Goal: Task Accomplishment & Management: Manage account settings

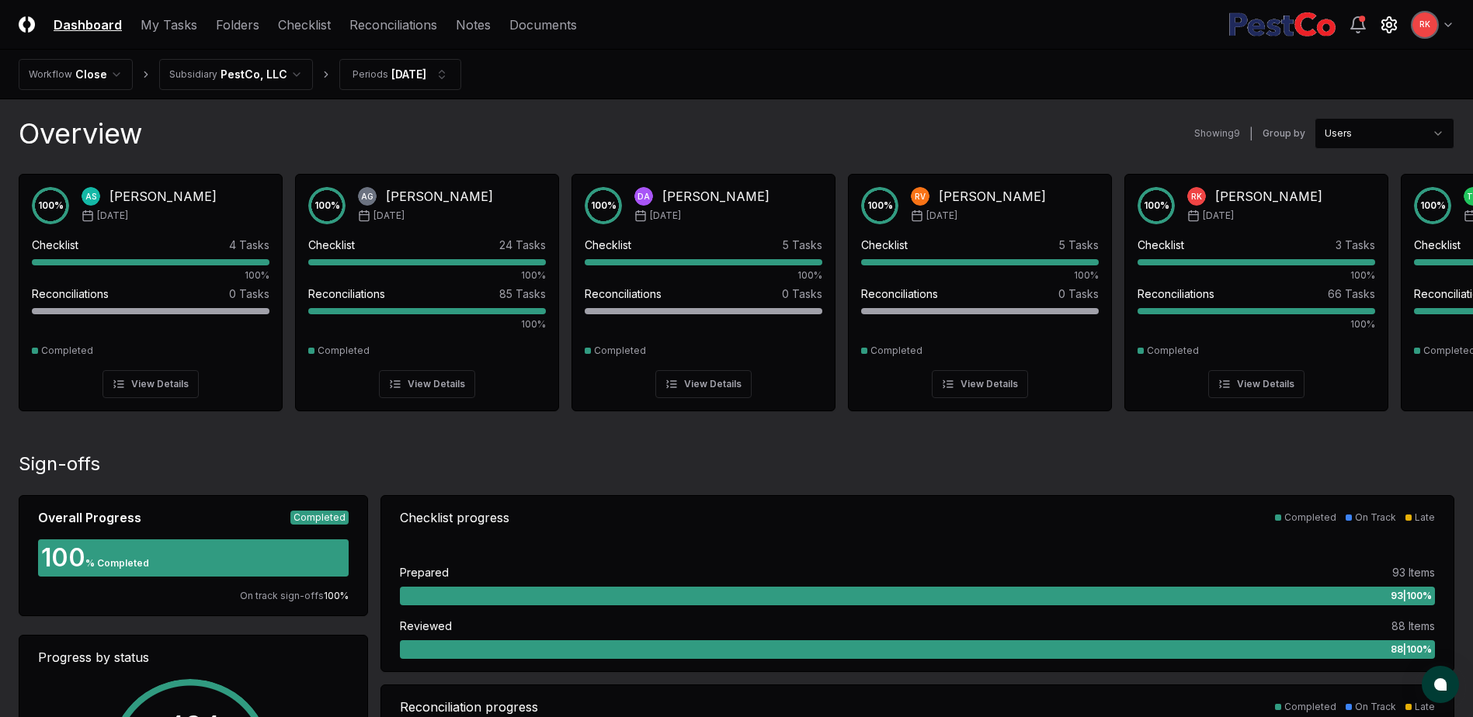
click at [1379, 25] on icon at bounding box center [1388, 25] width 19 height 19
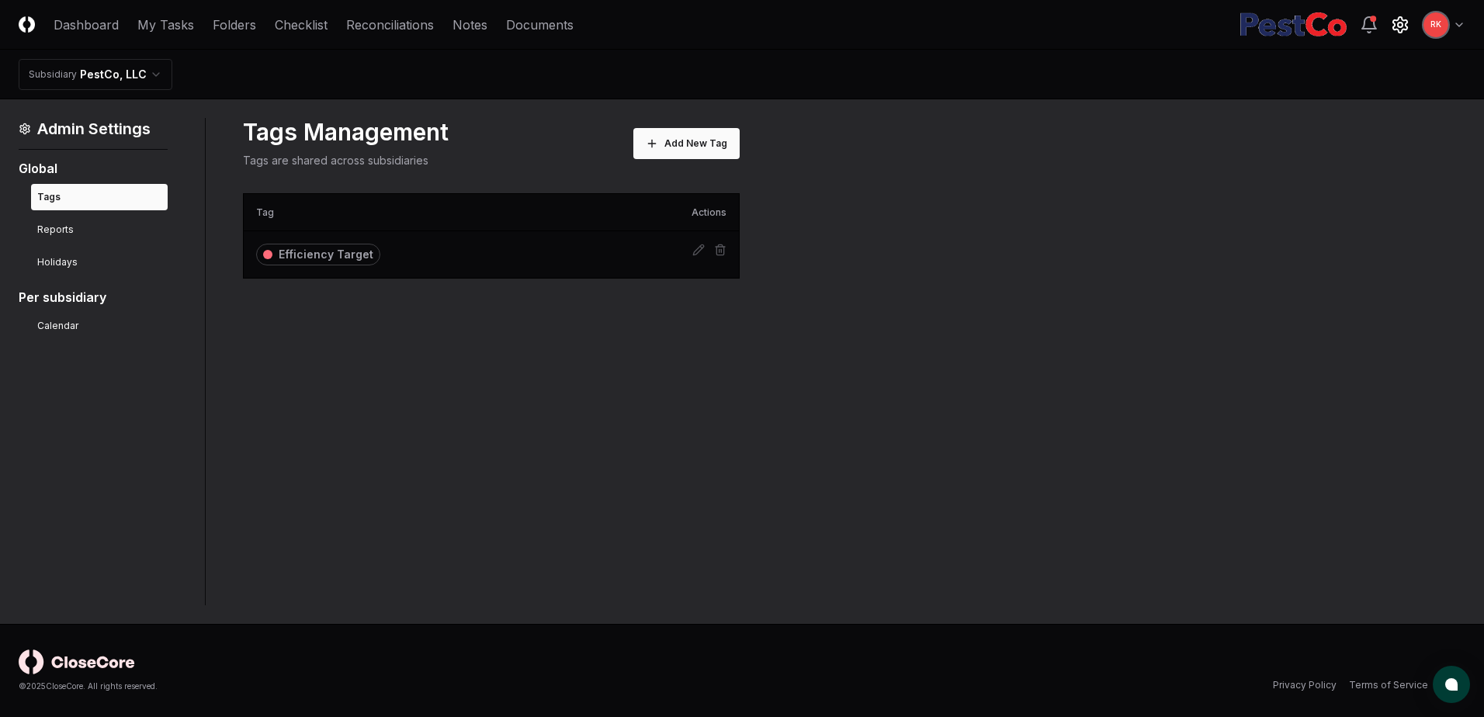
click at [1459, 23] on html "CloseCore Dashboard My Tasks Folders Checklist Reconciliations Notes Documents …" at bounding box center [742, 358] width 1484 height 717
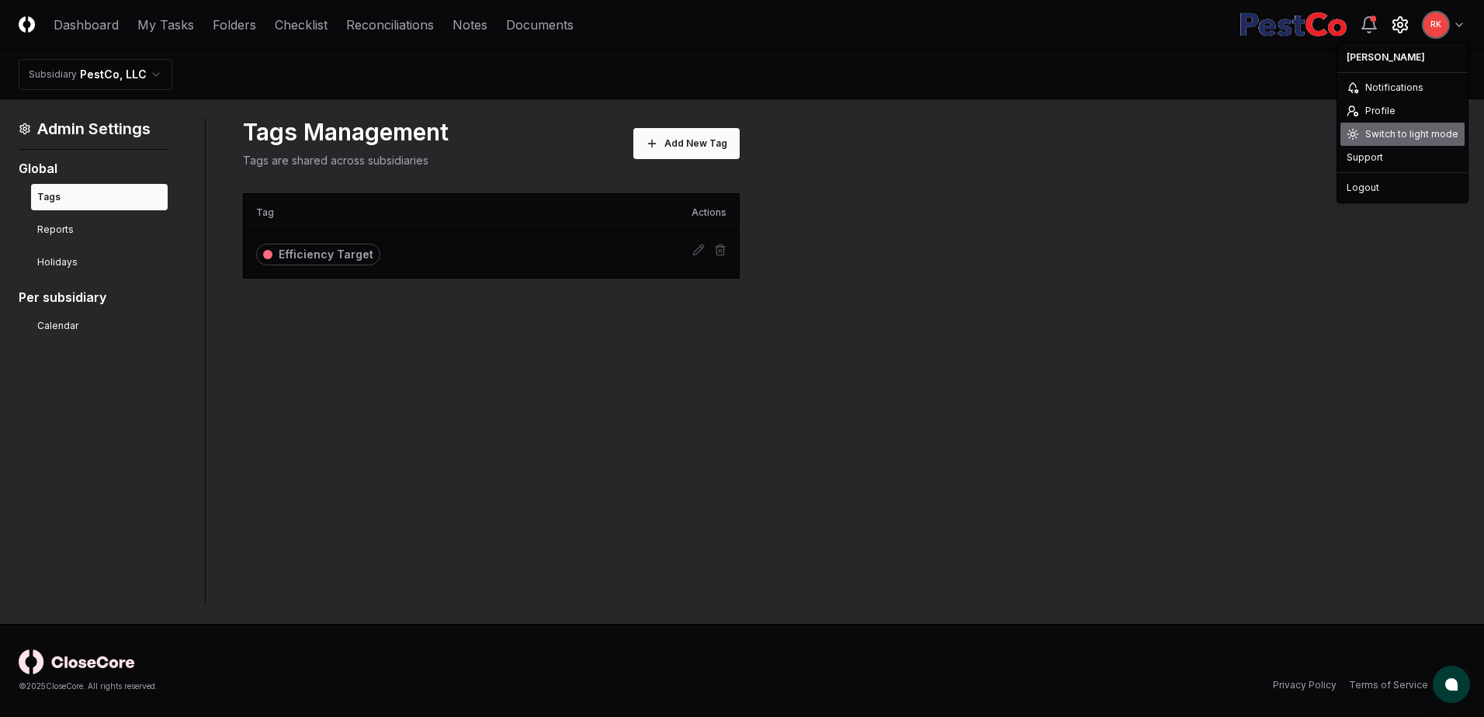
click at [1403, 137] on div "Switch to light mode" at bounding box center [1403, 134] width 124 height 23
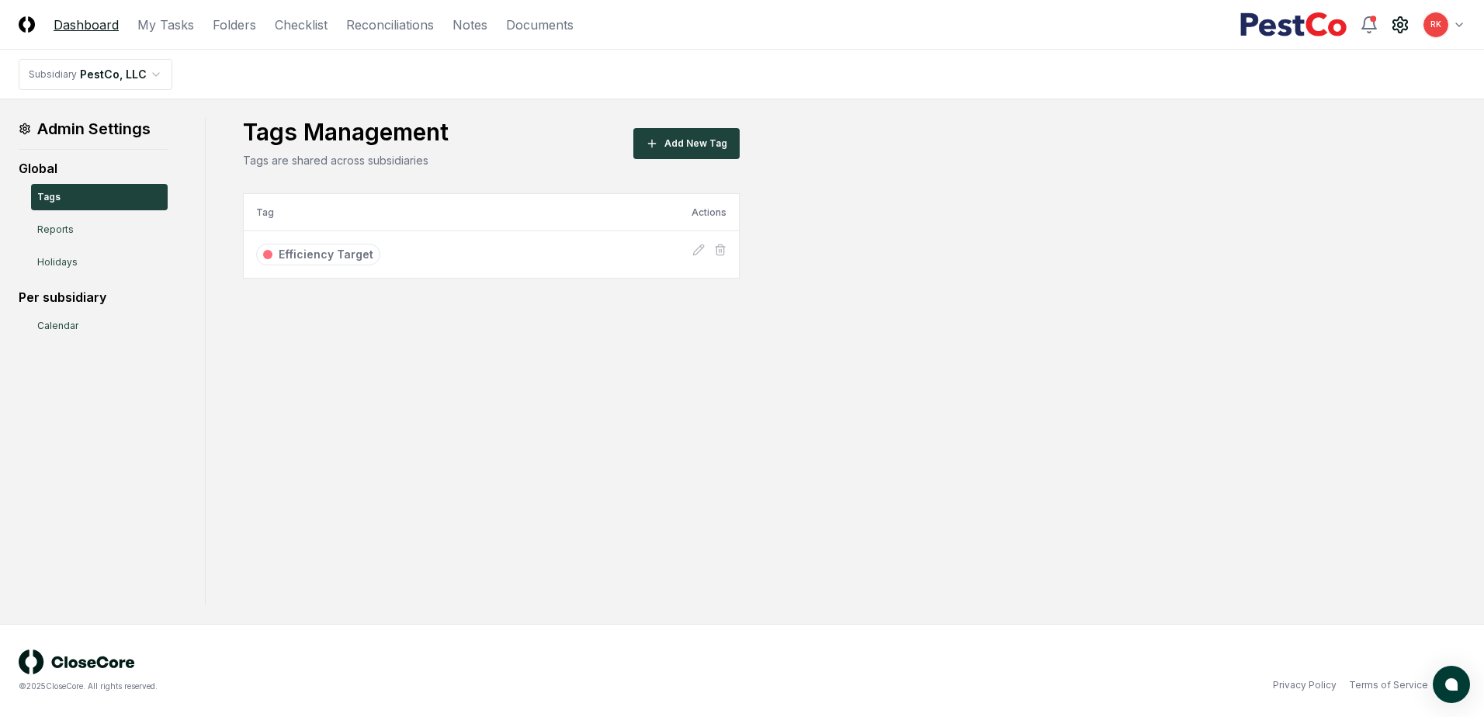
click at [75, 30] on link "Dashboard" at bounding box center [86, 25] width 65 height 19
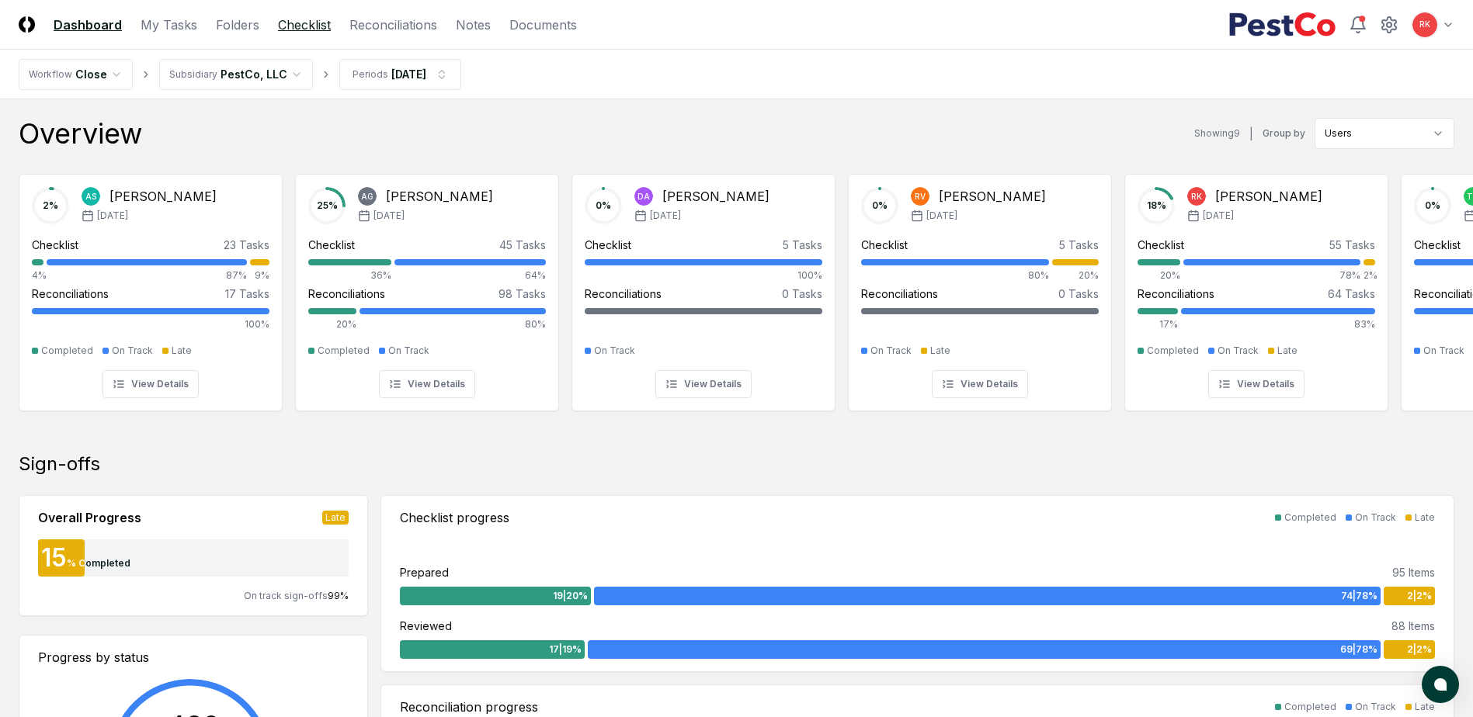
click at [307, 21] on link "Checklist" at bounding box center [304, 25] width 53 height 19
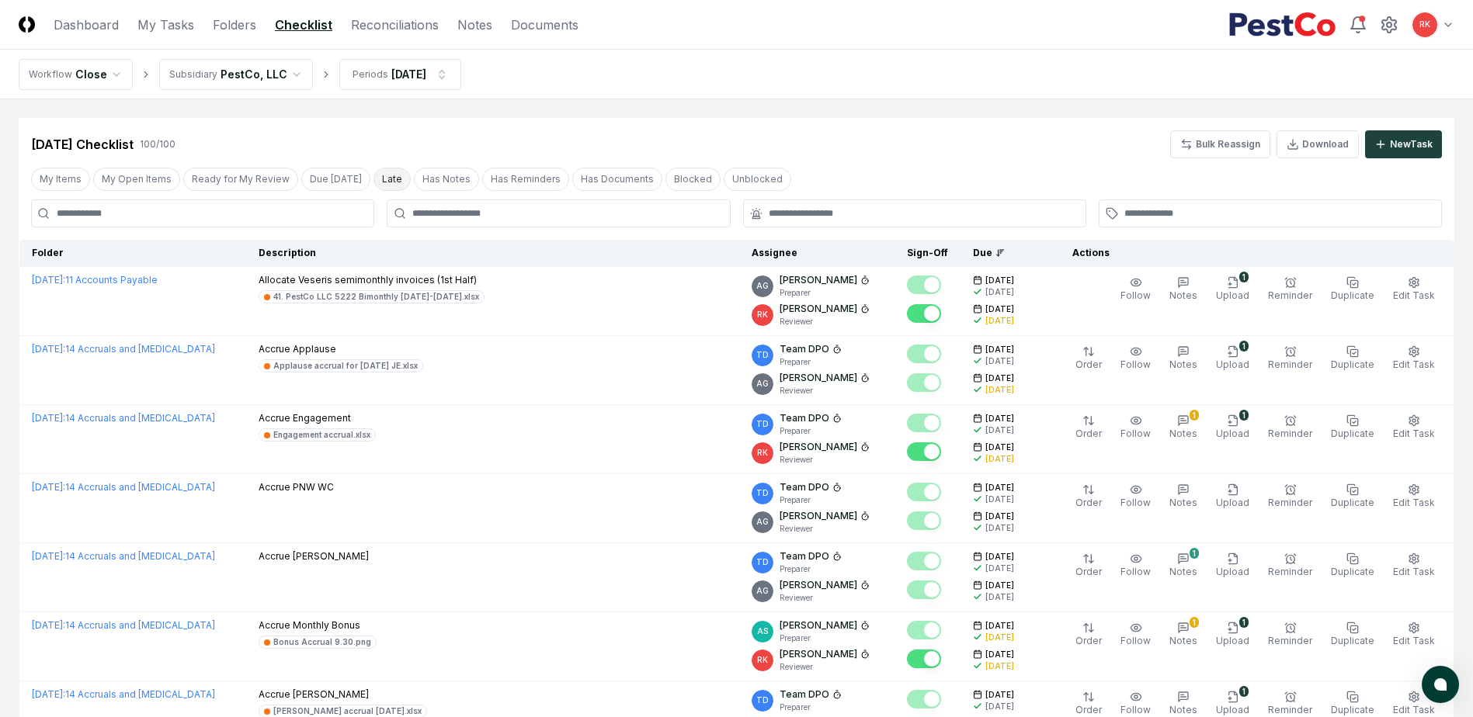
click at [387, 182] on button "Late" at bounding box center [391, 179] width 37 height 23
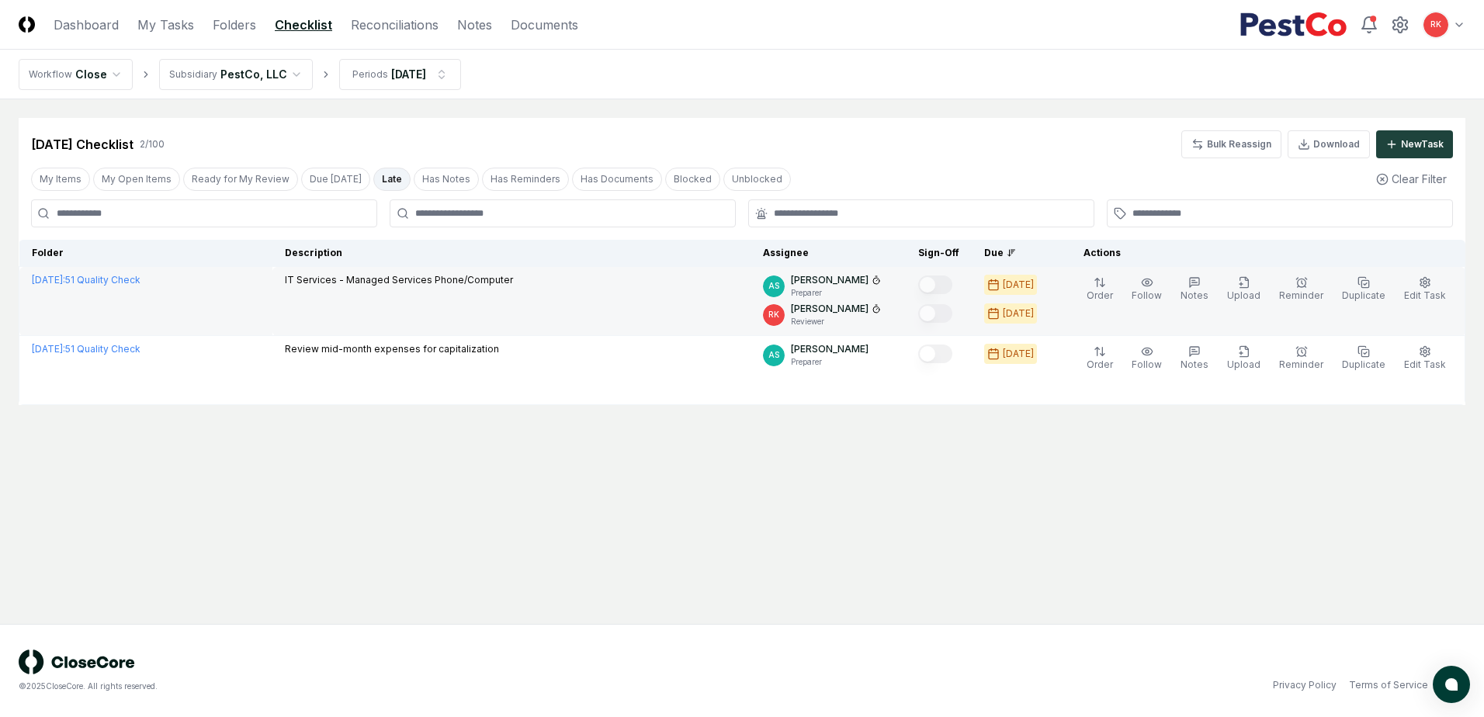
drag, startPoint x: 151, startPoint y: 28, endPoint x: 380, endPoint y: 314, distance: 366.6
click at [151, 28] on link "My Tasks" at bounding box center [165, 25] width 57 height 19
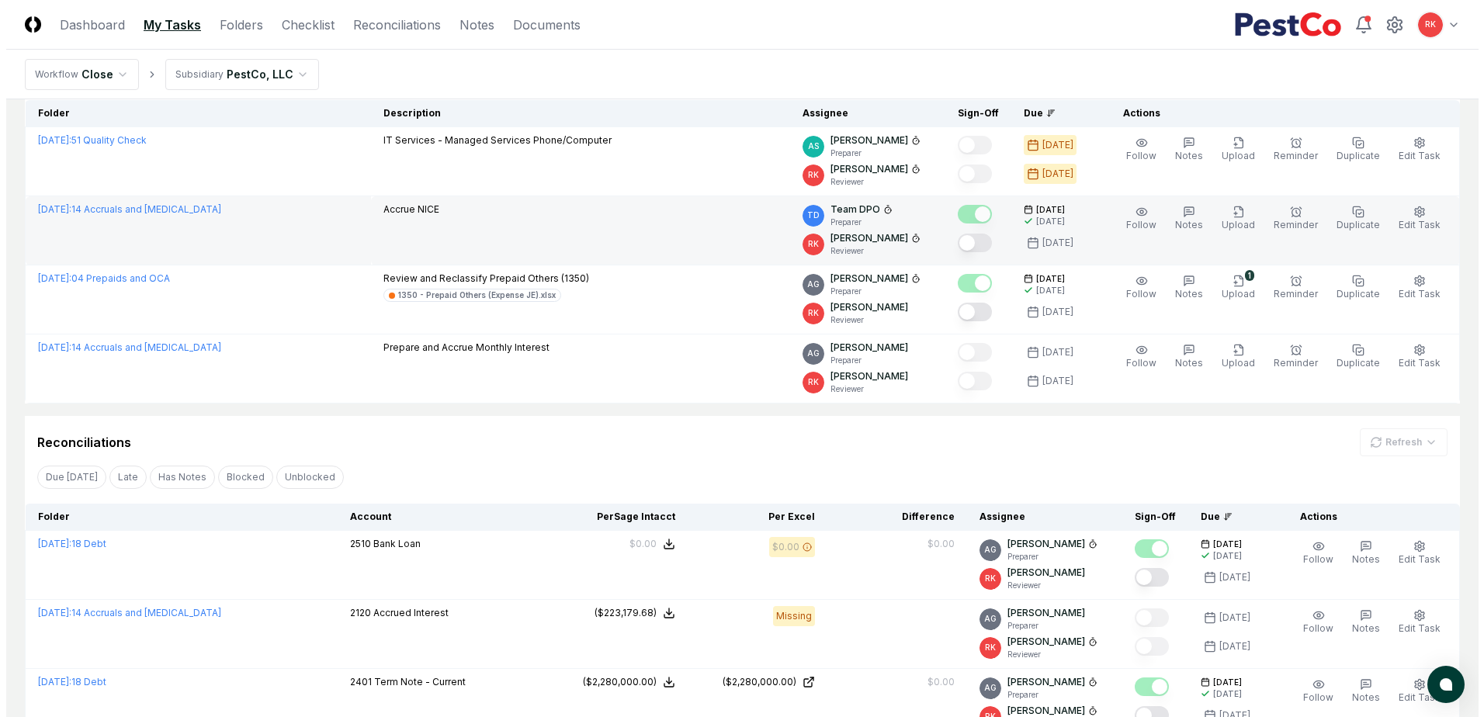
scroll to position [155, 0]
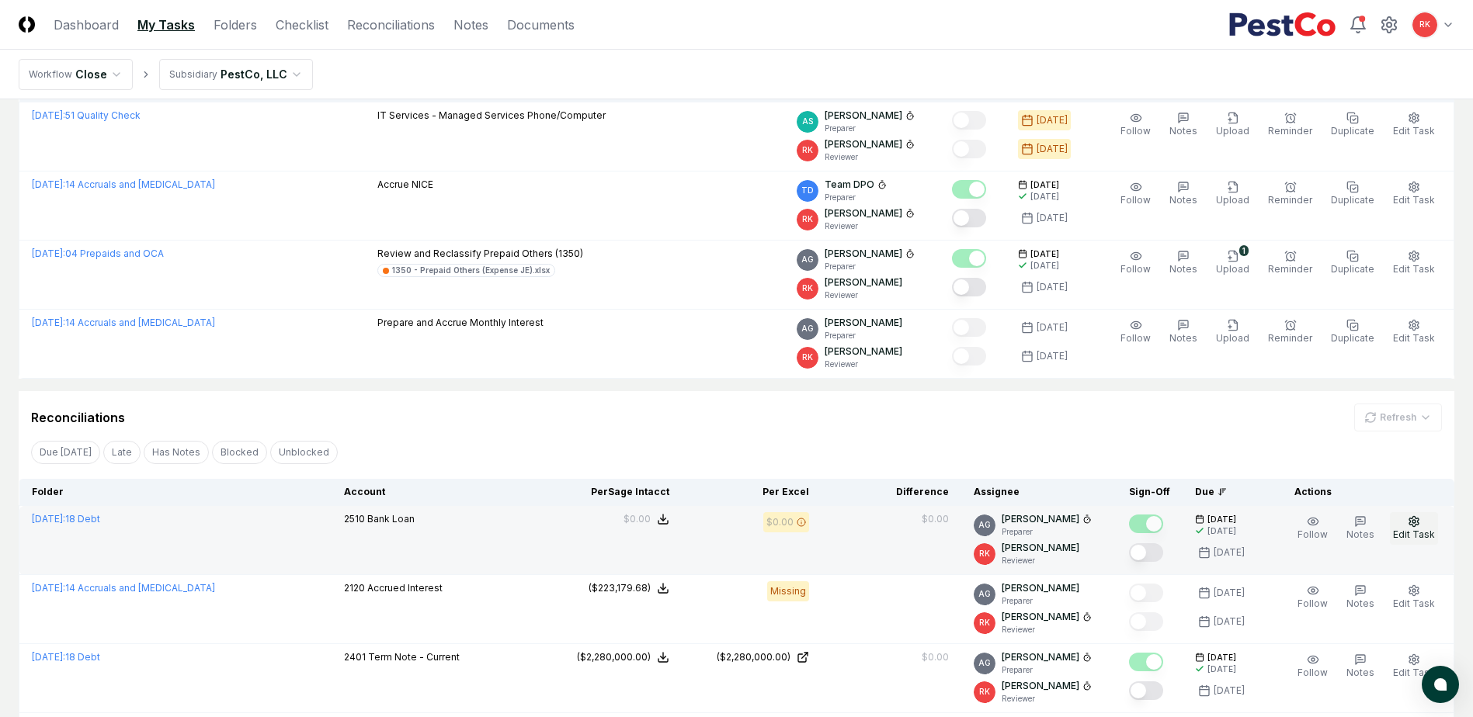
click at [1408, 523] on icon "button" at bounding box center [1413, 521] width 12 height 12
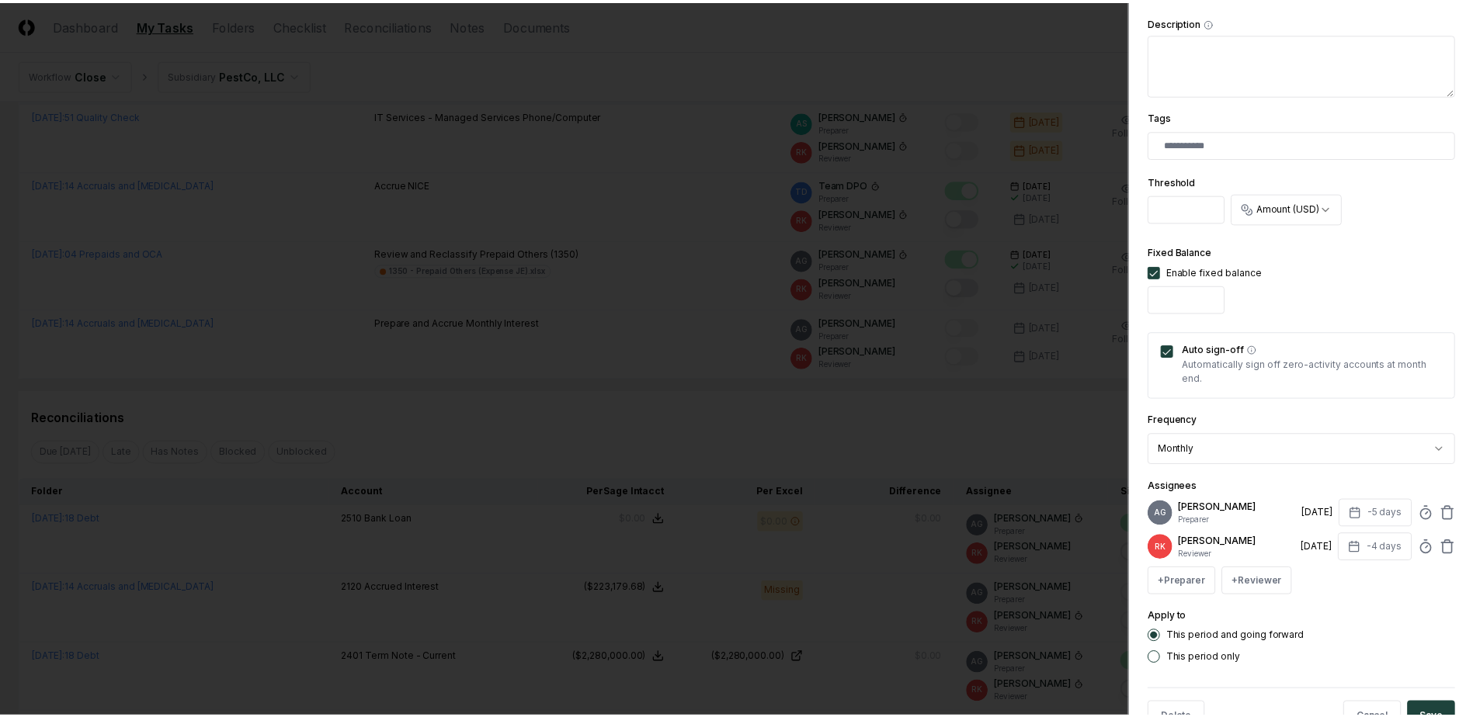
scroll to position [394, 0]
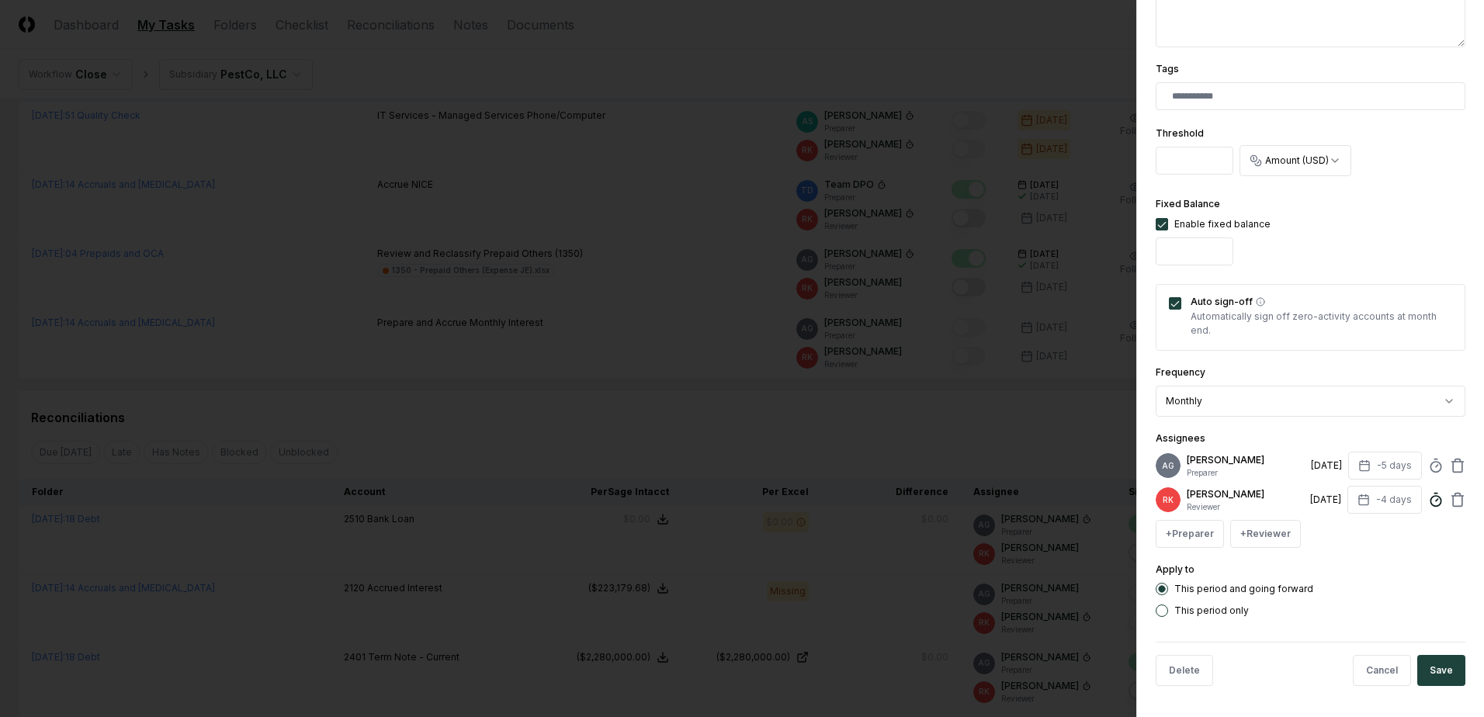
click at [1431, 496] on circle at bounding box center [1436, 501] width 10 height 10
type input "*****"
click at [1443, 678] on button "Save" at bounding box center [1441, 670] width 48 height 31
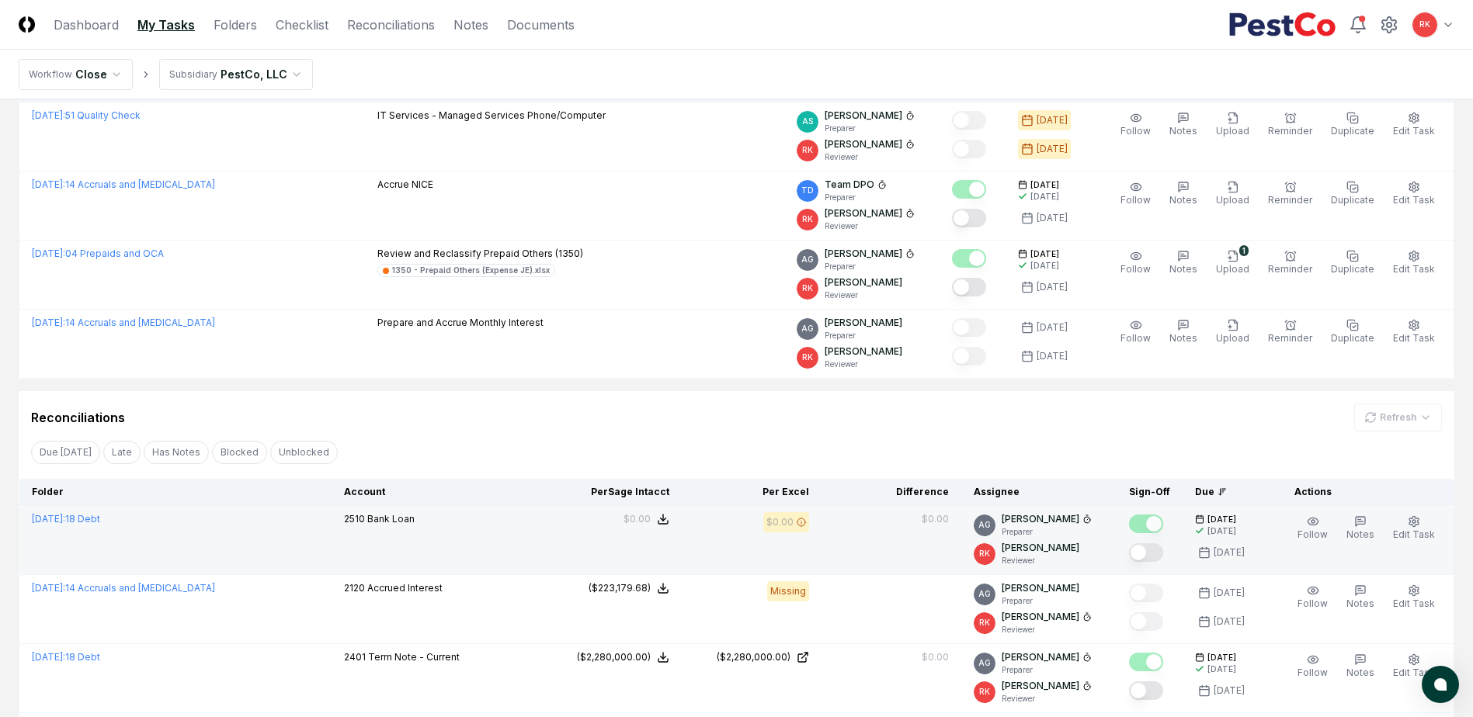
click at [1146, 547] on button "Mark complete" at bounding box center [1146, 552] width 34 height 19
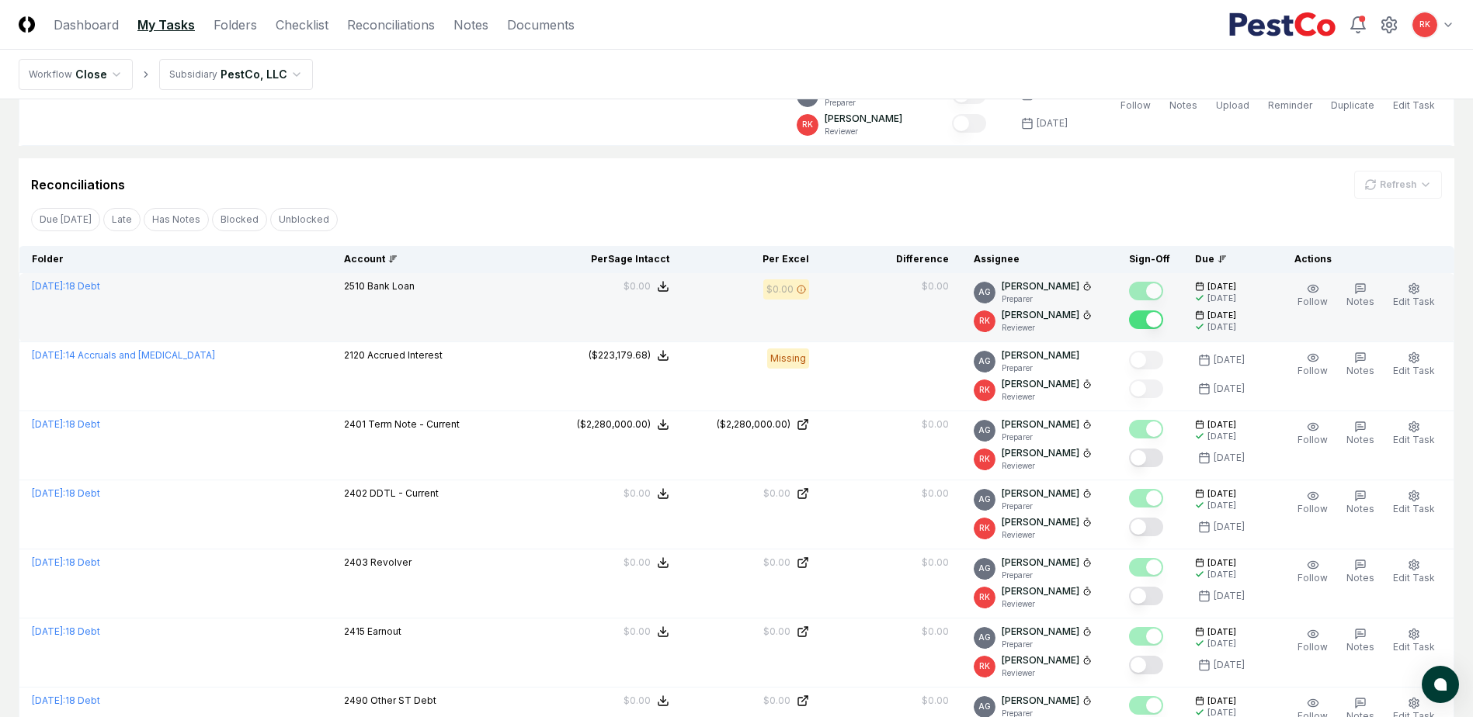
scroll to position [466, 0]
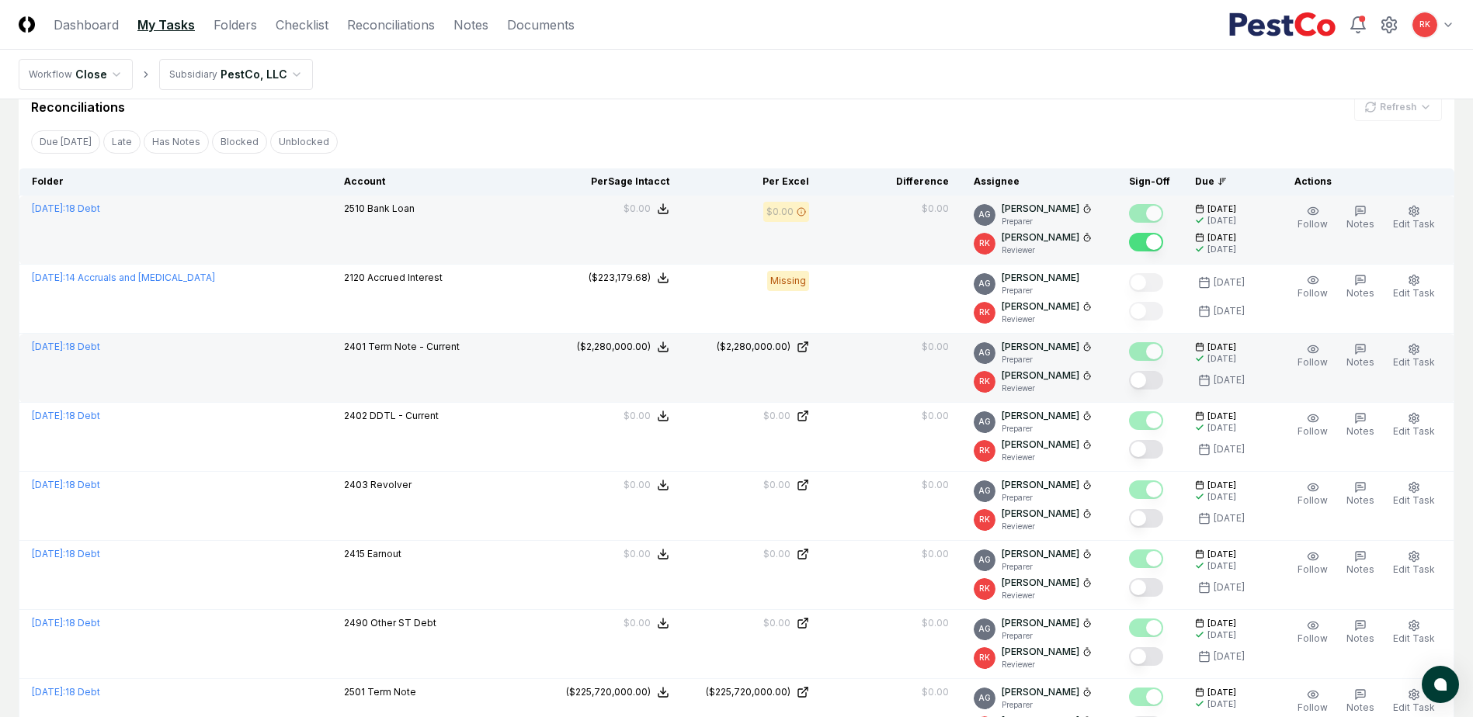
click at [1144, 375] on button "Mark complete" at bounding box center [1146, 380] width 34 height 19
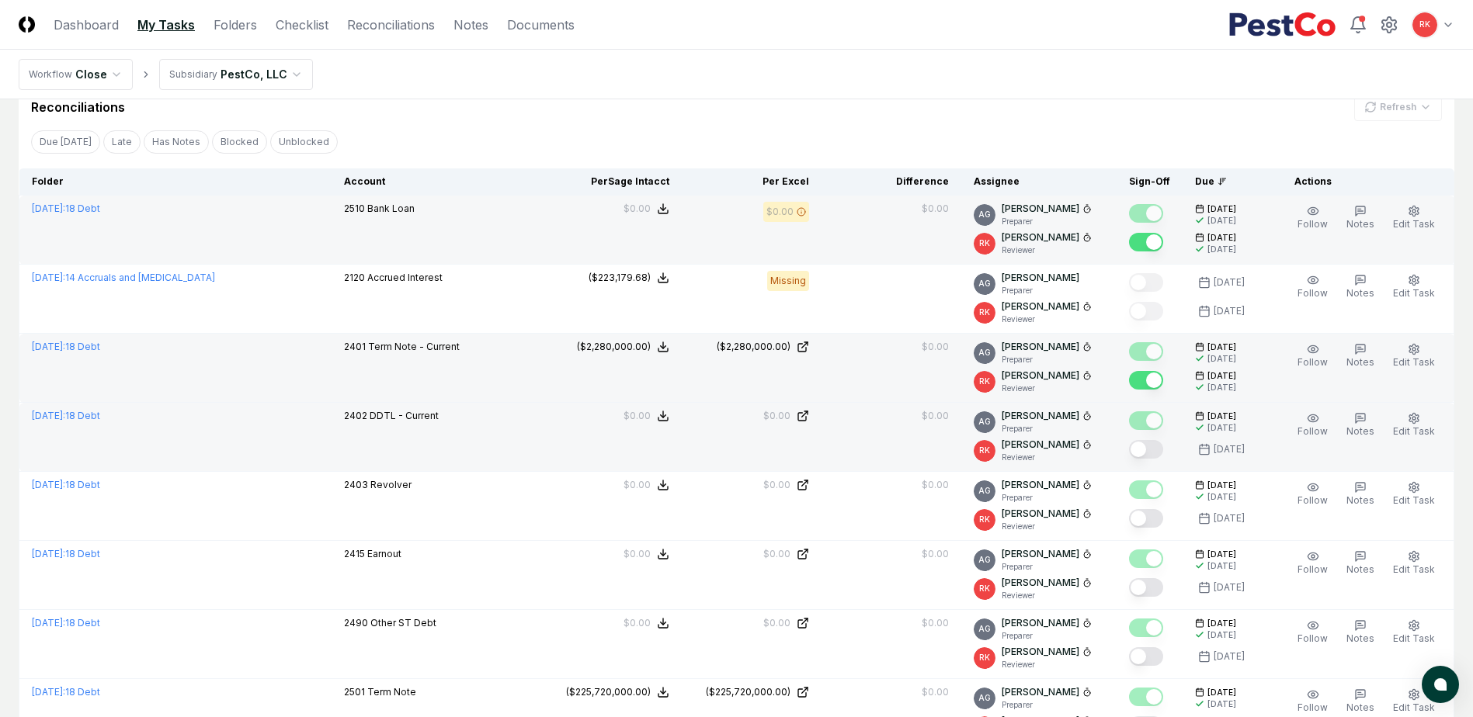
click at [1145, 447] on button "Mark complete" at bounding box center [1146, 449] width 34 height 19
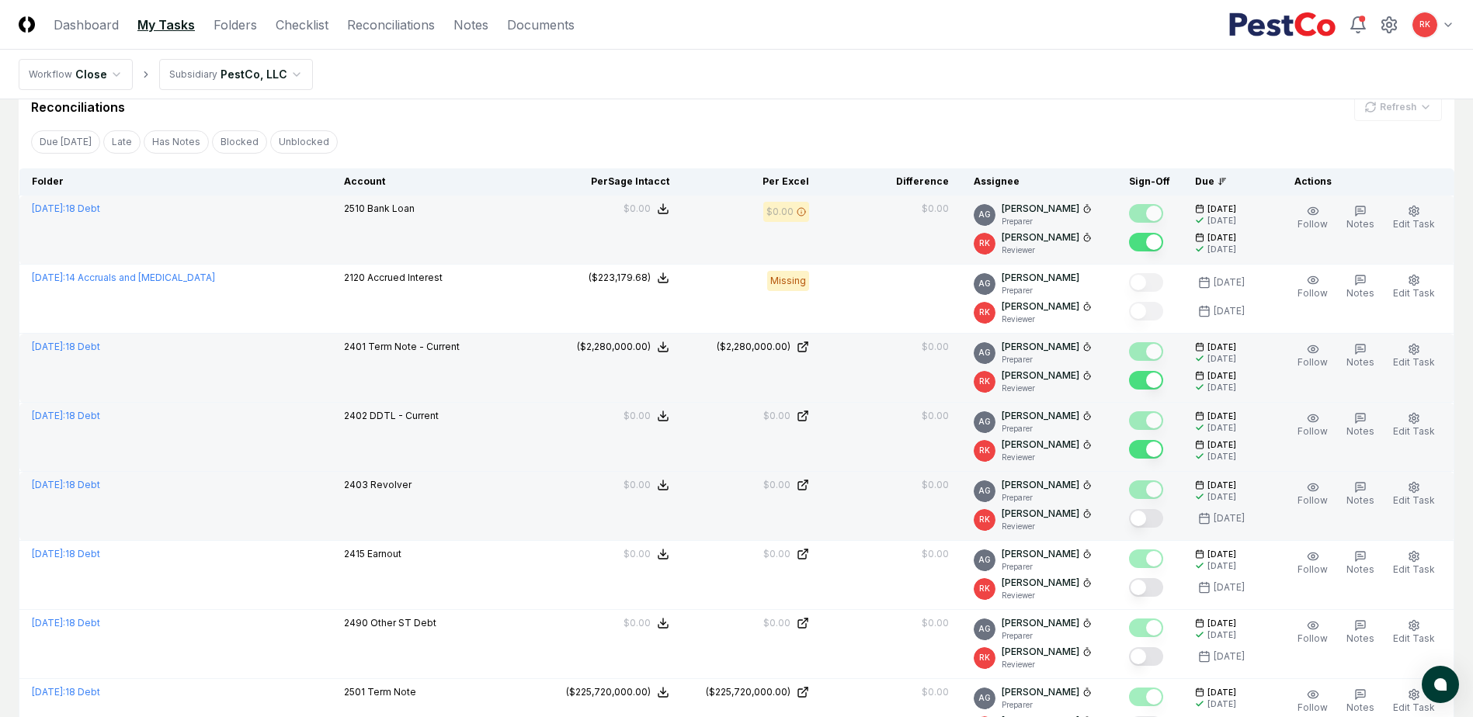
click at [1147, 513] on button "Mark complete" at bounding box center [1146, 518] width 34 height 19
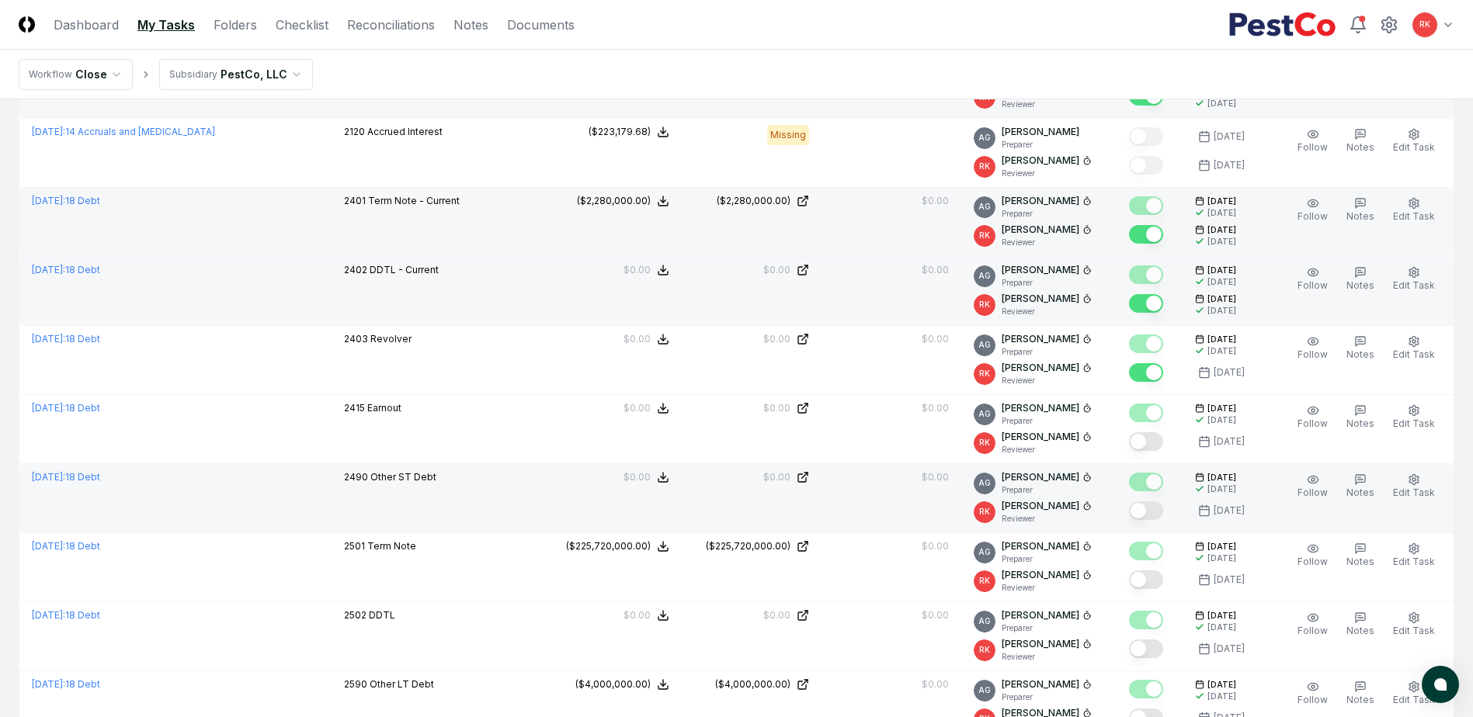
scroll to position [621, 0]
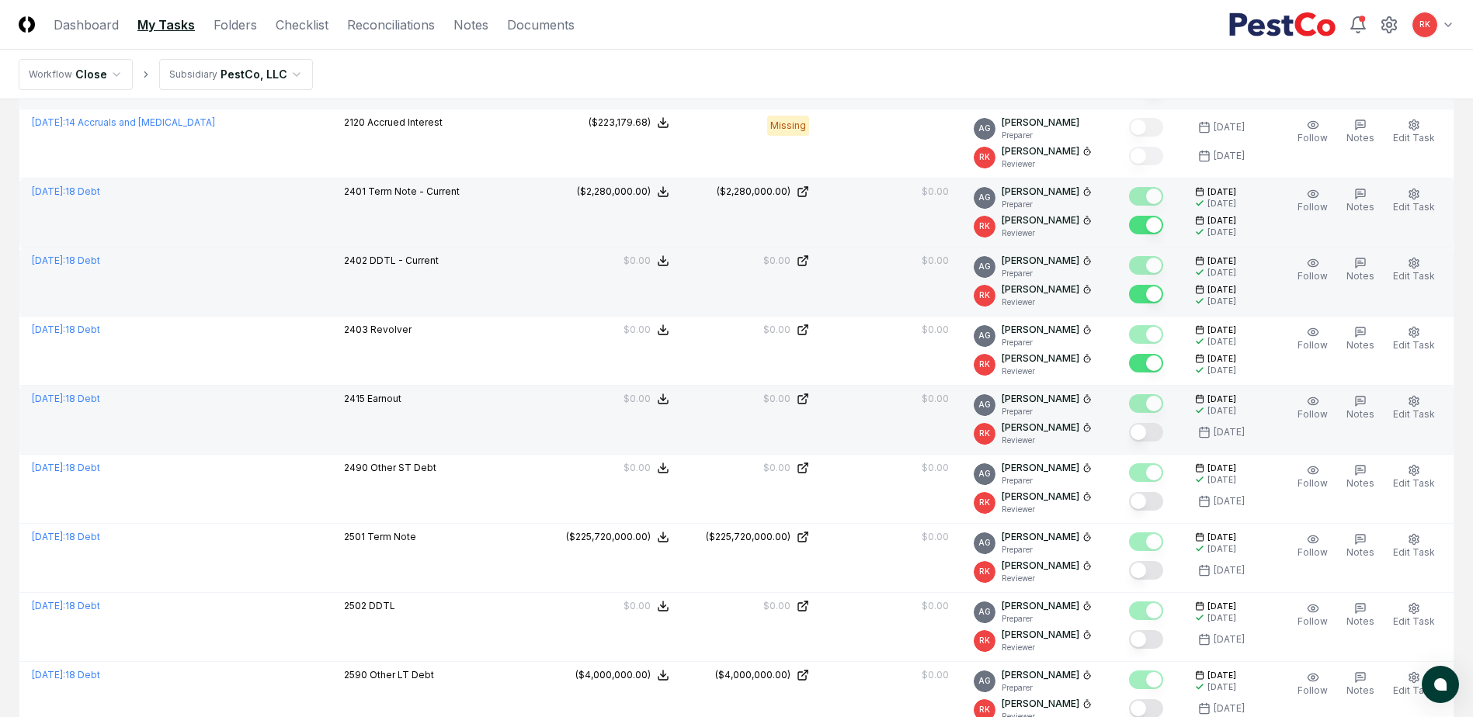
click at [1147, 427] on button "Mark complete" at bounding box center [1146, 432] width 34 height 19
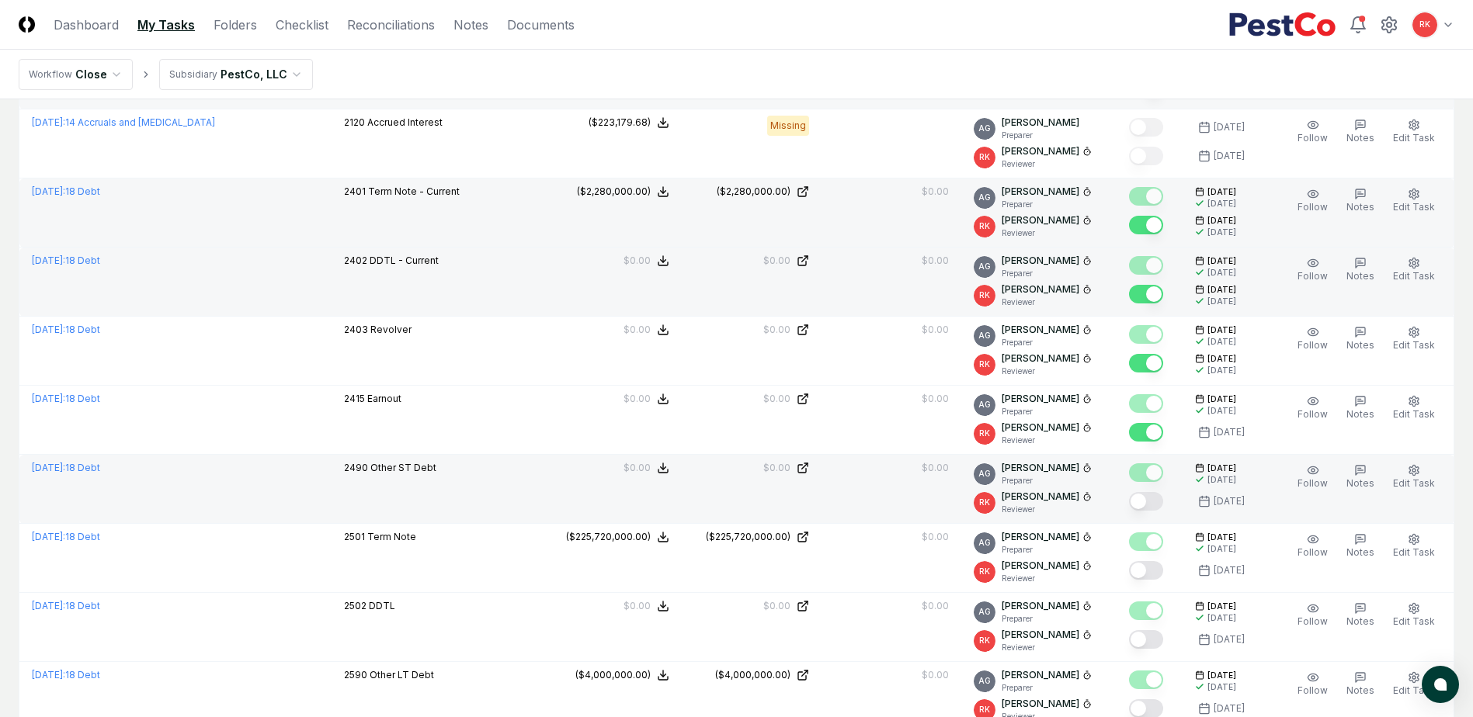
scroll to position [776, 0]
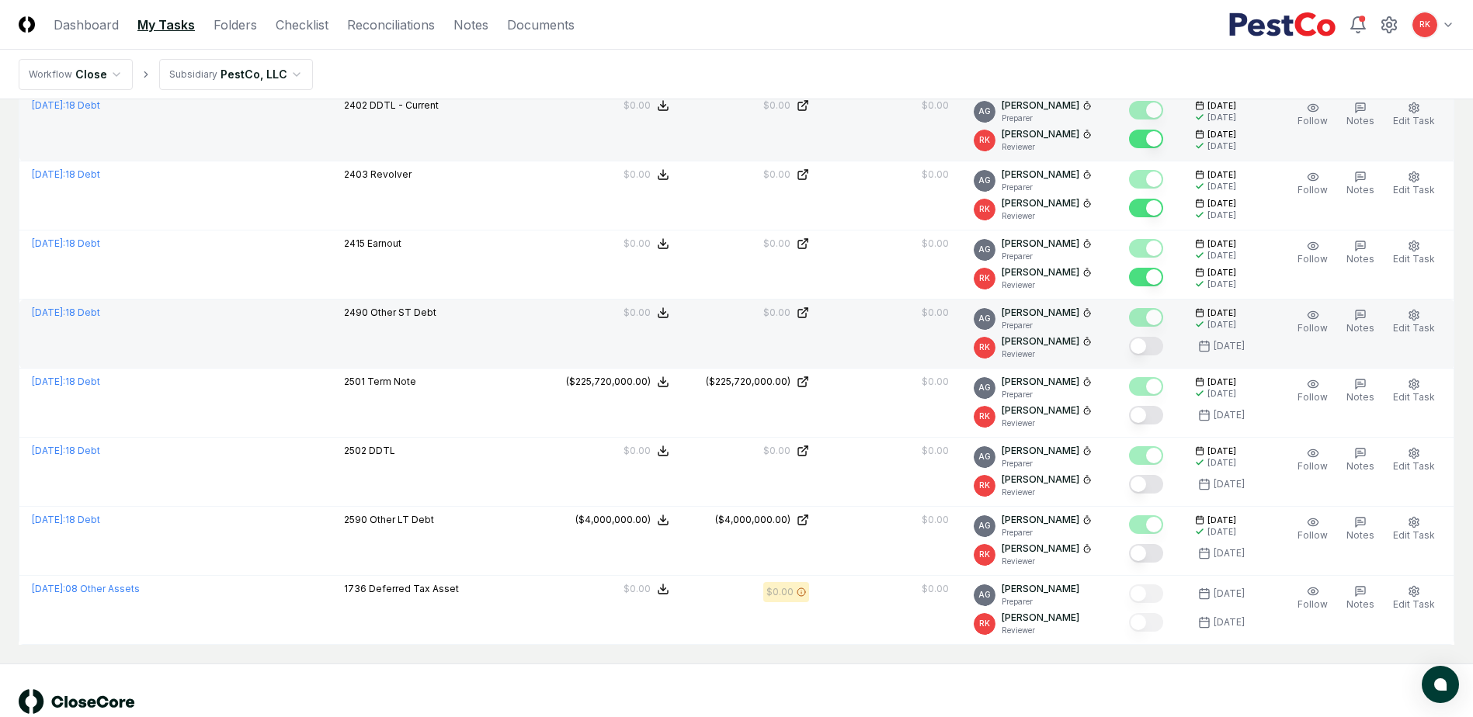
click at [1146, 344] on button "Mark complete" at bounding box center [1146, 346] width 34 height 19
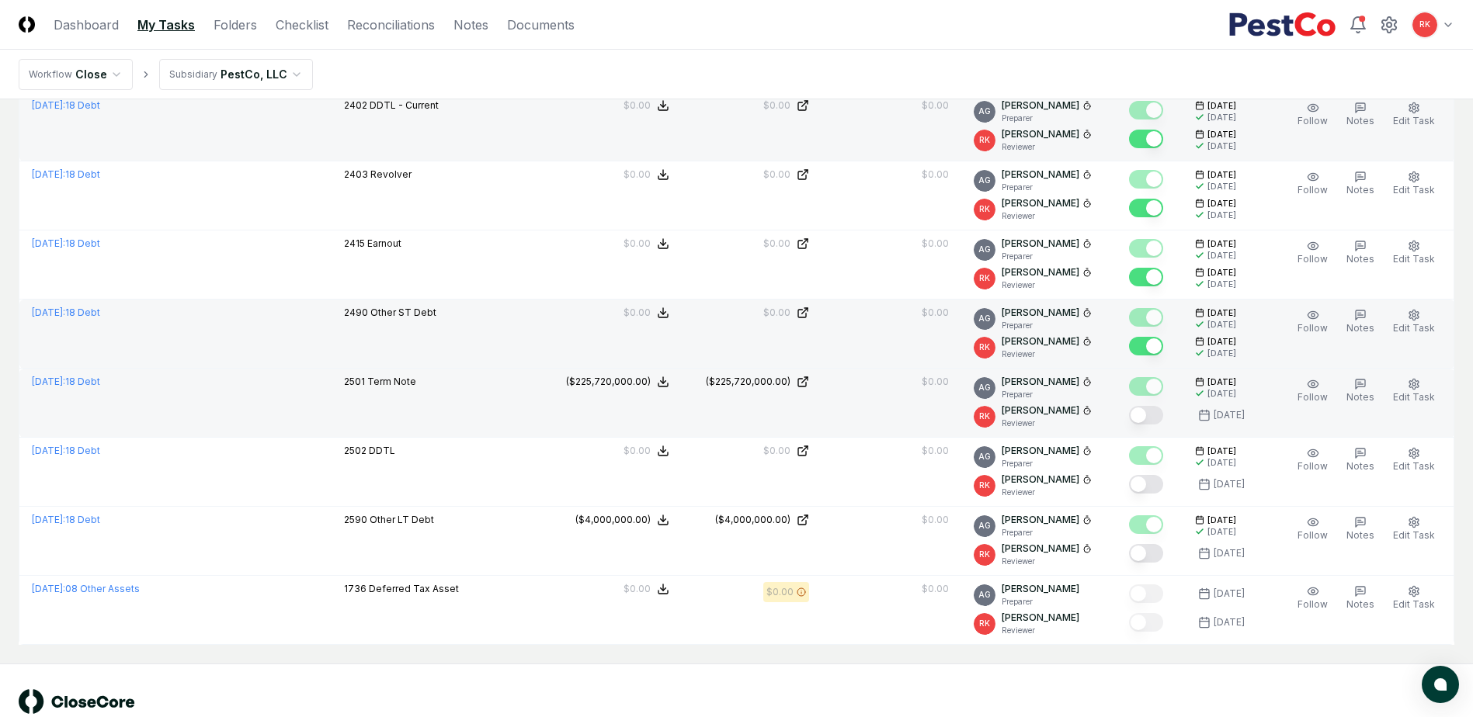
click at [1138, 417] on button "Mark complete" at bounding box center [1146, 415] width 34 height 19
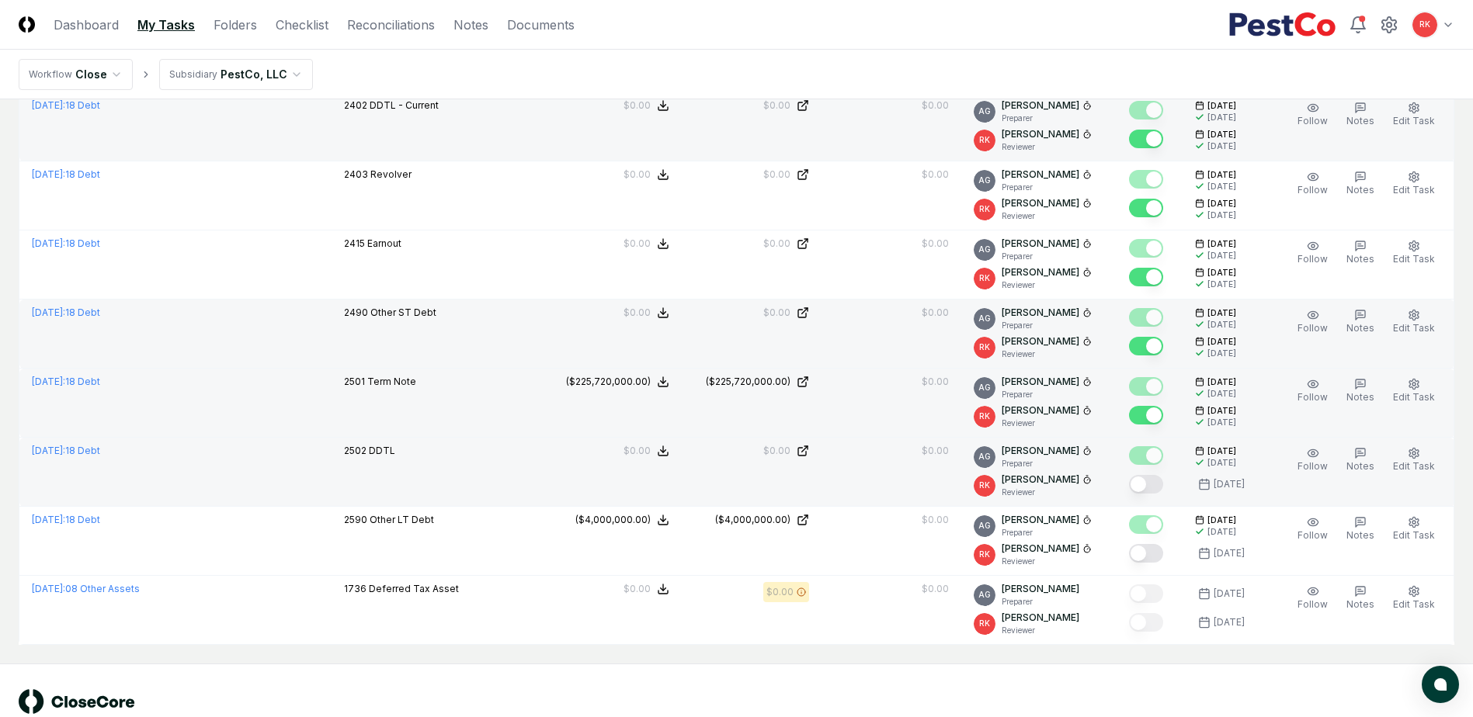
click at [1143, 480] on button "Mark complete" at bounding box center [1146, 484] width 34 height 19
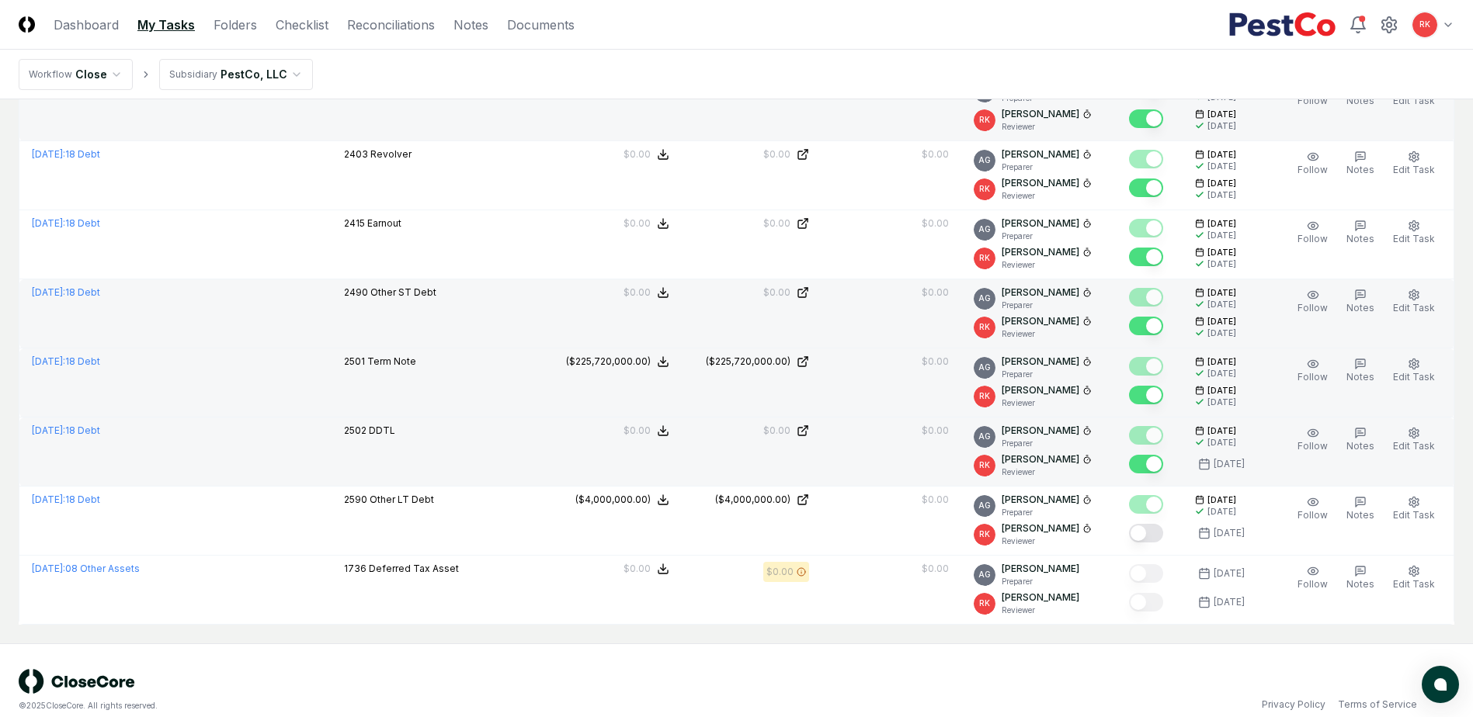
scroll to position [816, 0]
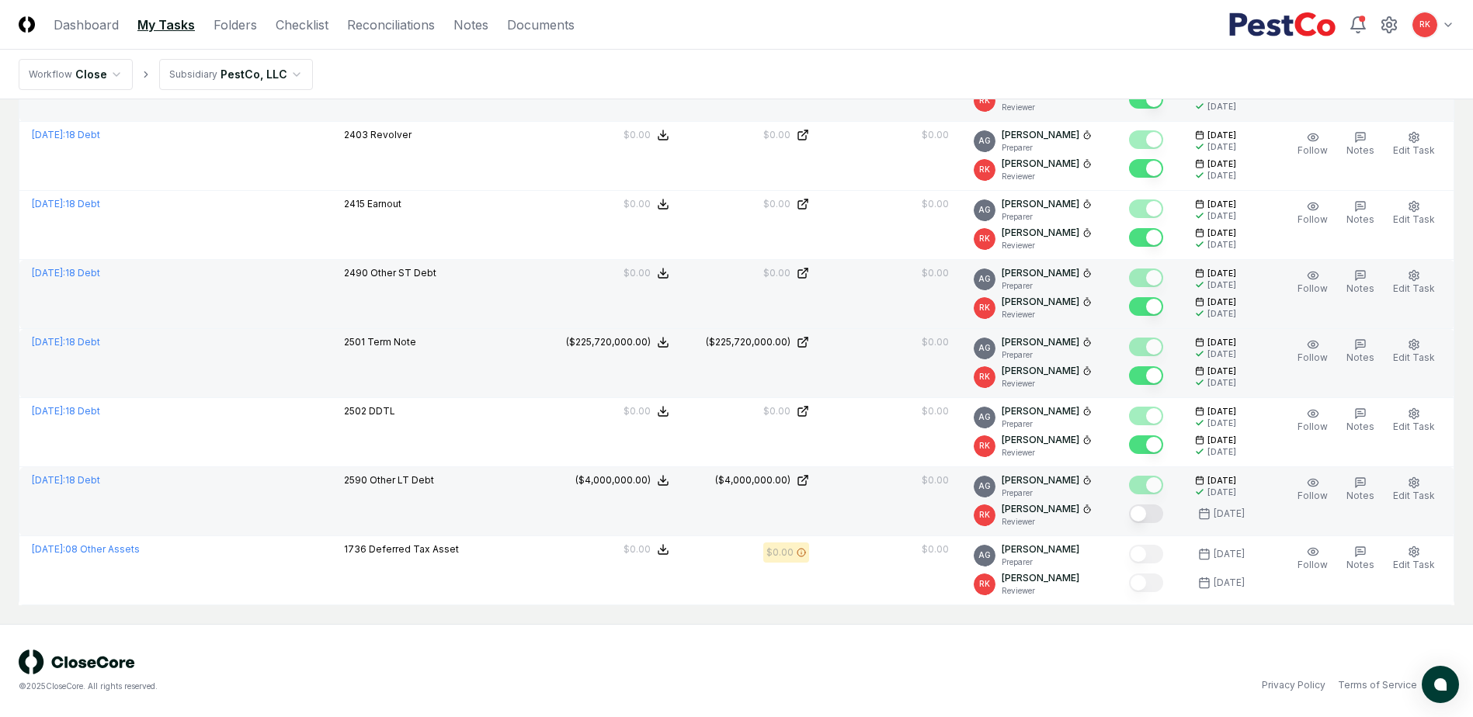
click at [1153, 509] on button "Mark complete" at bounding box center [1146, 514] width 34 height 19
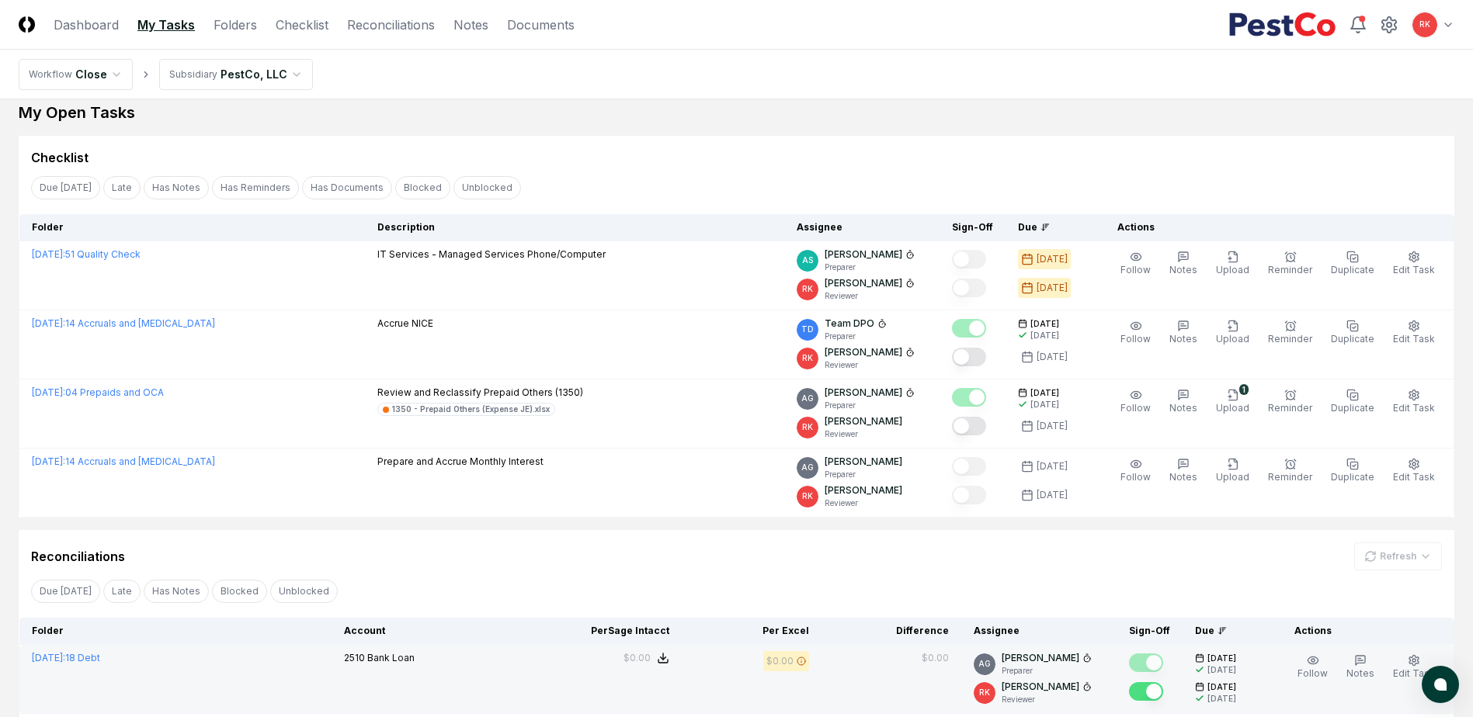
scroll to position [0, 0]
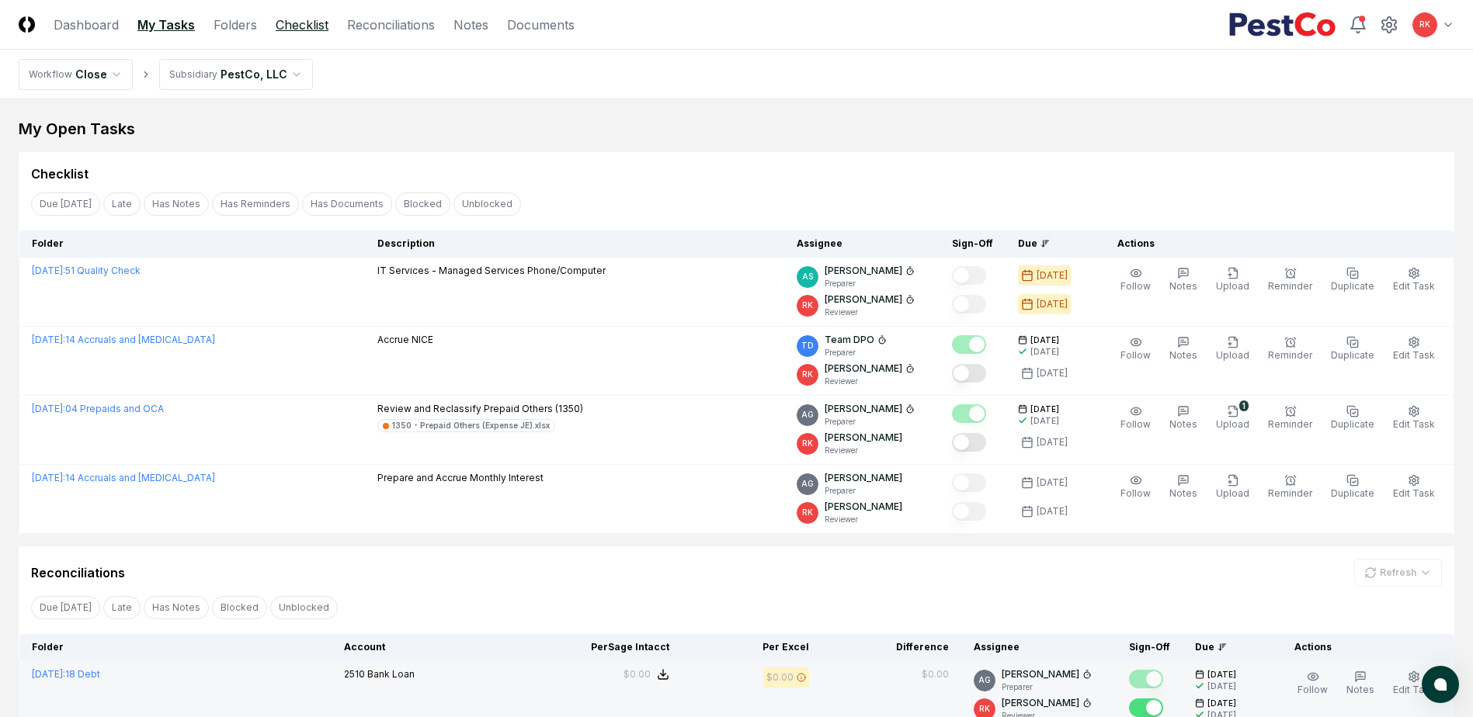
click at [307, 27] on link "Checklist" at bounding box center [302, 25] width 53 height 19
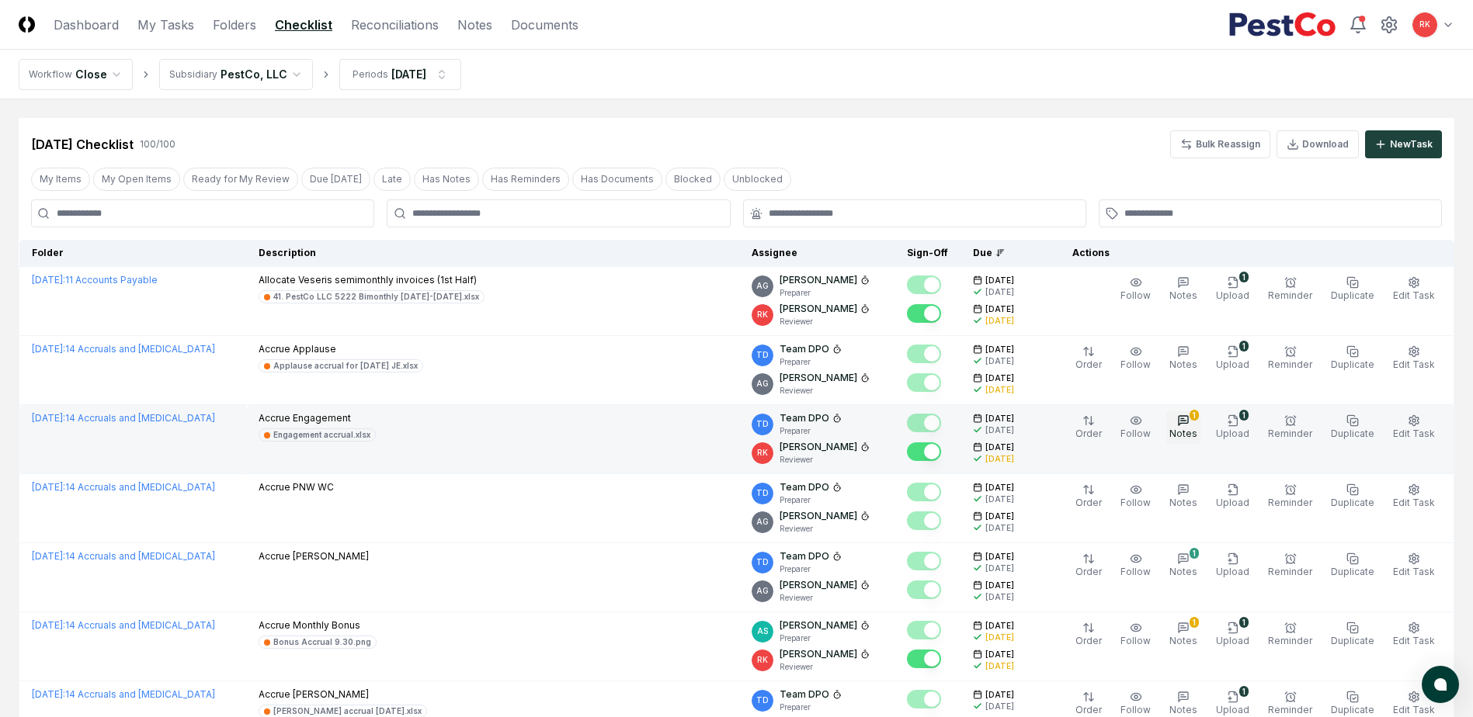
click at [1189, 419] on icon "button" at bounding box center [1183, 421] width 12 height 12
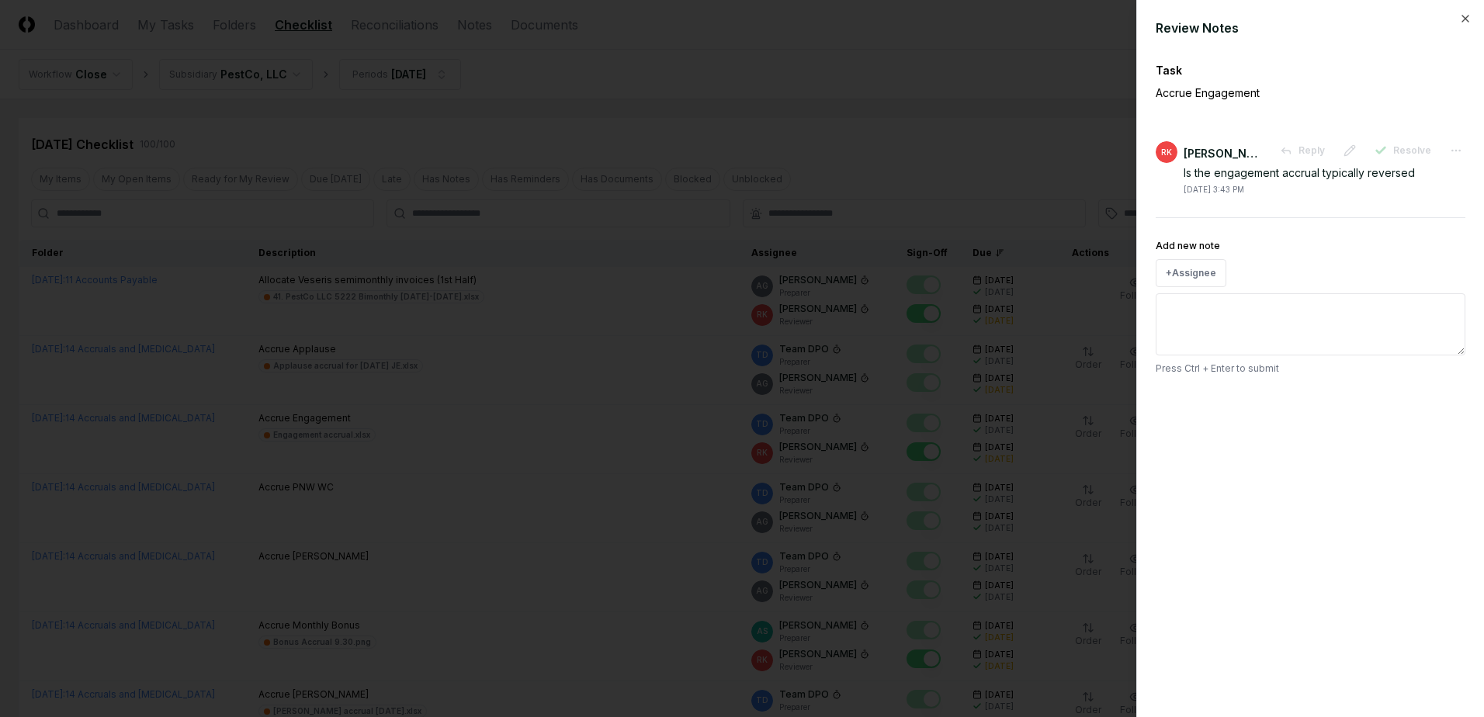
click at [557, 463] on div at bounding box center [742, 358] width 1484 height 717
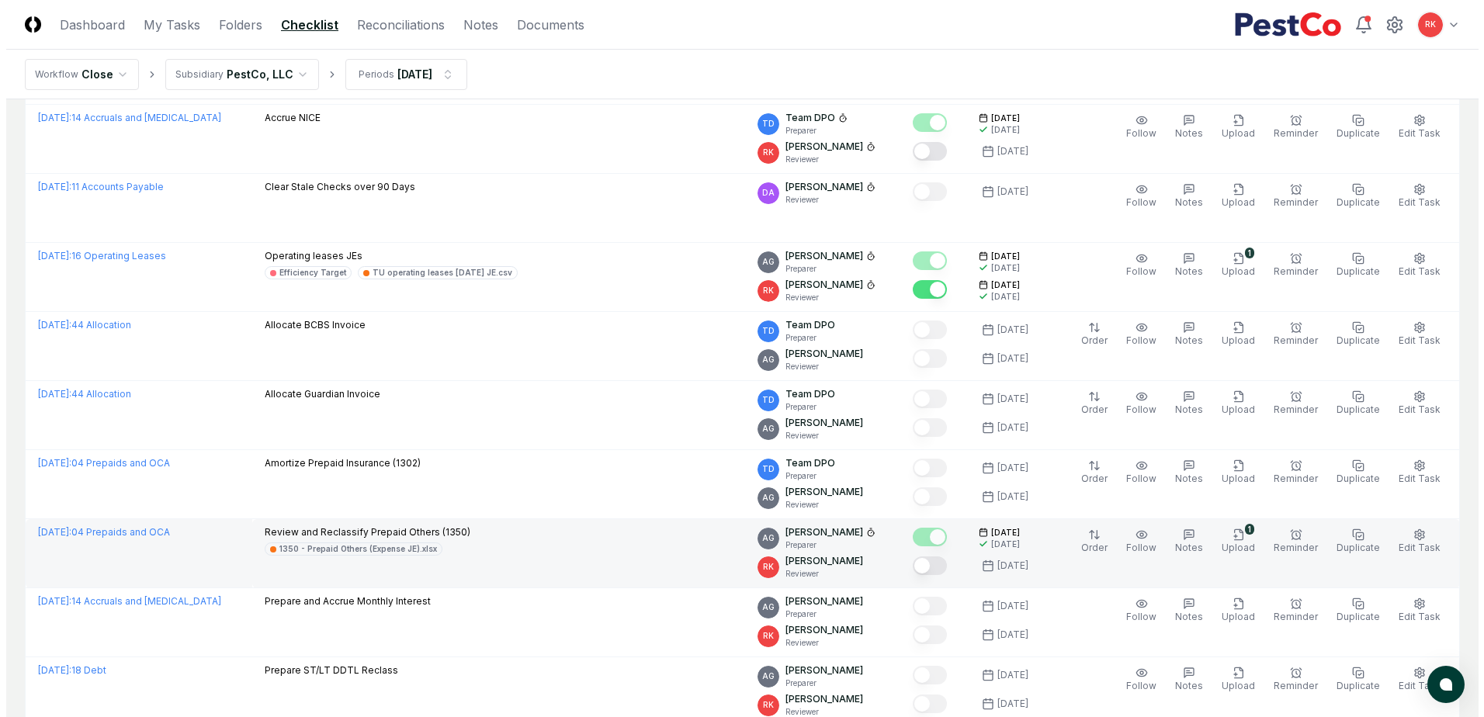
scroll to position [1553, 0]
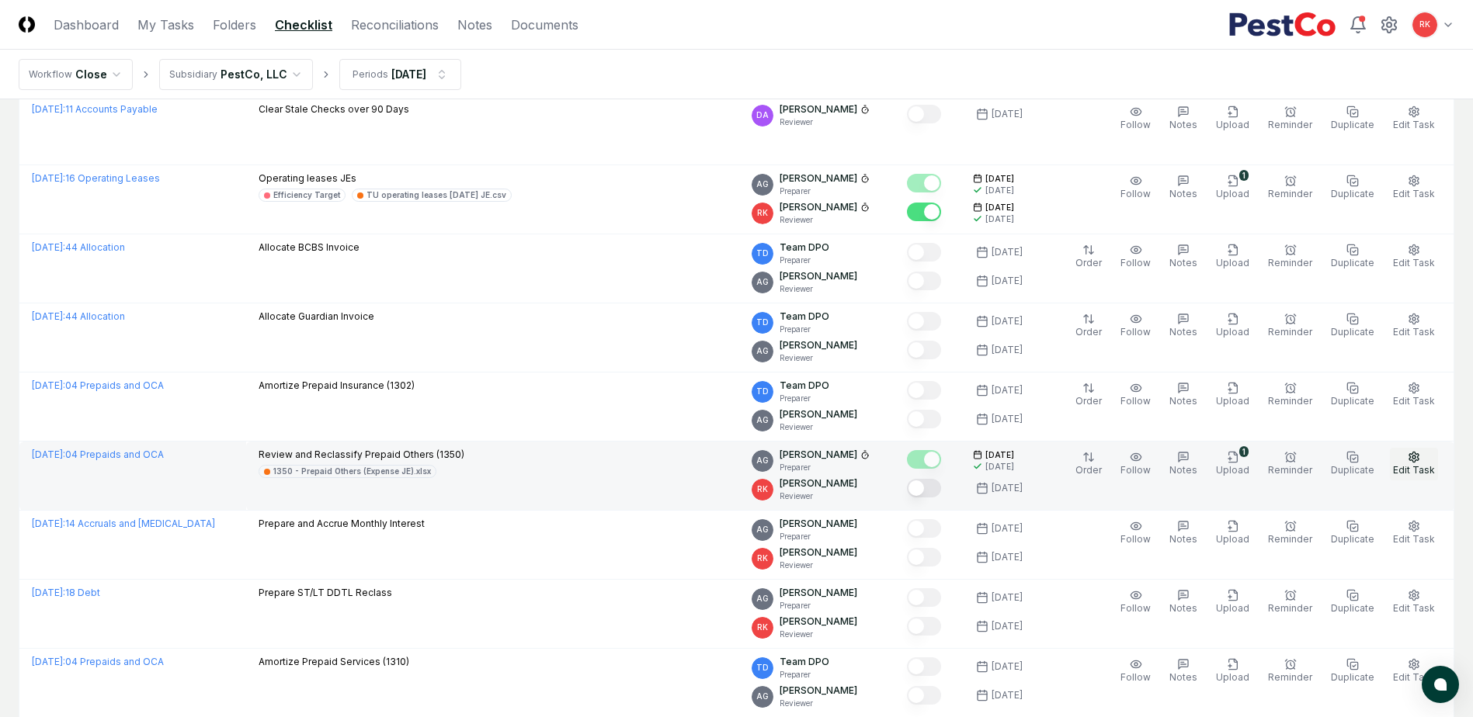
click at [1409, 468] on span "Edit Task" at bounding box center [1414, 470] width 42 height 12
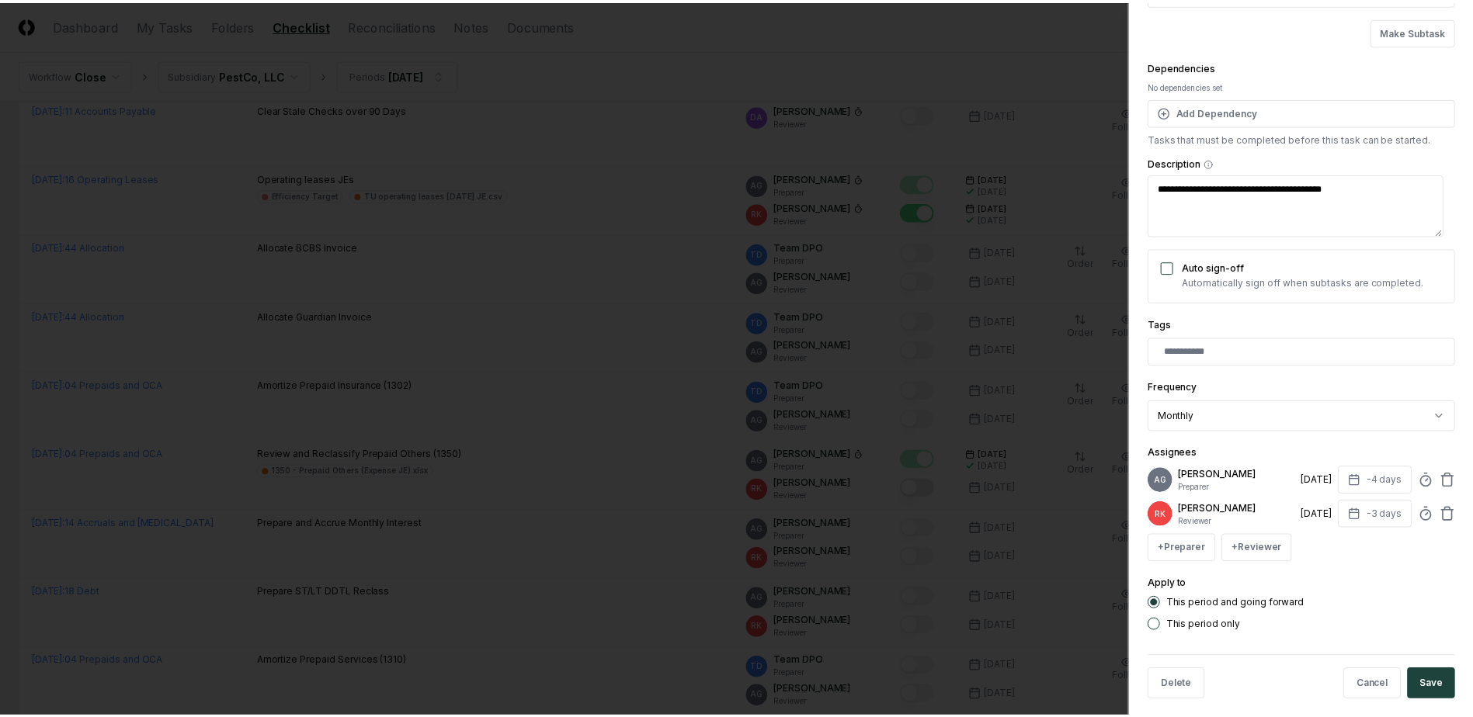
scroll to position [137, 0]
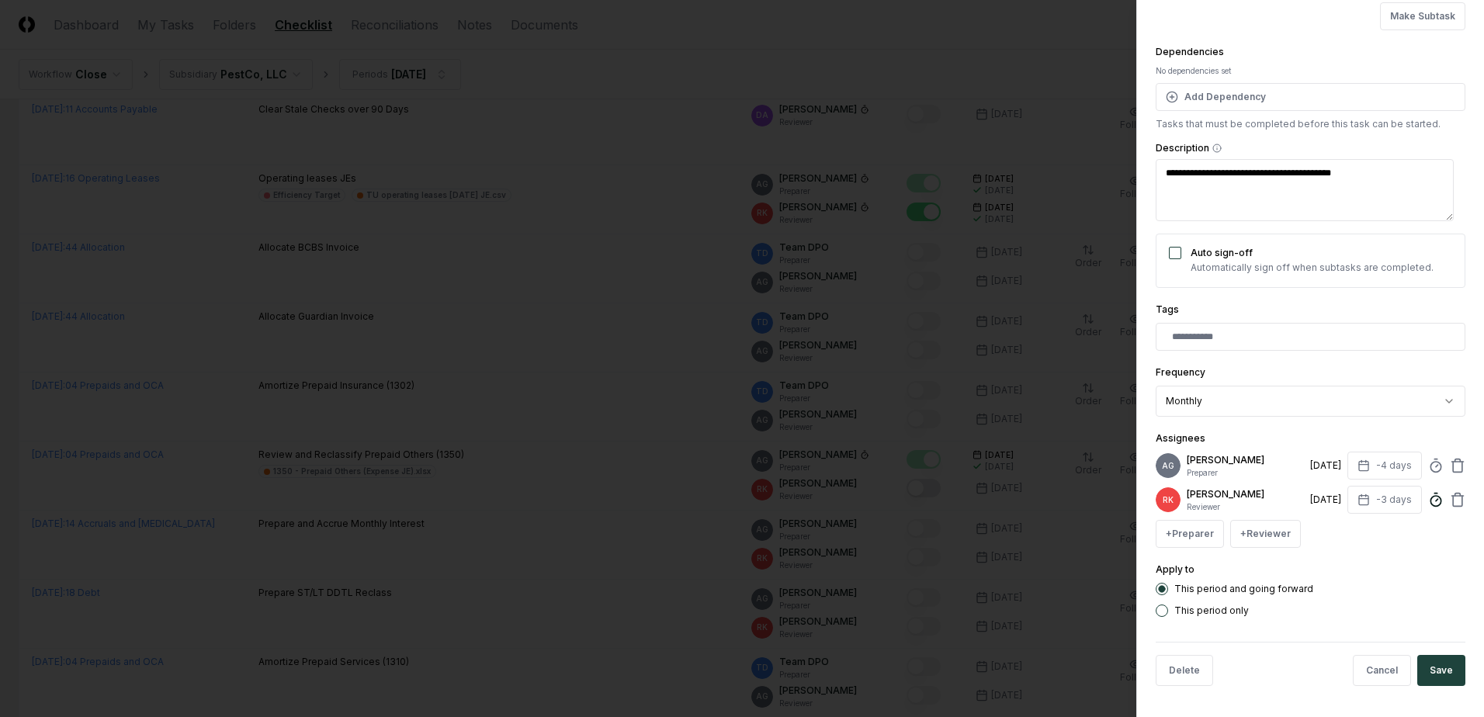
click at [1428, 503] on icon at bounding box center [1436, 500] width 16 height 16
type textarea "*"
type input "******"
click at [1428, 671] on button "Save" at bounding box center [1441, 670] width 48 height 31
type textarea "*"
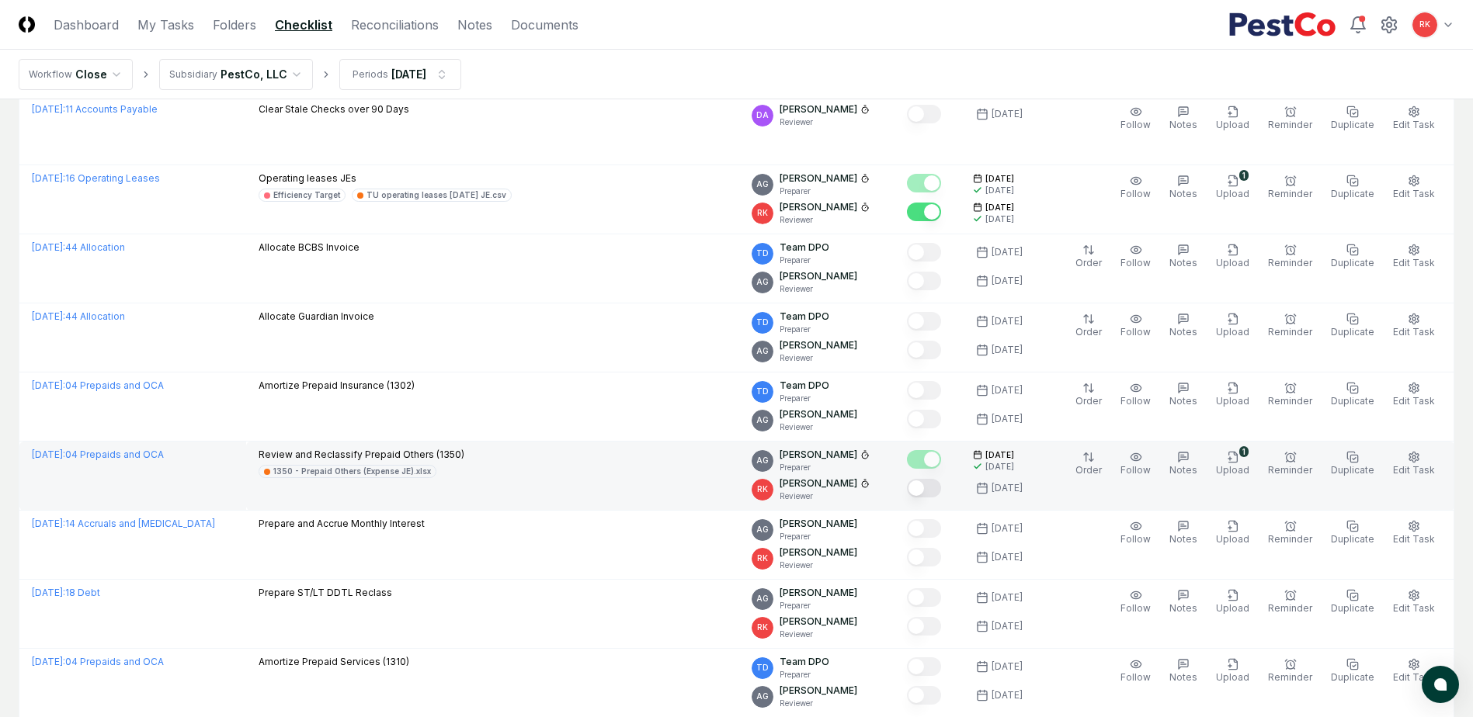
click at [931, 489] on button "Mark complete" at bounding box center [924, 488] width 34 height 19
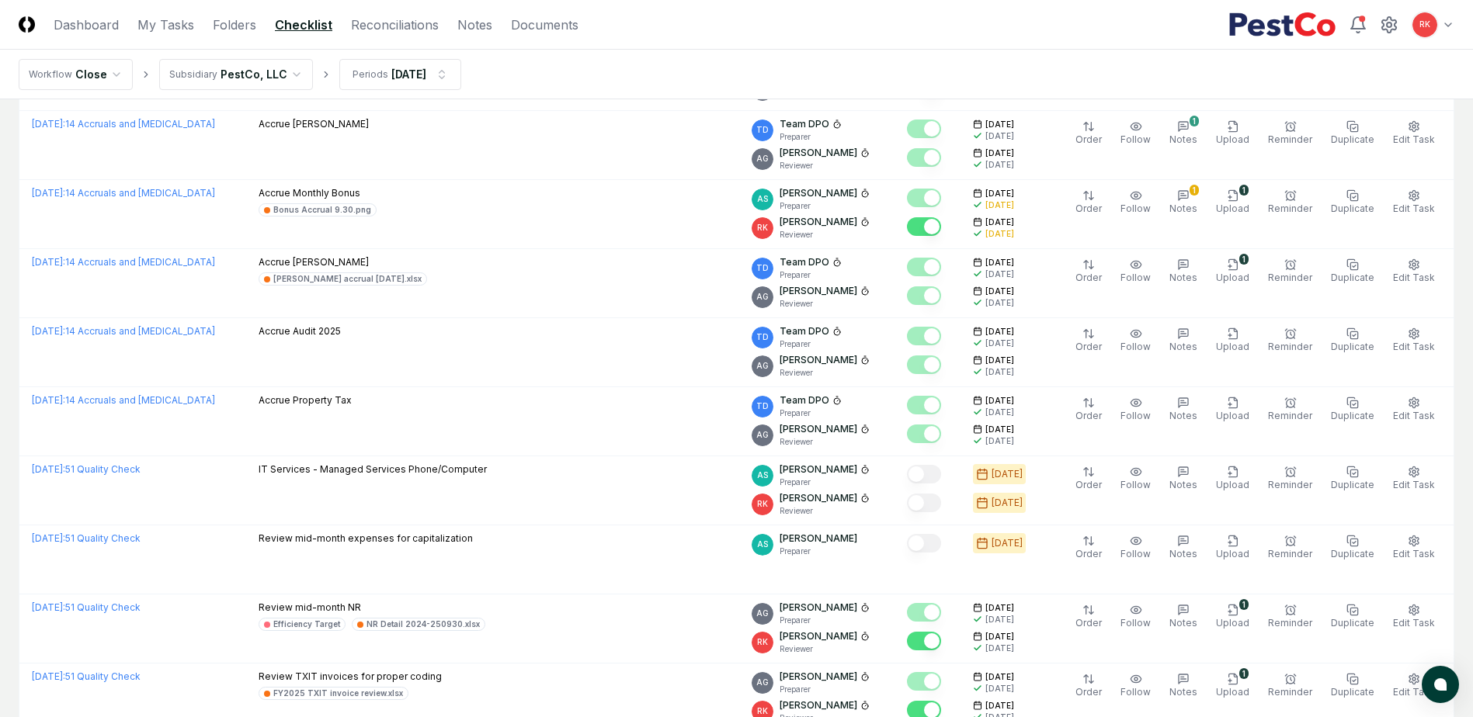
scroll to position [0, 0]
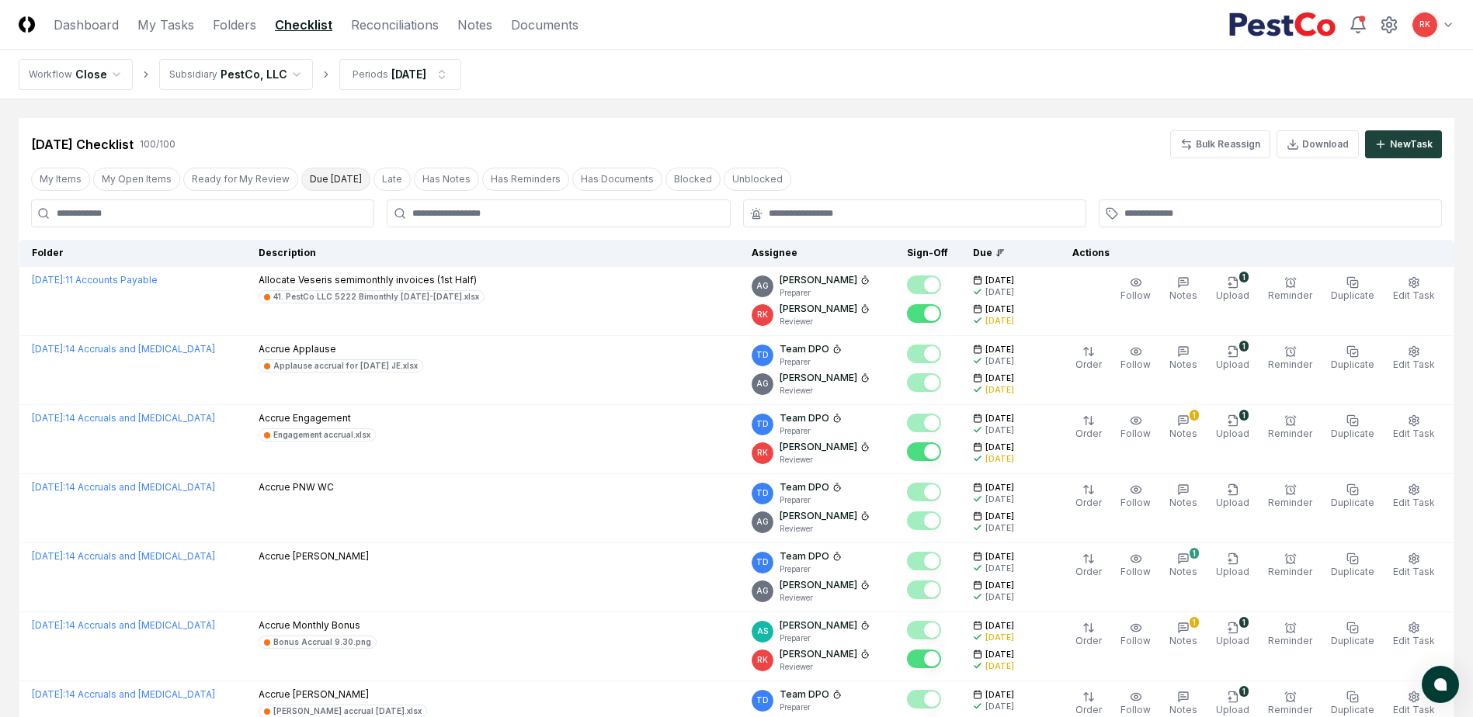
drag, startPoint x: 255, startPoint y: 173, endPoint x: 295, endPoint y: 175, distance: 39.7
click at [255, 173] on button "Ready for My Review" at bounding box center [240, 179] width 115 height 23
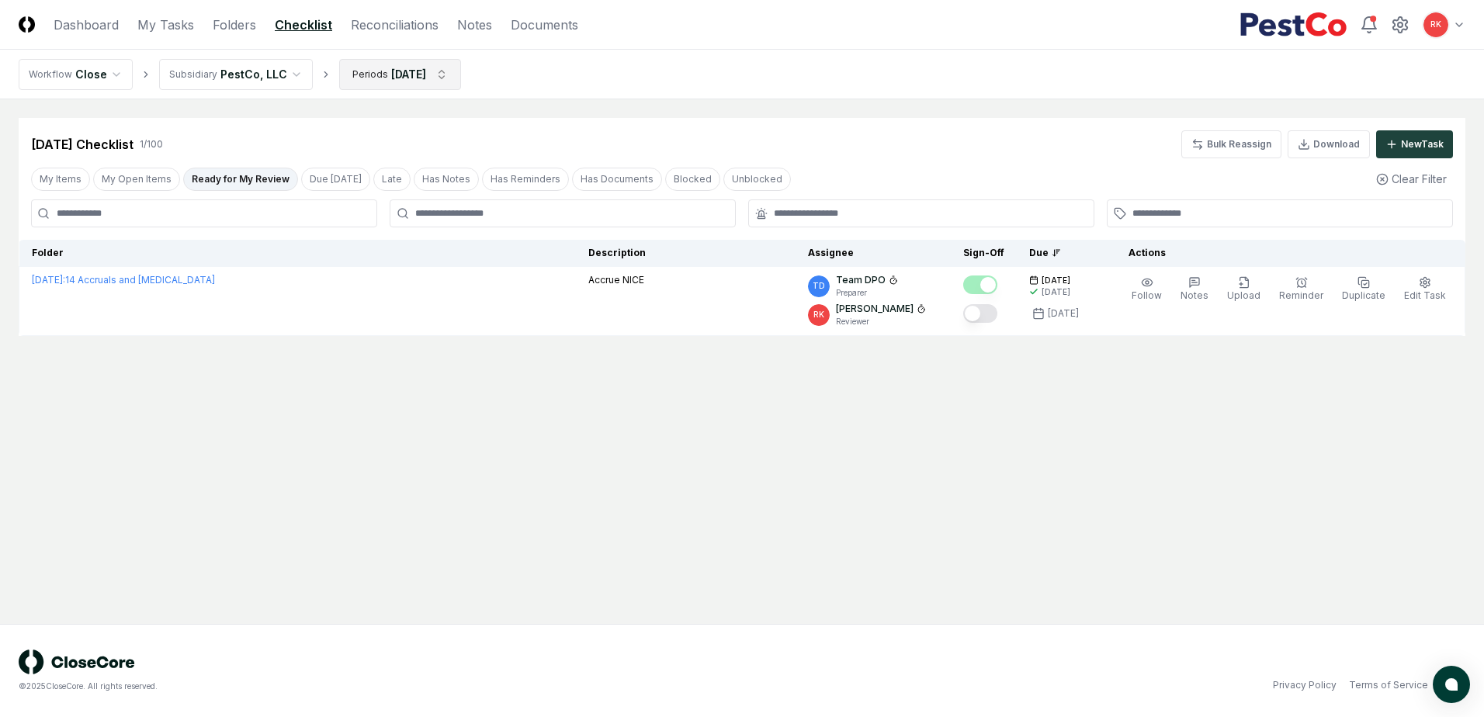
click at [406, 75] on html "CloseCore Dashboard My Tasks Folders Checklist Reconciliations Notes Documents …" at bounding box center [742, 358] width 1484 height 717
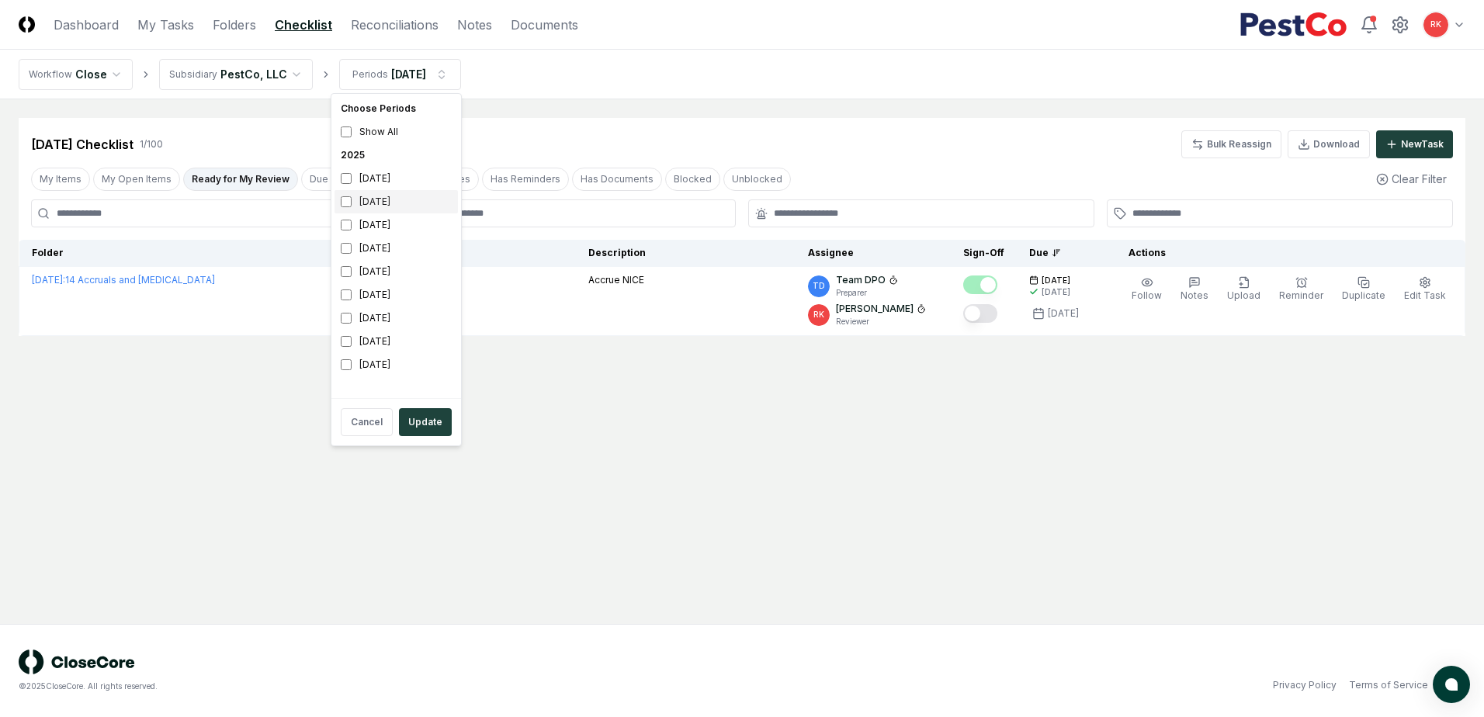
click at [353, 196] on div "August 2025" at bounding box center [396, 201] width 123 height 23
click at [411, 420] on button "Update" at bounding box center [425, 422] width 53 height 28
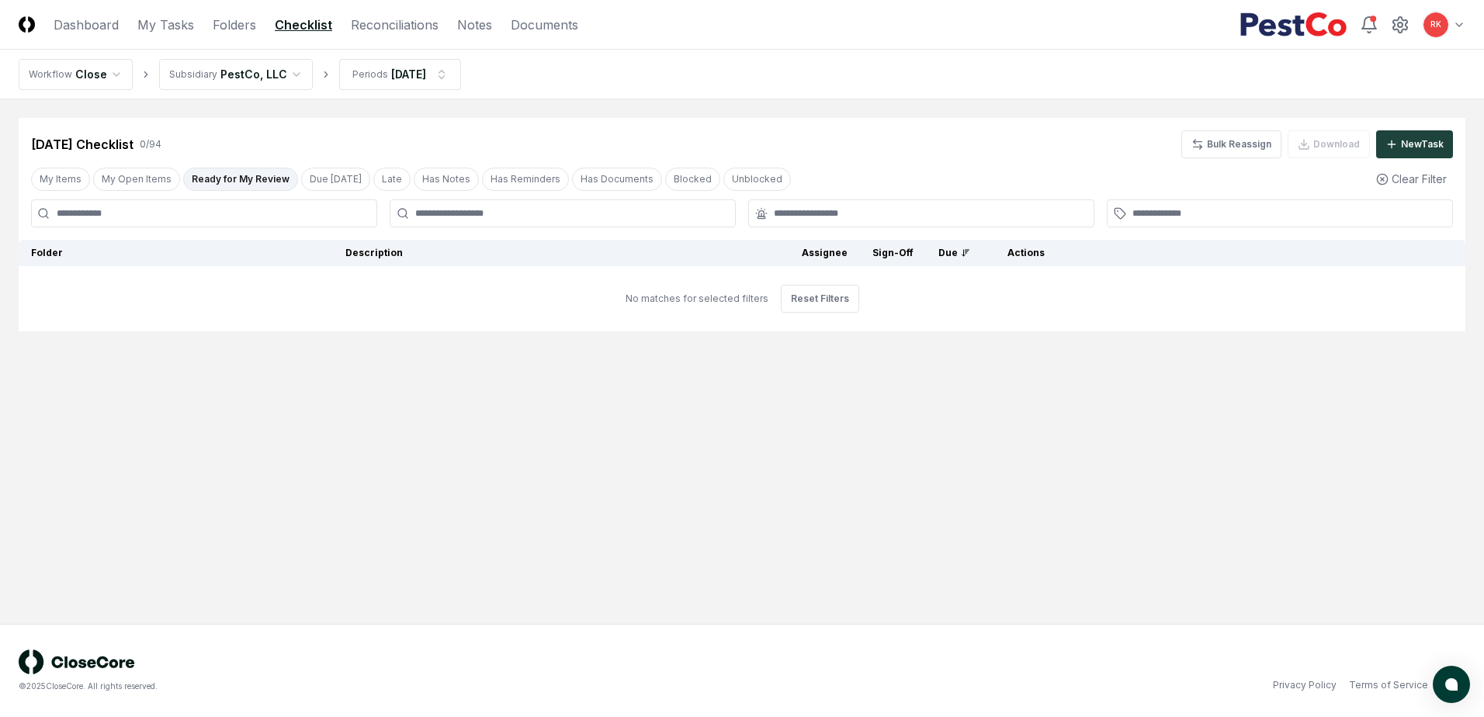
click at [247, 168] on button "Ready for My Review" at bounding box center [240, 179] width 115 height 23
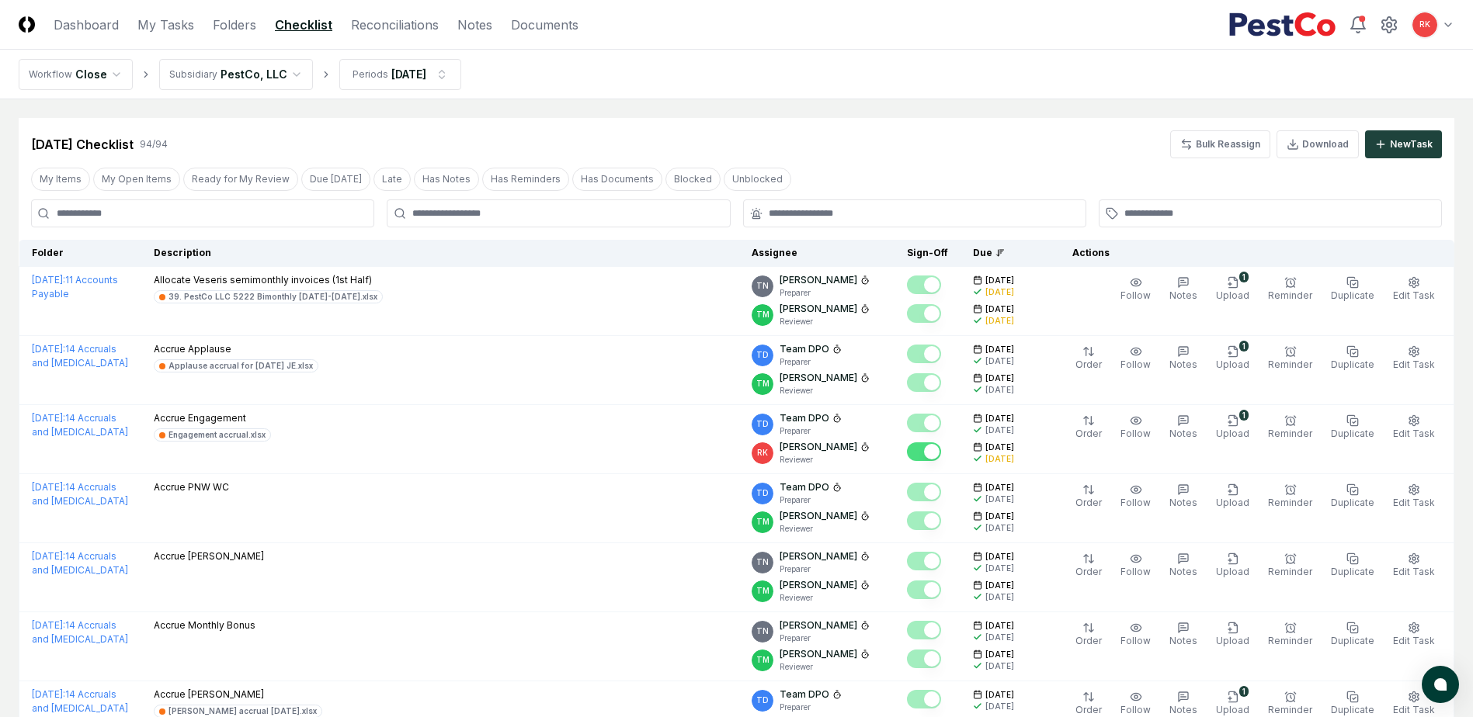
click at [121, 216] on input at bounding box center [202, 213] width 343 height 28
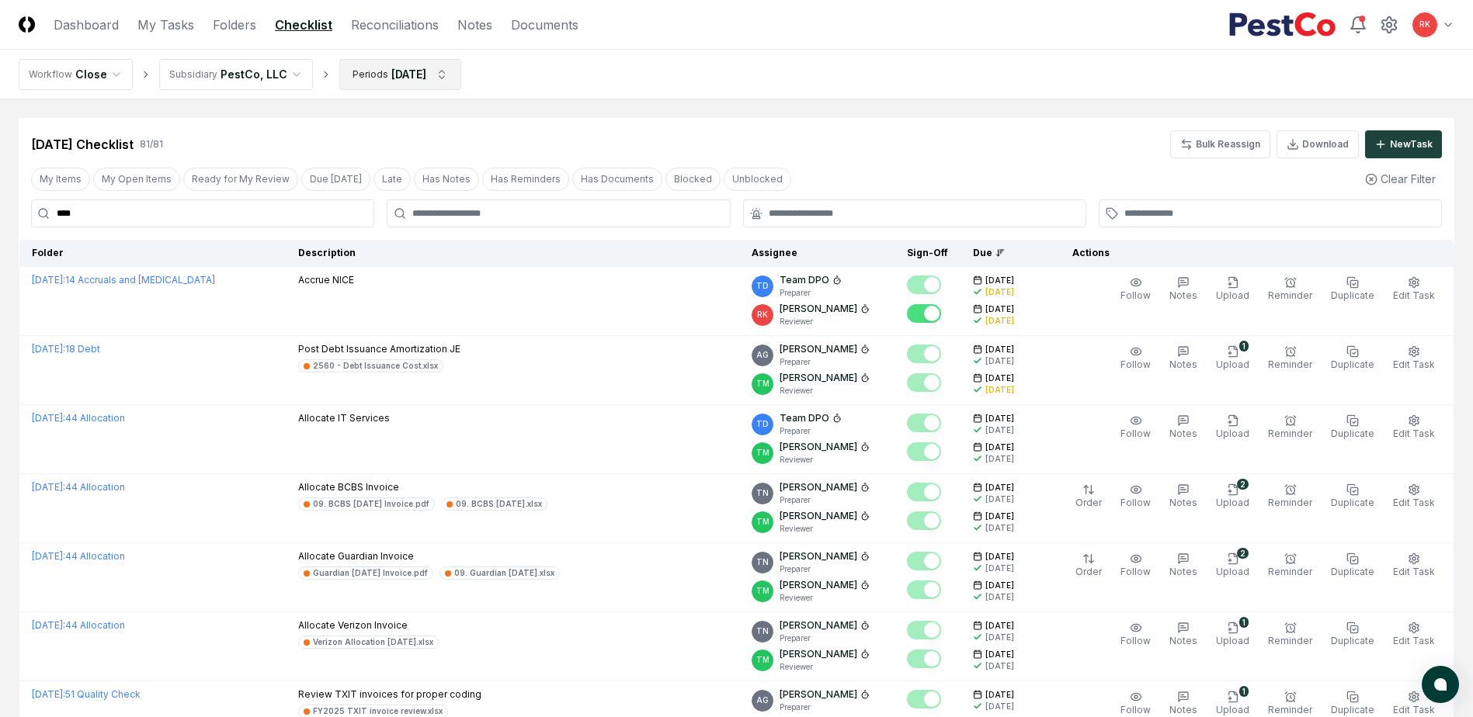
type input "****"
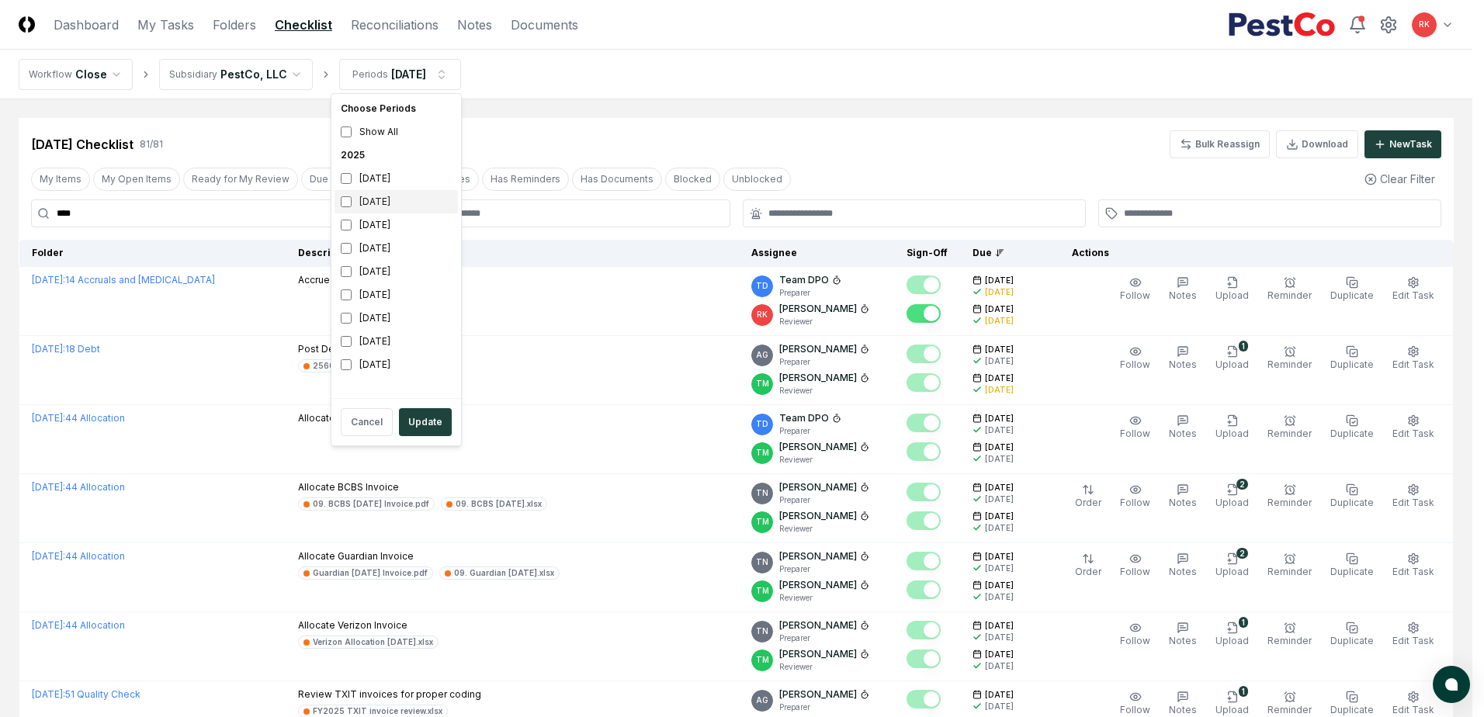
click at [345, 191] on div "August 2025" at bounding box center [396, 201] width 123 height 23
click at [444, 432] on button "Update" at bounding box center [425, 422] width 53 height 28
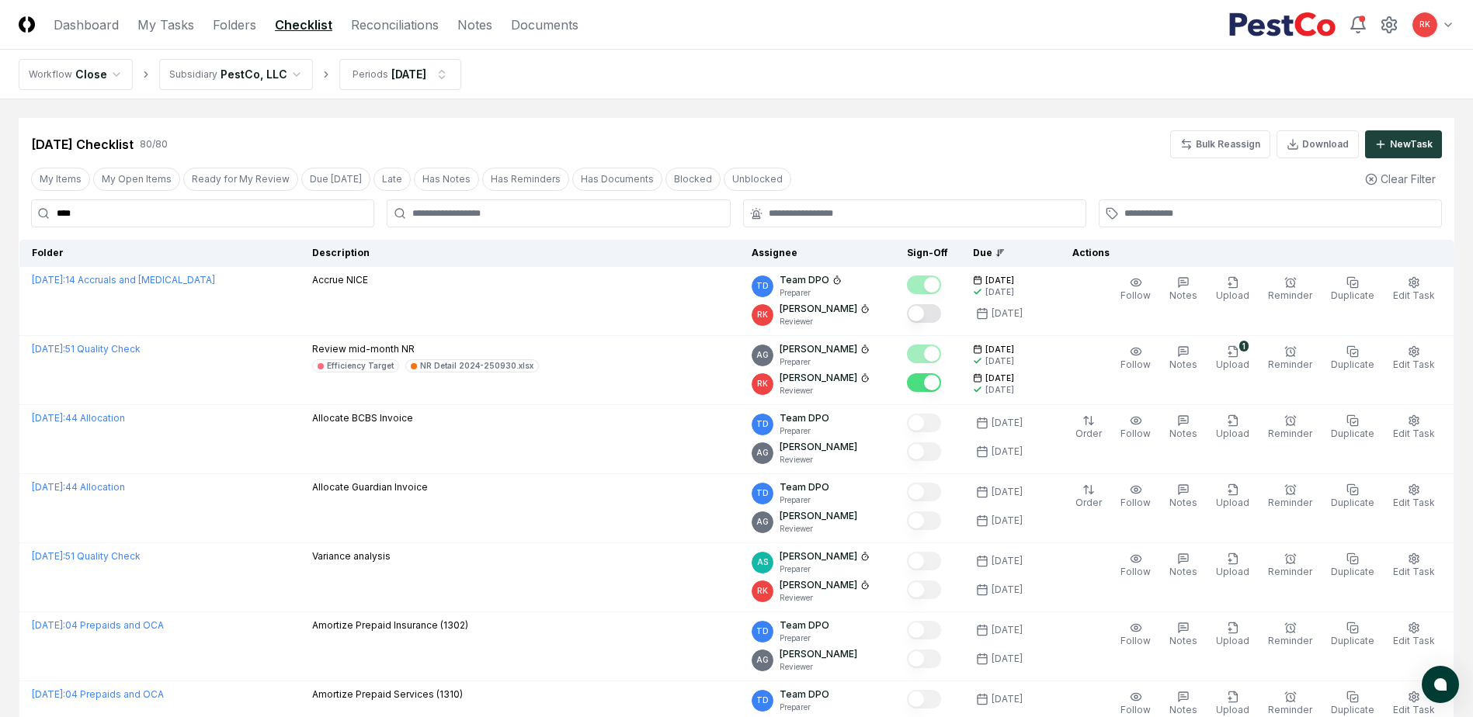
click at [903, 92] on nav "Workflow Close Subsidiary PestCo, LLC Periods Sep 2025" at bounding box center [736, 75] width 1473 height 50
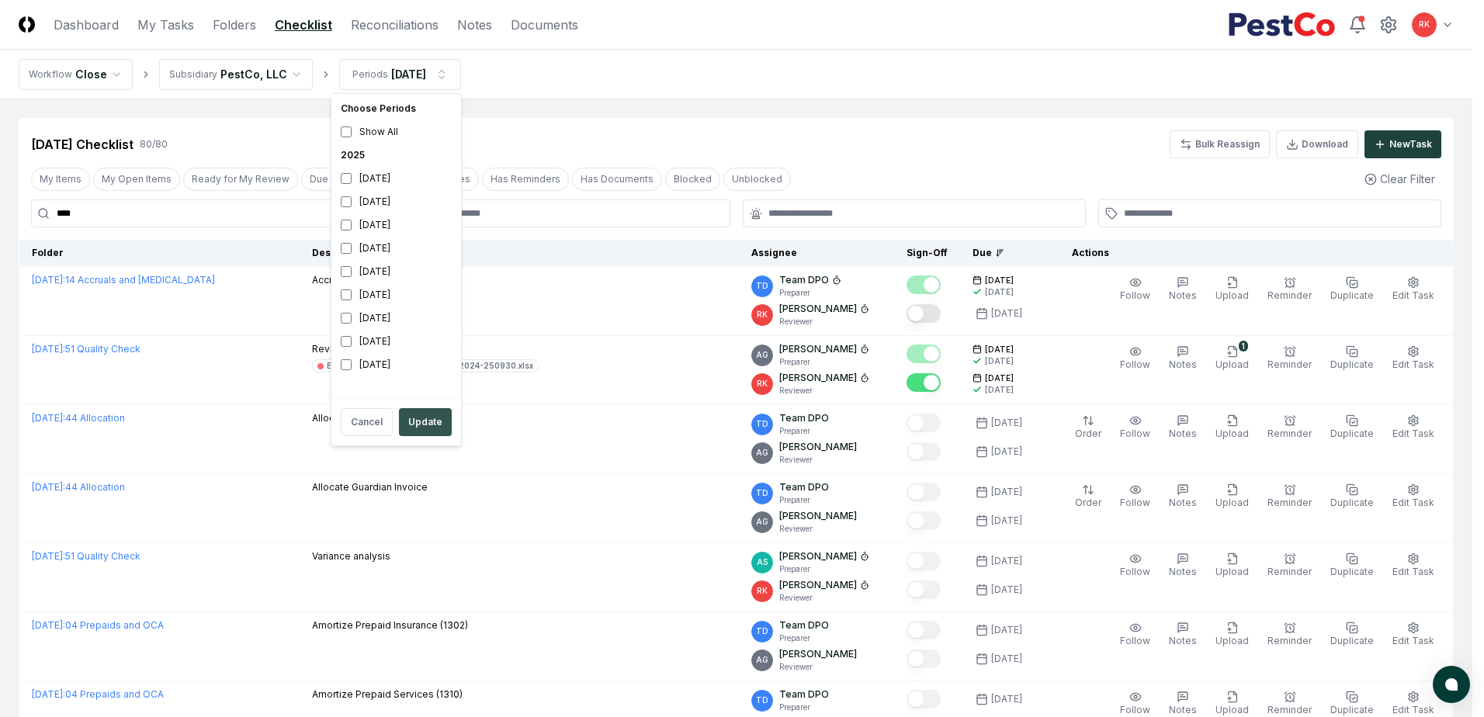
click at [411, 414] on button "Update" at bounding box center [425, 422] width 53 height 28
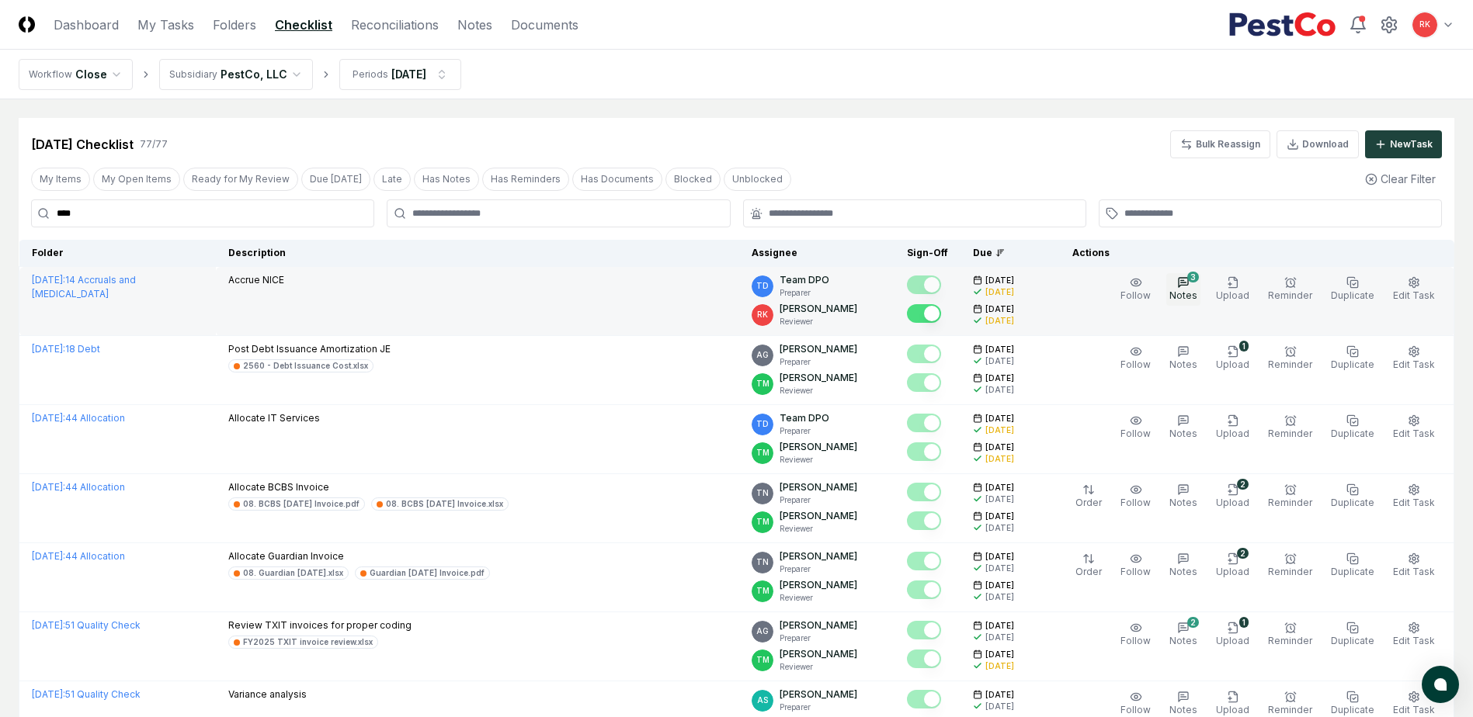
click at [1180, 289] on button "3 Notes" at bounding box center [1183, 289] width 34 height 33
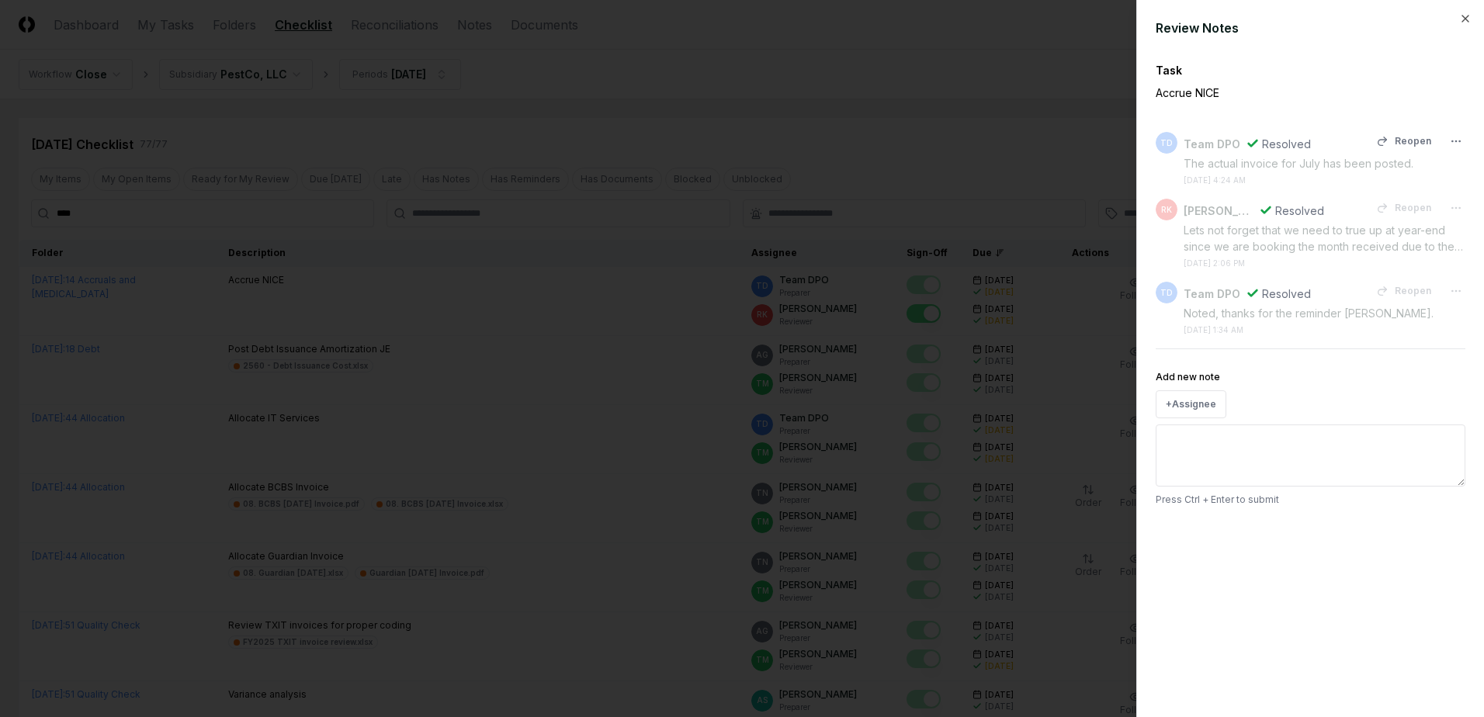
click at [1252, 164] on div "The actual invoice for July has been posted." at bounding box center [1325, 163] width 282 height 16
click at [913, 154] on div at bounding box center [742, 358] width 1484 height 717
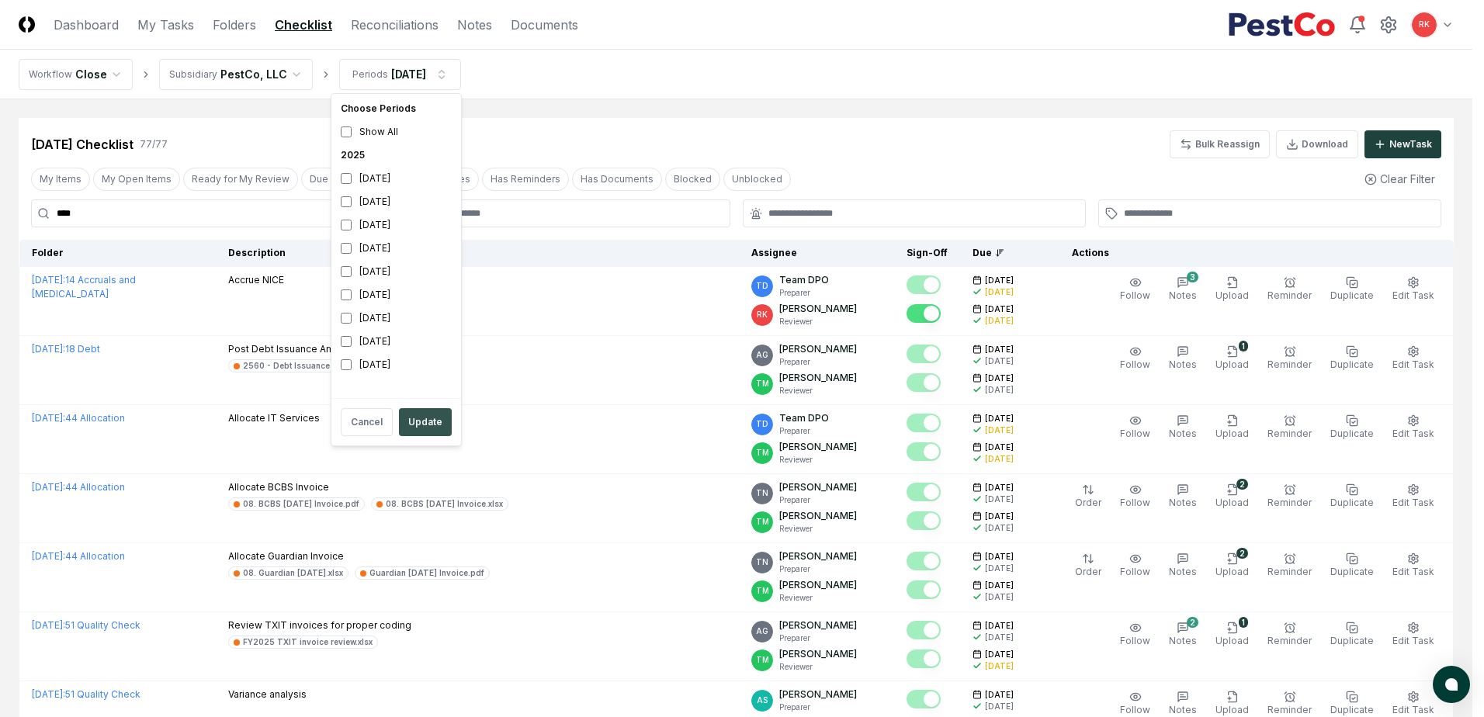
click at [449, 429] on button "Update" at bounding box center [425, 422] width 53 height 28
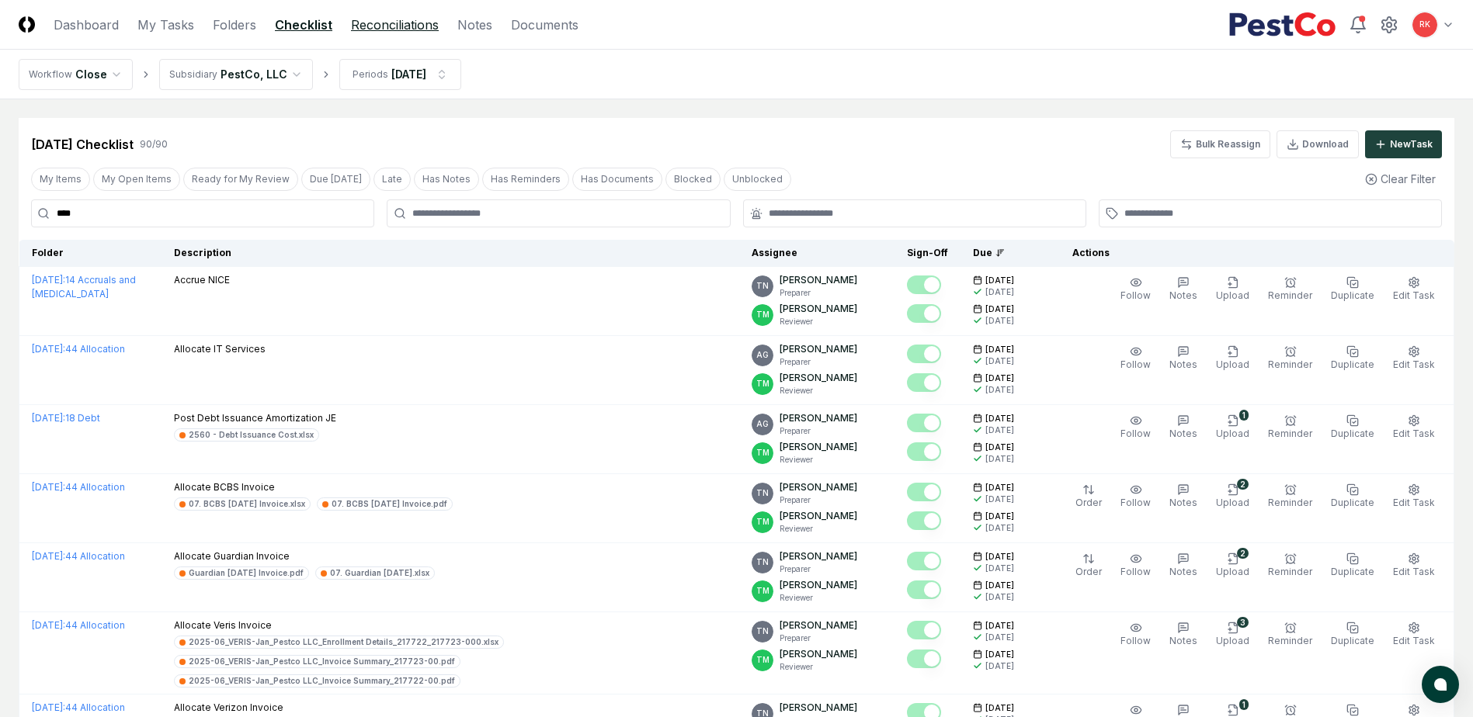
click at [366, 29] on link "Reconciliations" at bounding box center [395, 25] width 88 height 19
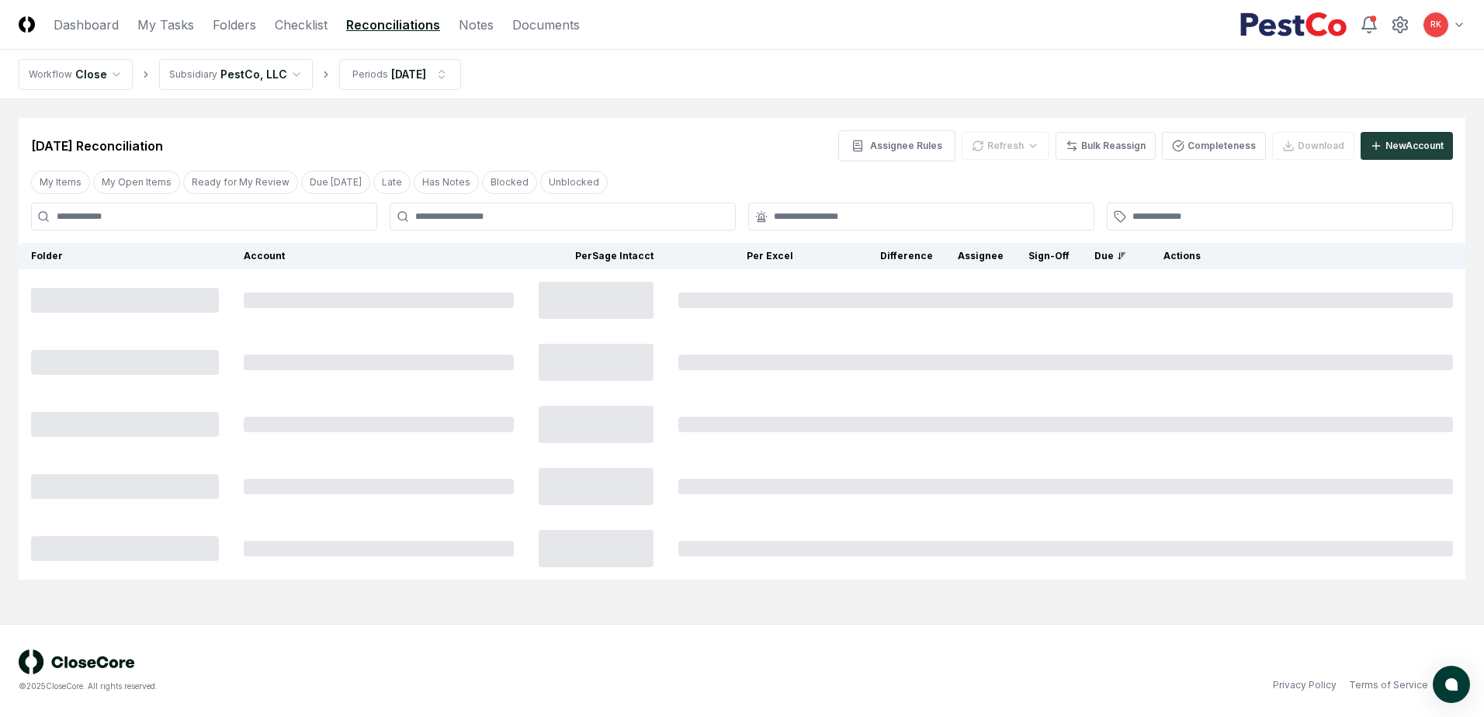
drag, startPoint x: 99, startPoint y: 205, endPoint x: 109, endPoint y: 210, distance: 12.2
click at [99, 205] on input at bounding box center [204, 217] width 346 height 28
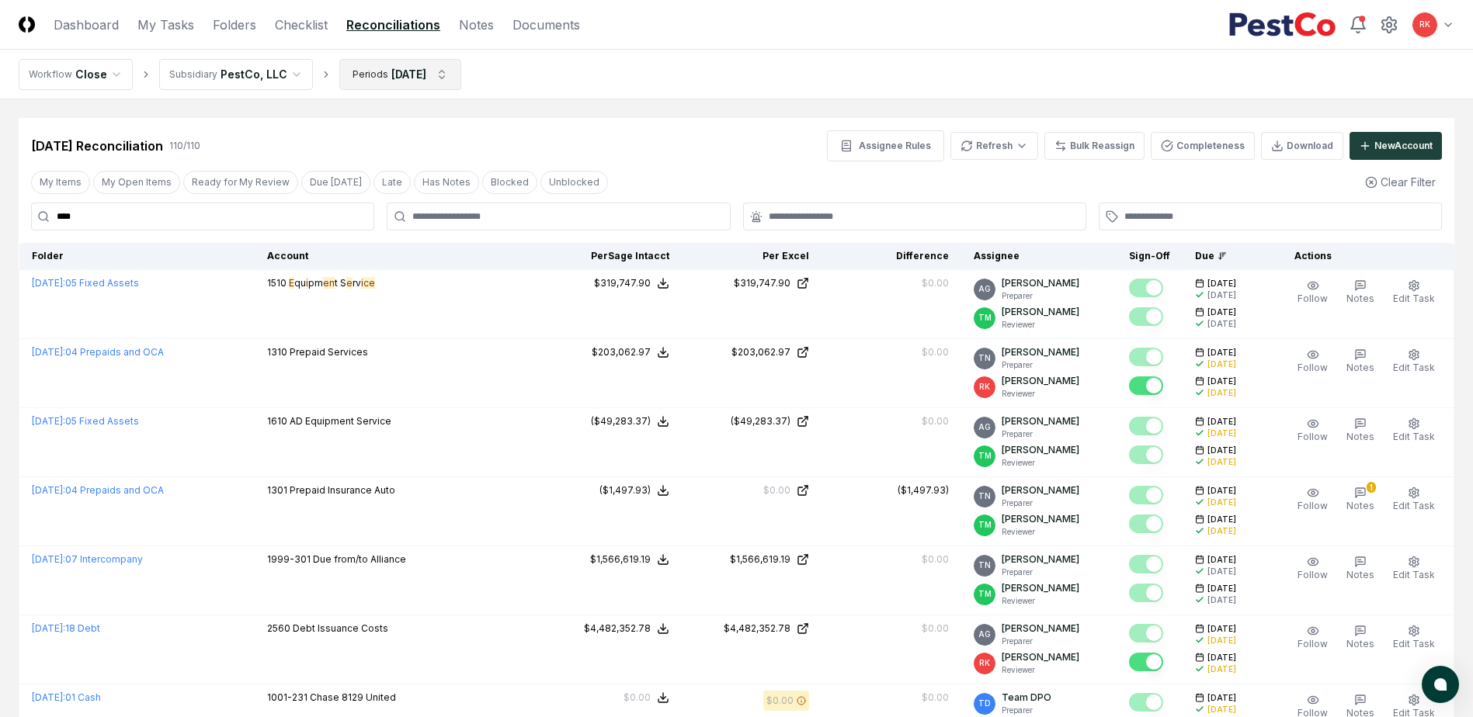
type input "****"
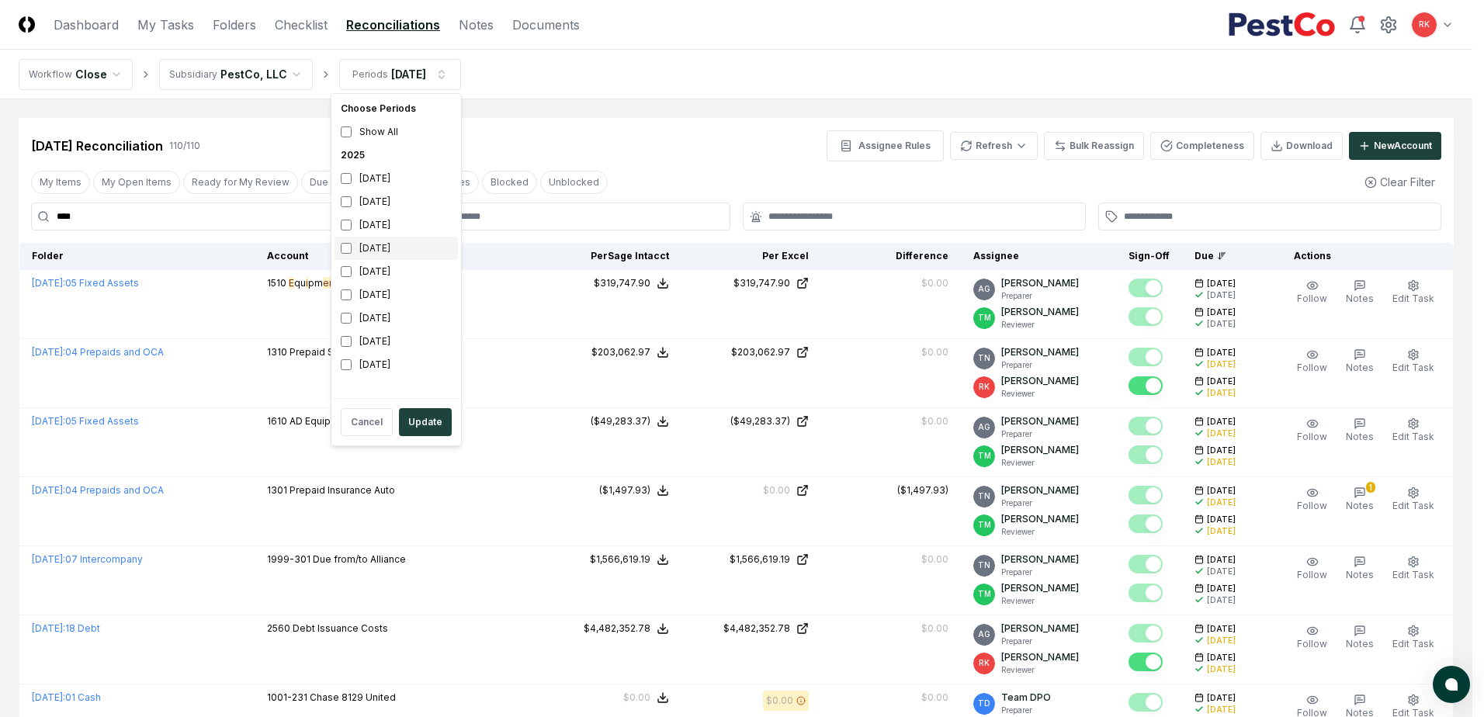
click at [344, 257] on div "June 2025" at bounding box center [396, 248] width 123 height 23
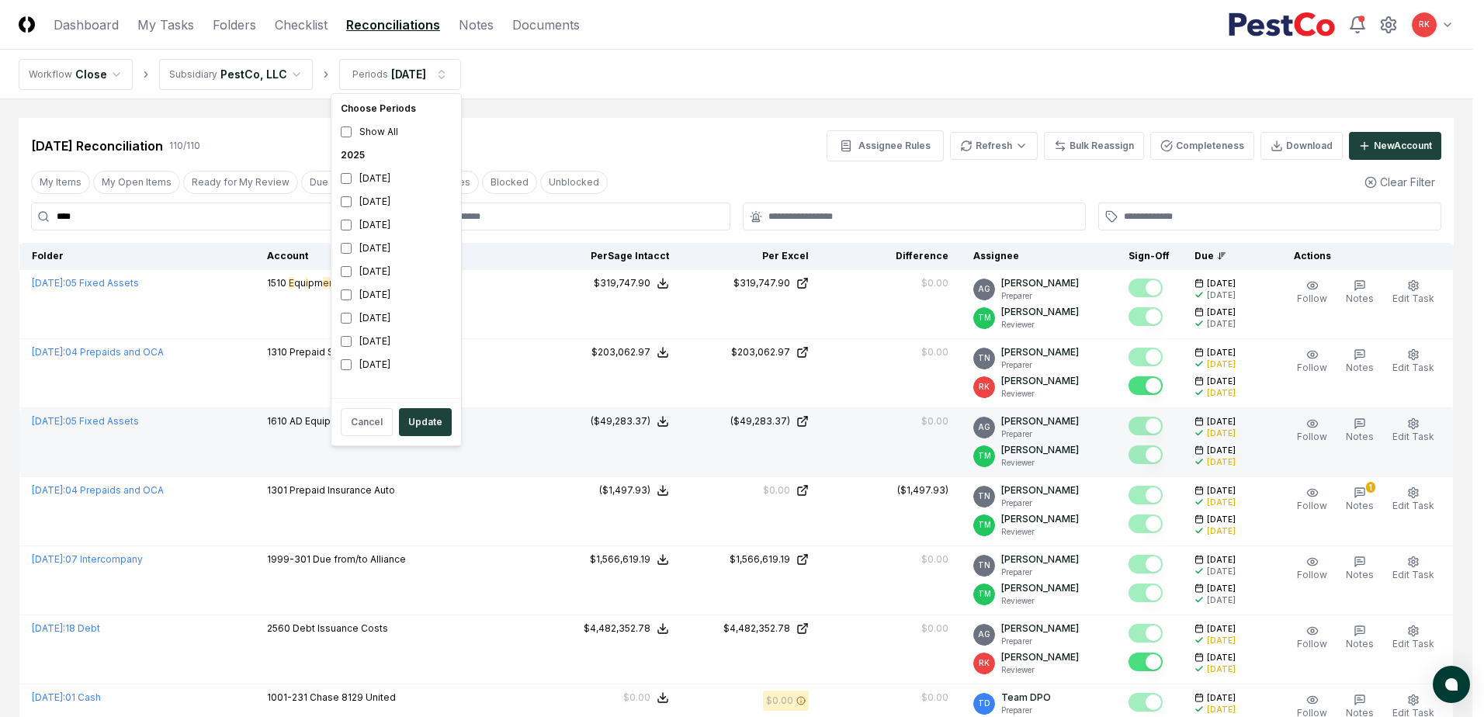
drag, startPoint x: 432, startPoint y: 421, endPoint x: 488, endPoint y: 434, distance: 58.2
click at [430, 421] on button "Update" at bounding box center [425, 422] width 53 height 28
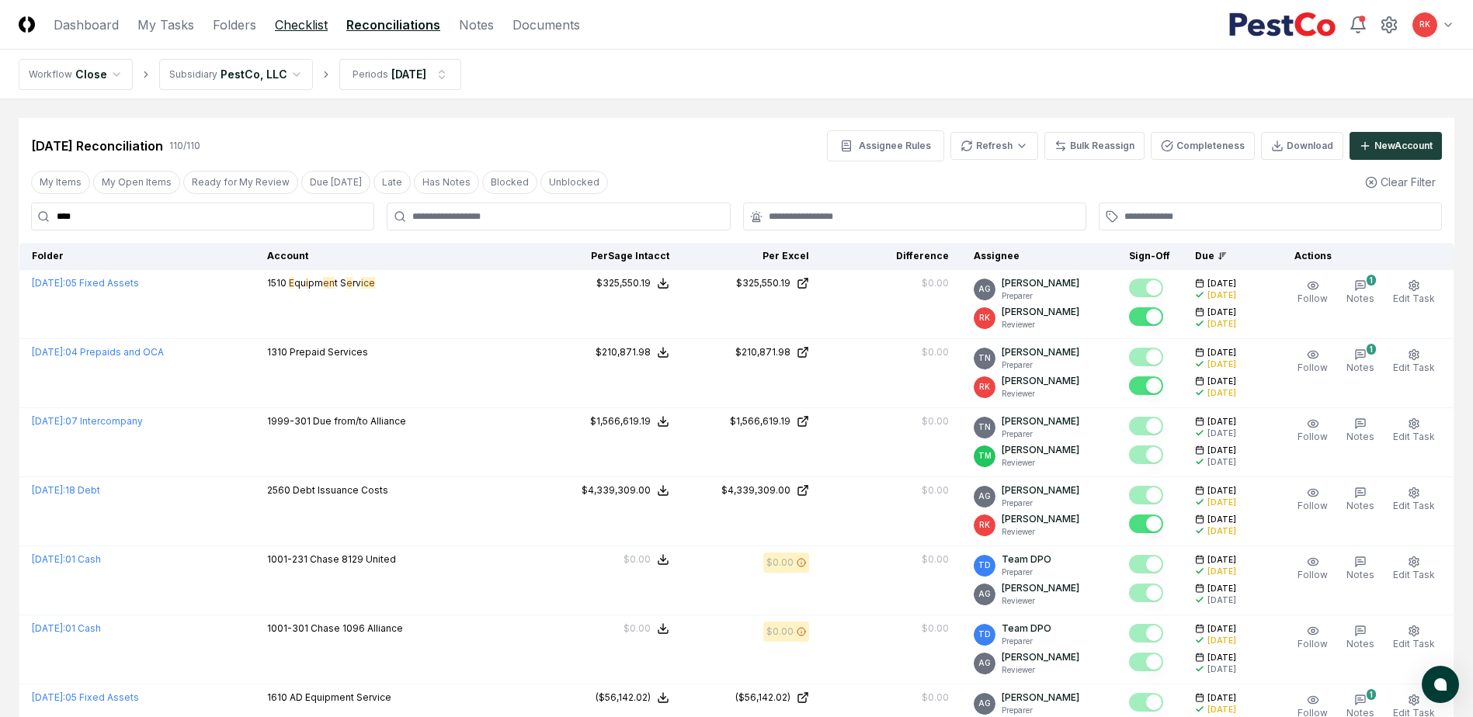
click at [305, 20] on link "Checklist" at bounding box center [301, 25] width 53 height 19
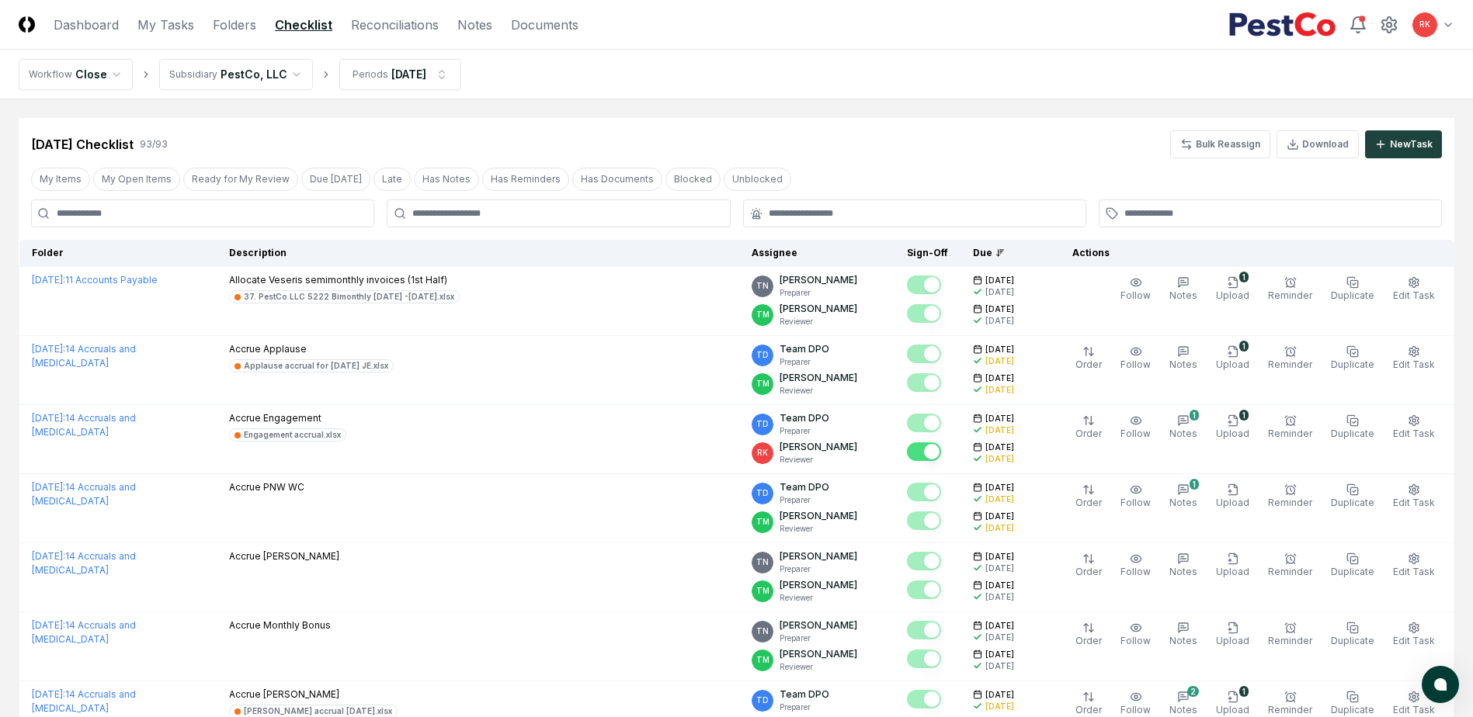
drag, startPoint x: 133, startPoint y: 210, endPoint x: -16, endPoint y: 203, distance: 148.4
type input "****"
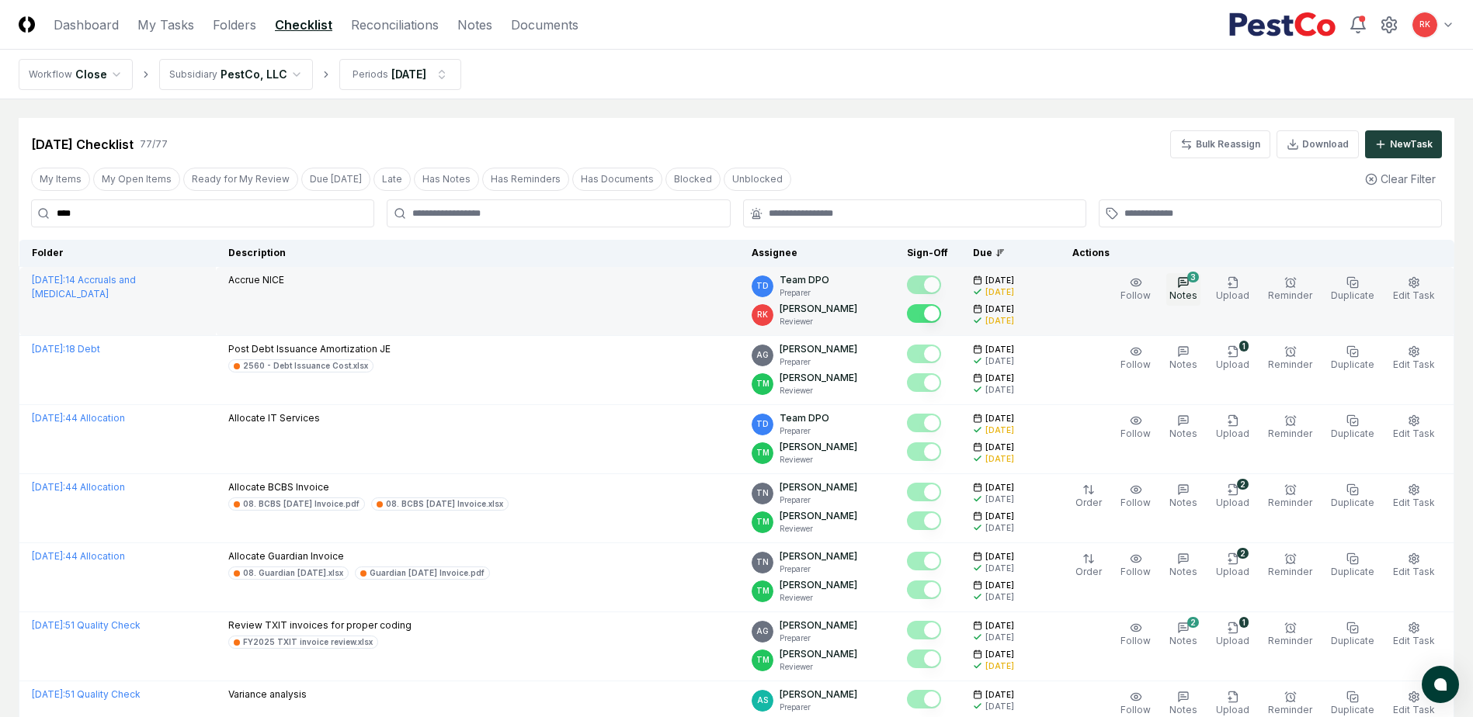
click at [1185, 276] on button "3 Notes" at bounding box center [1183, 289] width 34 height 33
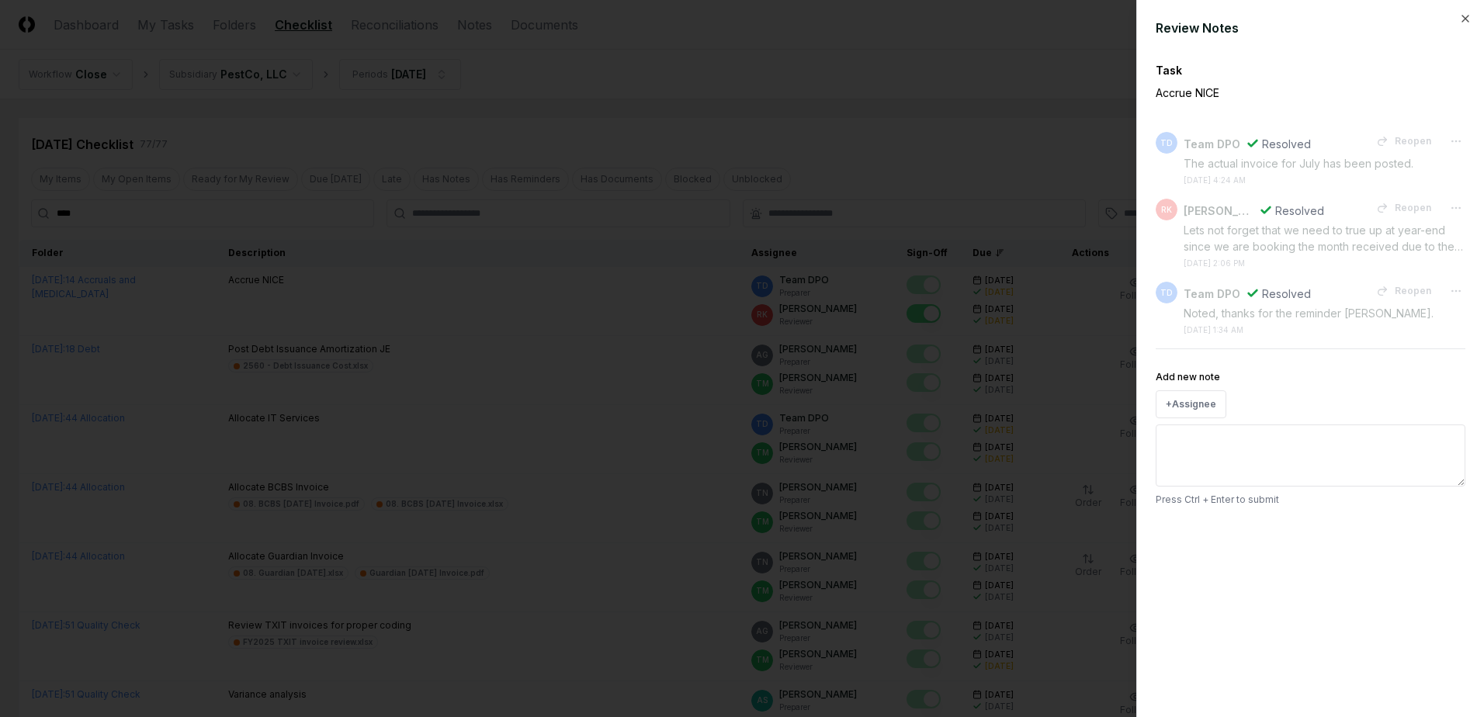
click at [961, 176] on div at bounding box center [742, 358] width 1484 height 717
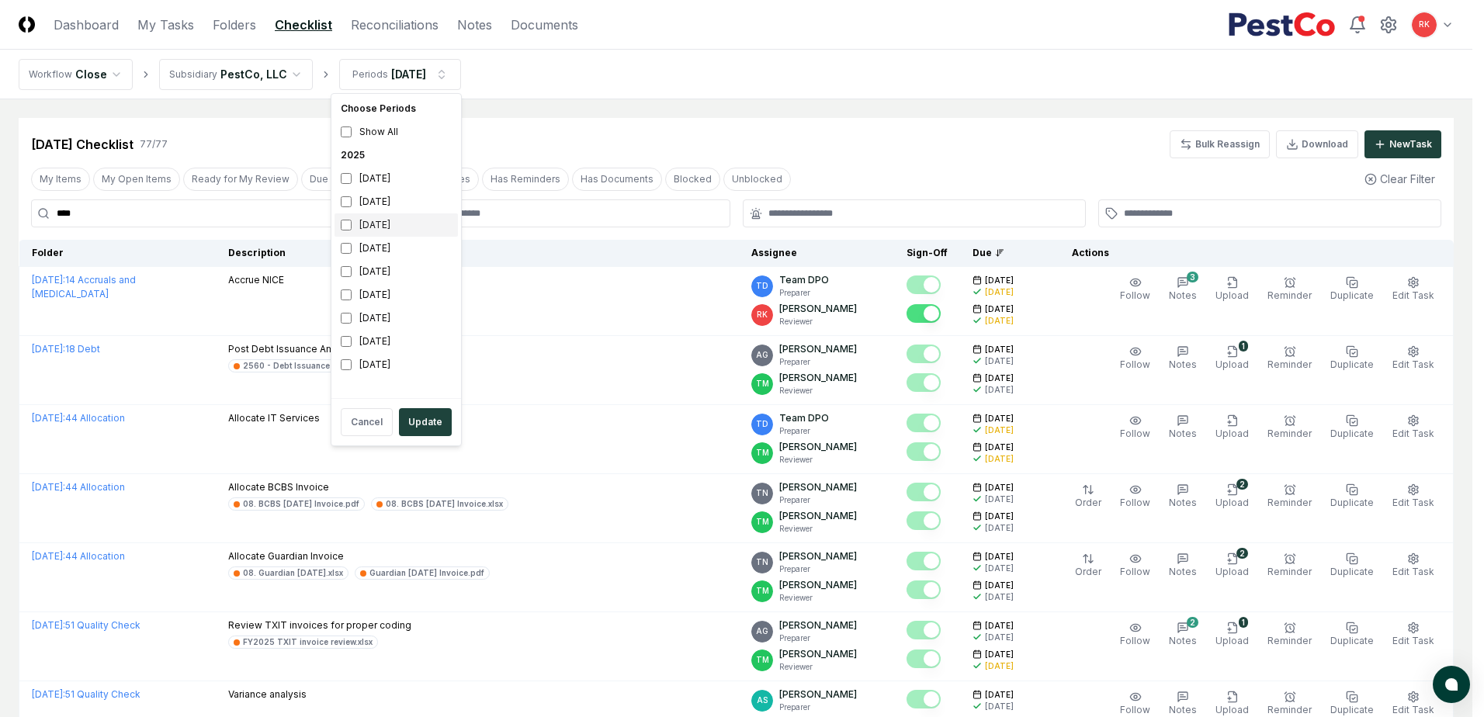
click at [354, 222] on div "July 2025" at bounding box center [396, 224] width 123 height 23
click at [411, 432] on button "Update" at bounding box center [425, 422] width 53 height 28
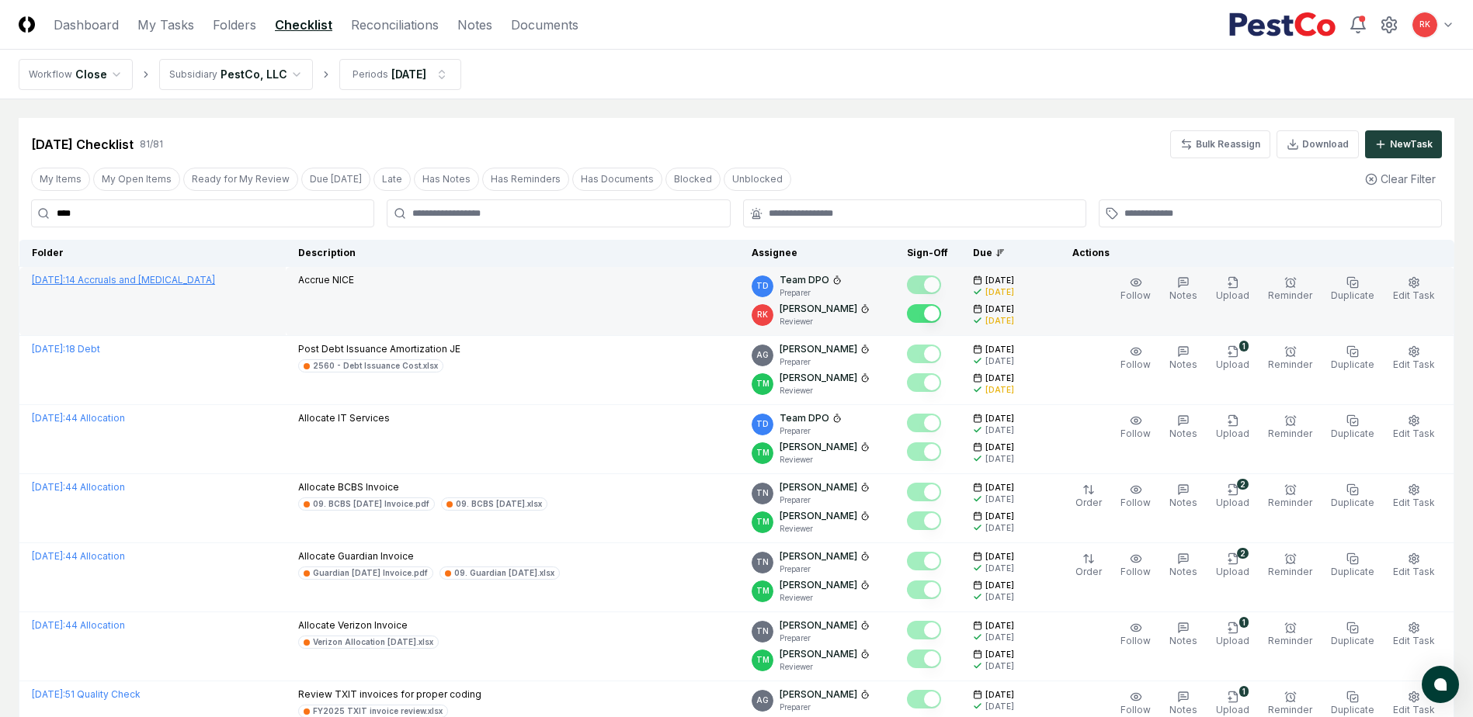
click at [169, 277] on link "August 2025 : 14 Accruals and OCL" at bounding box center [123, 280] width 183 height 12
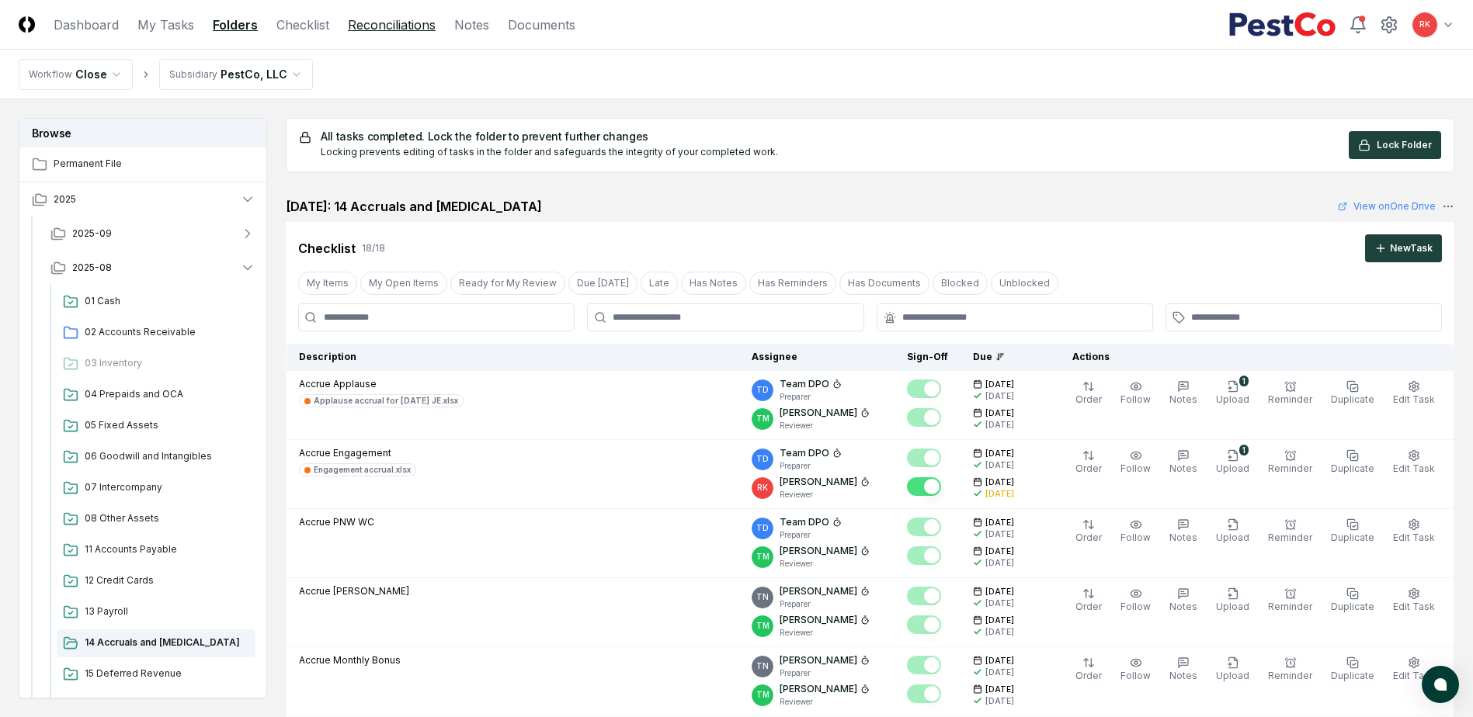
click at [369, 20] on link "Reconciliations" at bounding box center [392, 25] width 88 height 19
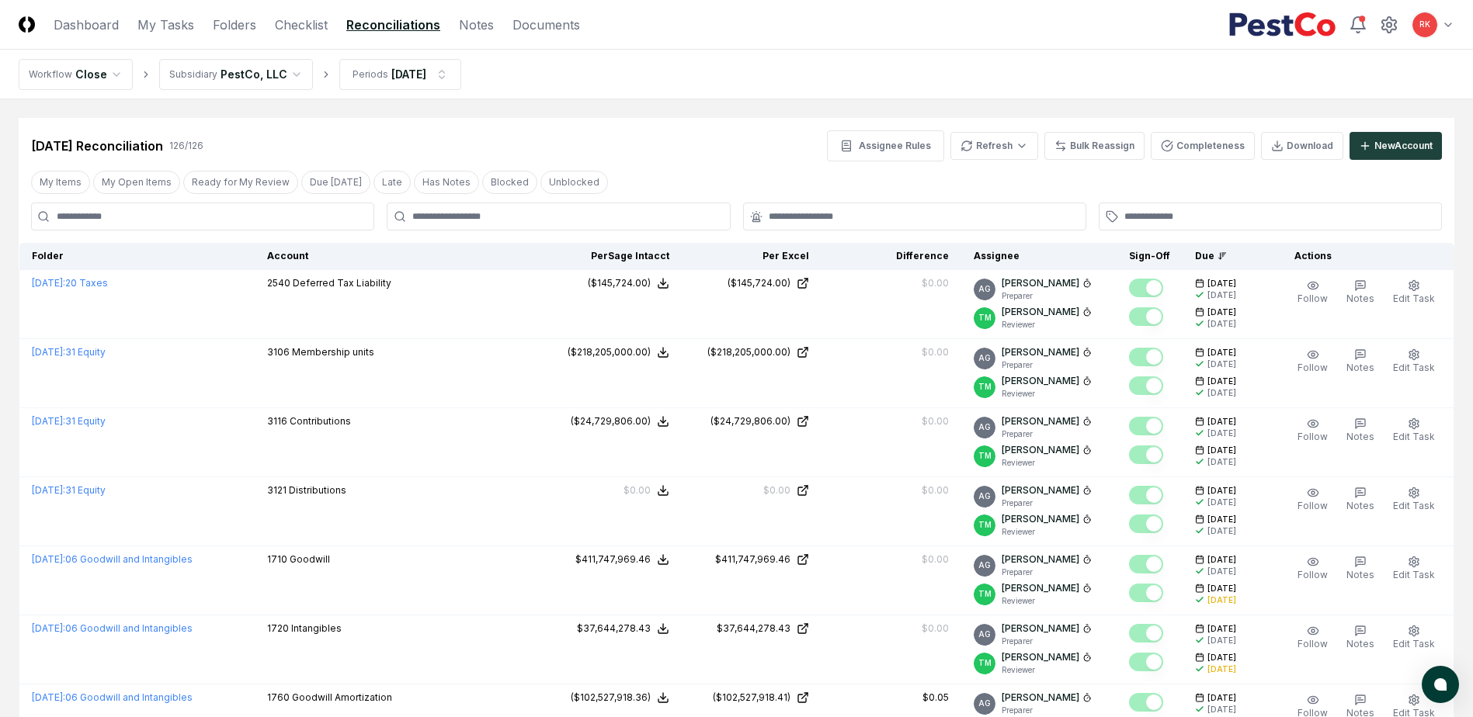
click at [101, 214] on input at bounding box center [202, 217] width 343 height 28
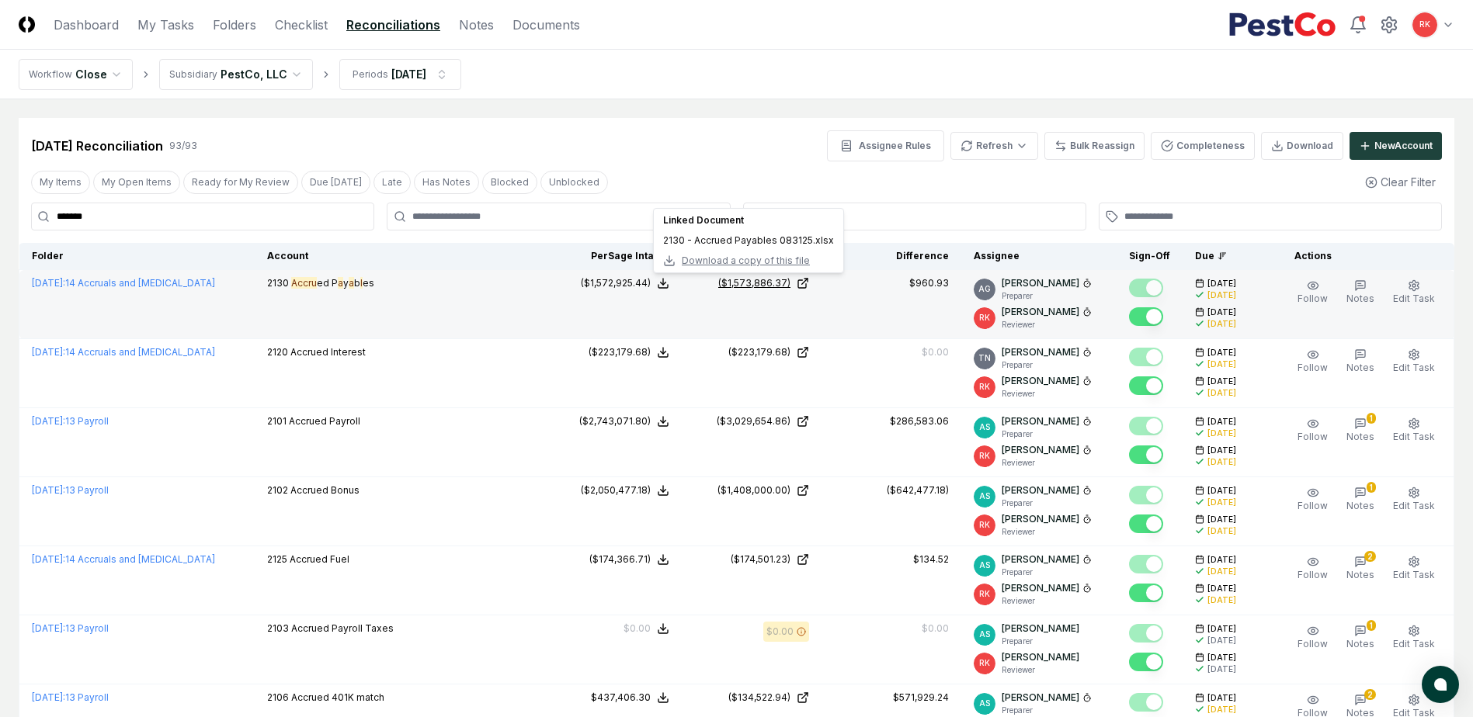
type input "*******"
click at [740, 283] on div "($1,573,886.37)" at bounding box center [754, 283] width 72 height 14
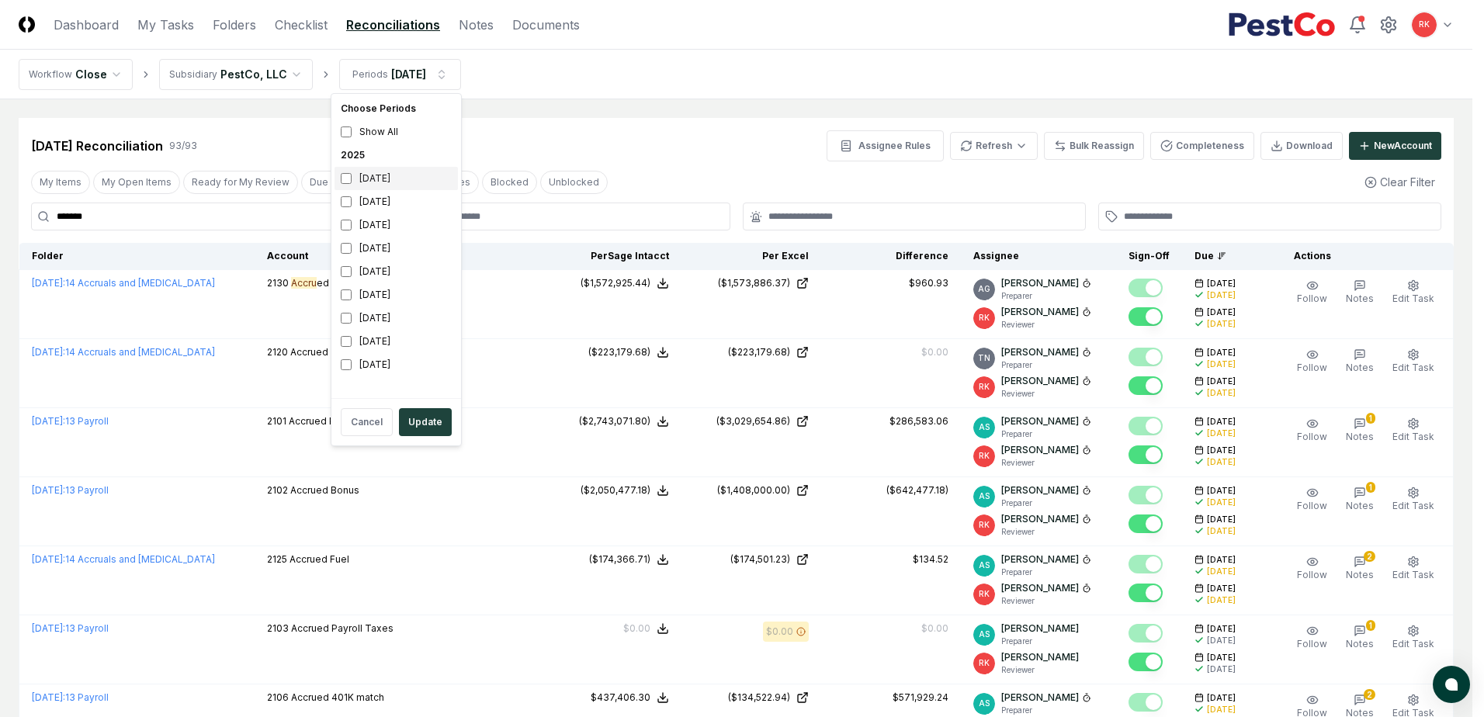
click at [356, 175] on div "[DATE]" at bounding box center [396, 178] width 123 height 23
click at [344, 209] on div "August 2025" at bounding box center [396, 201] width 123 height 23
click at [433, 422] on button "Update" at bounding box center [425, 422] width 53 height 28
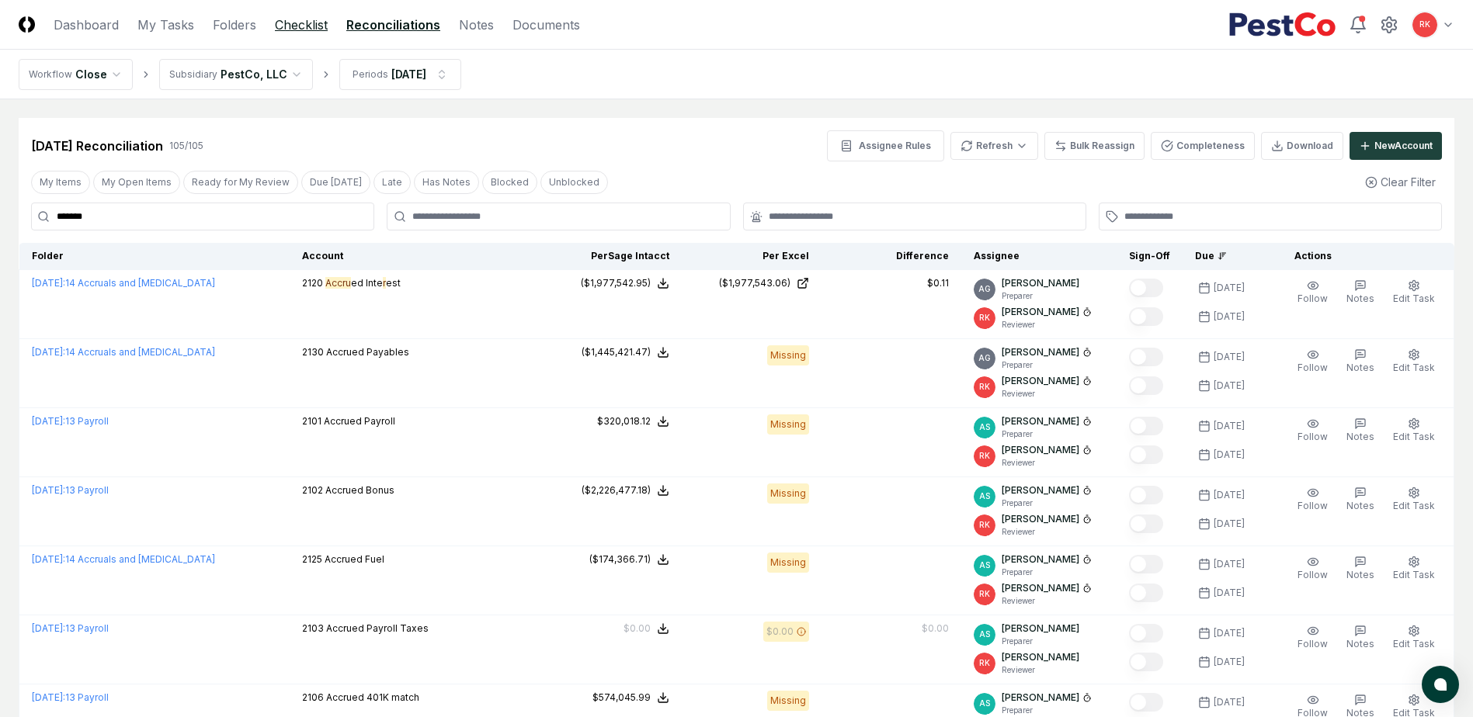
click at [297, 21] on link "Checklist" at bounding box center [301, 25] width 53 height 19
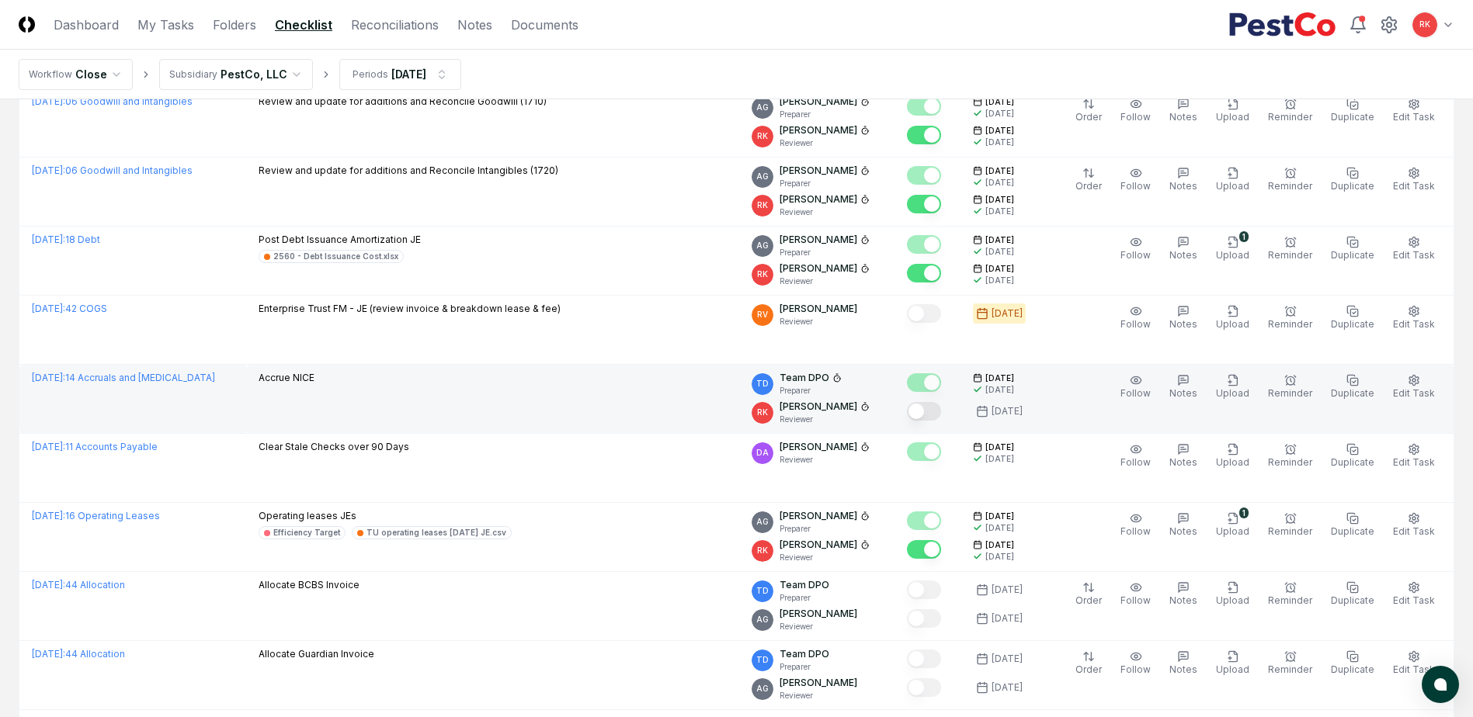
scroll to position [1242, 0]
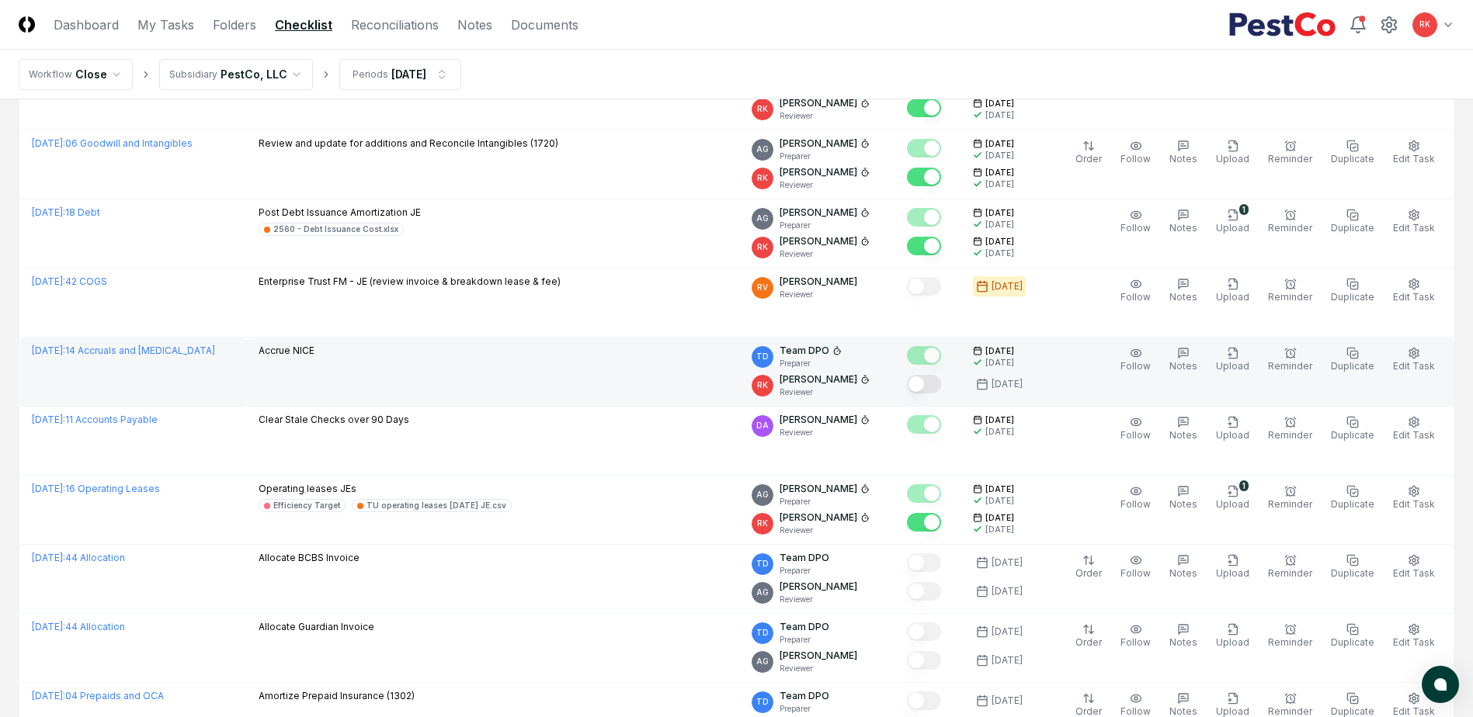
click at [929, 383] on button "Mark complete" at bounding box center [924, 384] width 34 height 19
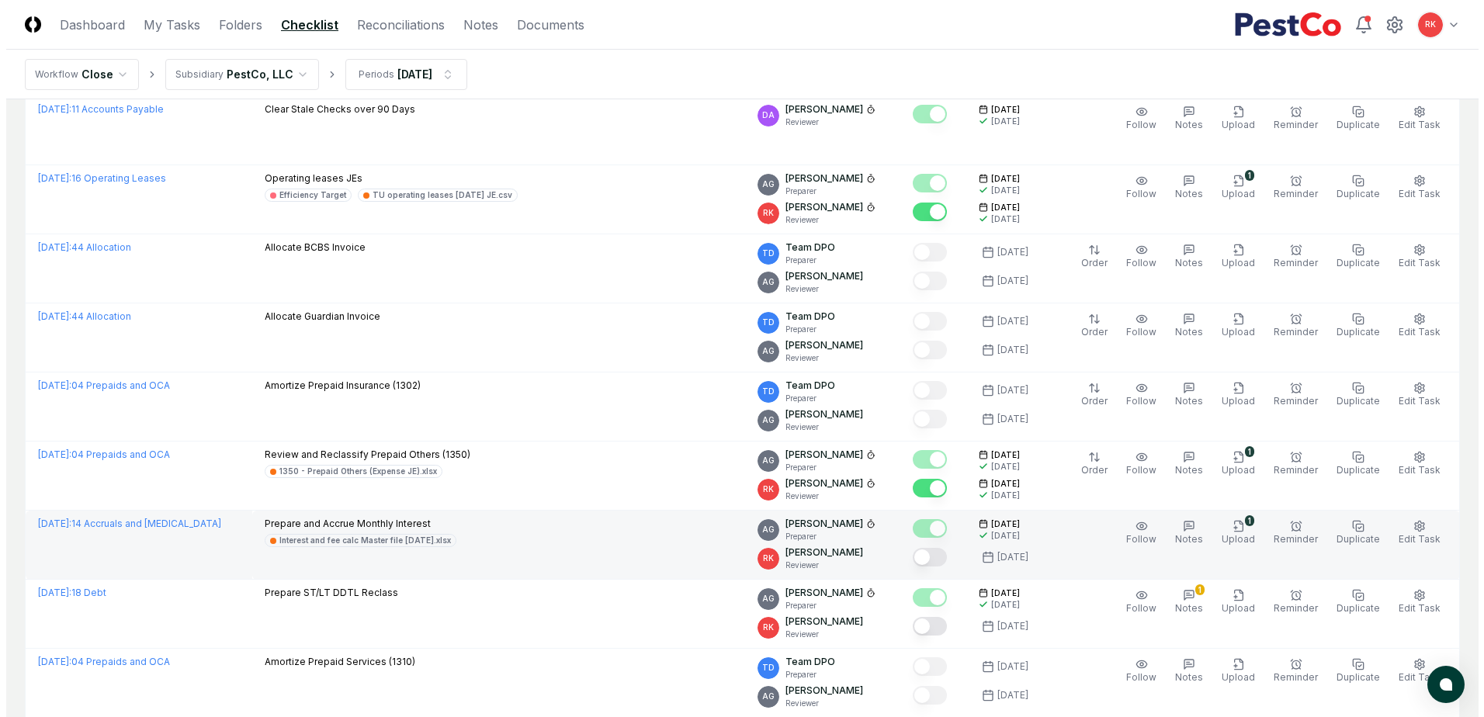
scroll to position [1708, 0]
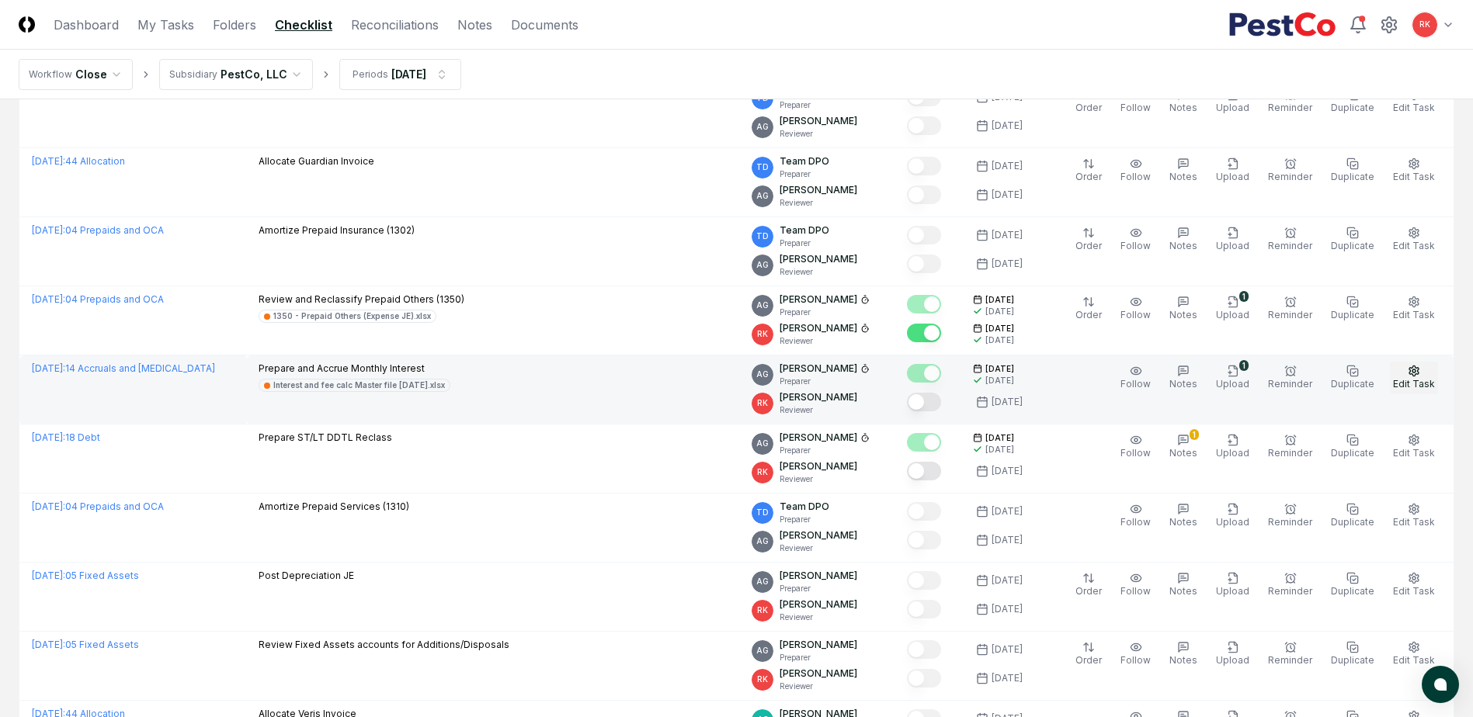
click at [1424, 368] on button "Edit Task" at bounding box center [1414, 378] width 48 height 33
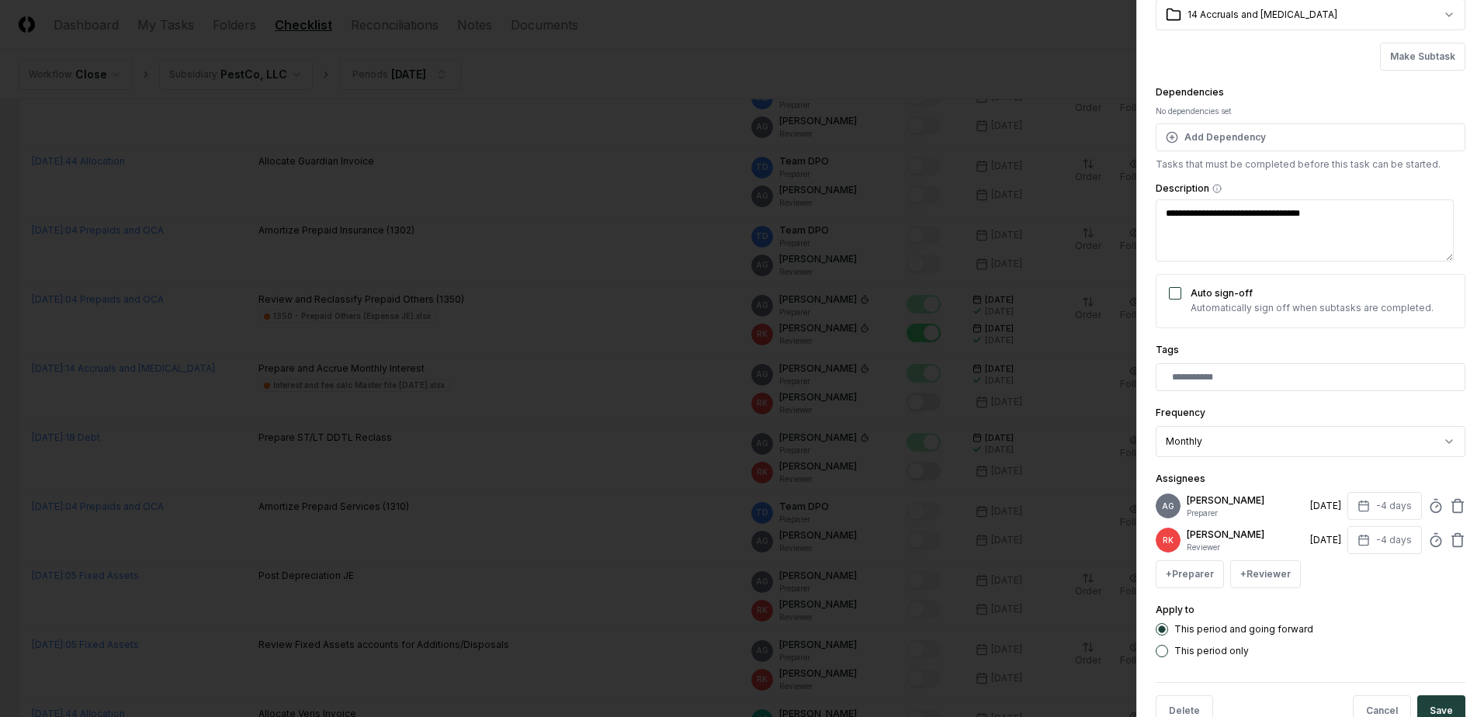
scroll to position [60, 0]
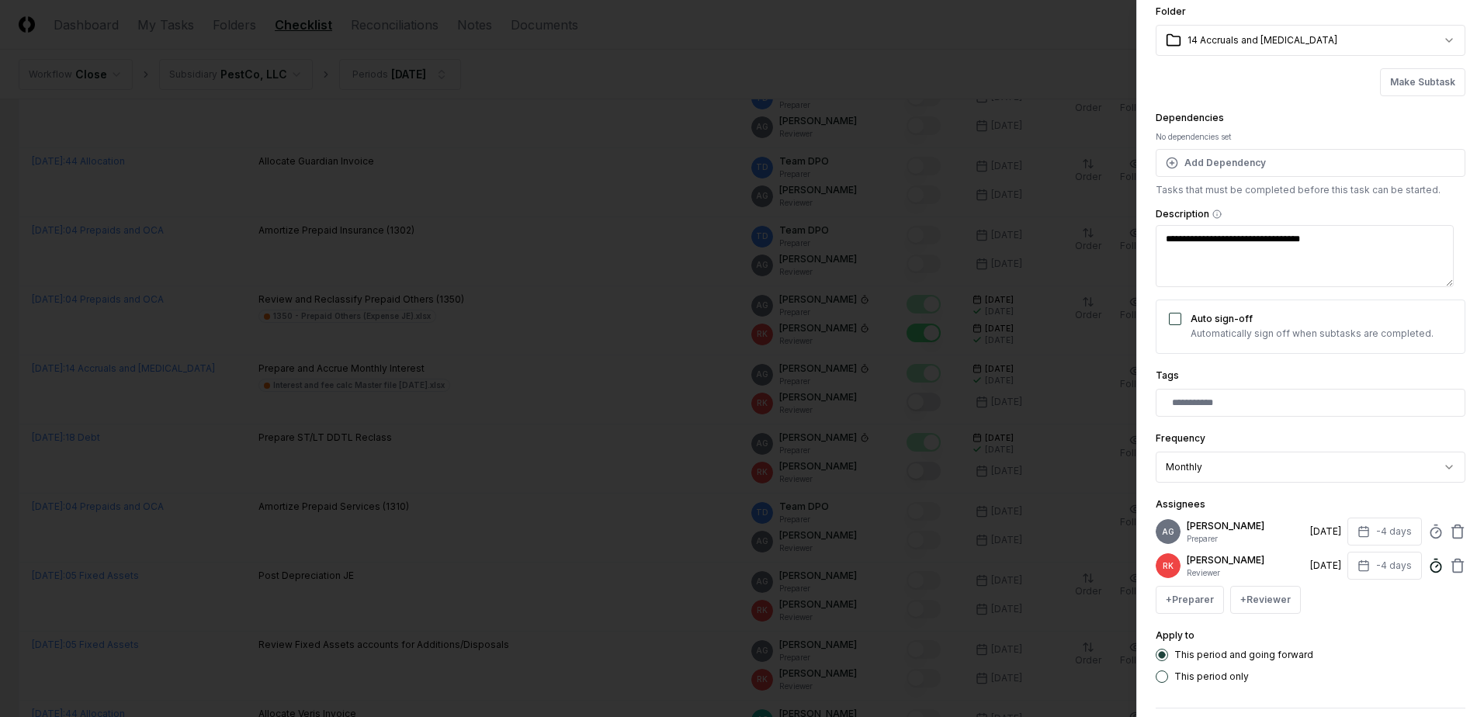
click at [1428, 574] on icon at bounding box center [1436, 566] width 16 height 16
type textarea "*"
type input "**"
click button "Make Subtask" at bounding box center [1422, 82] width 85 height 28
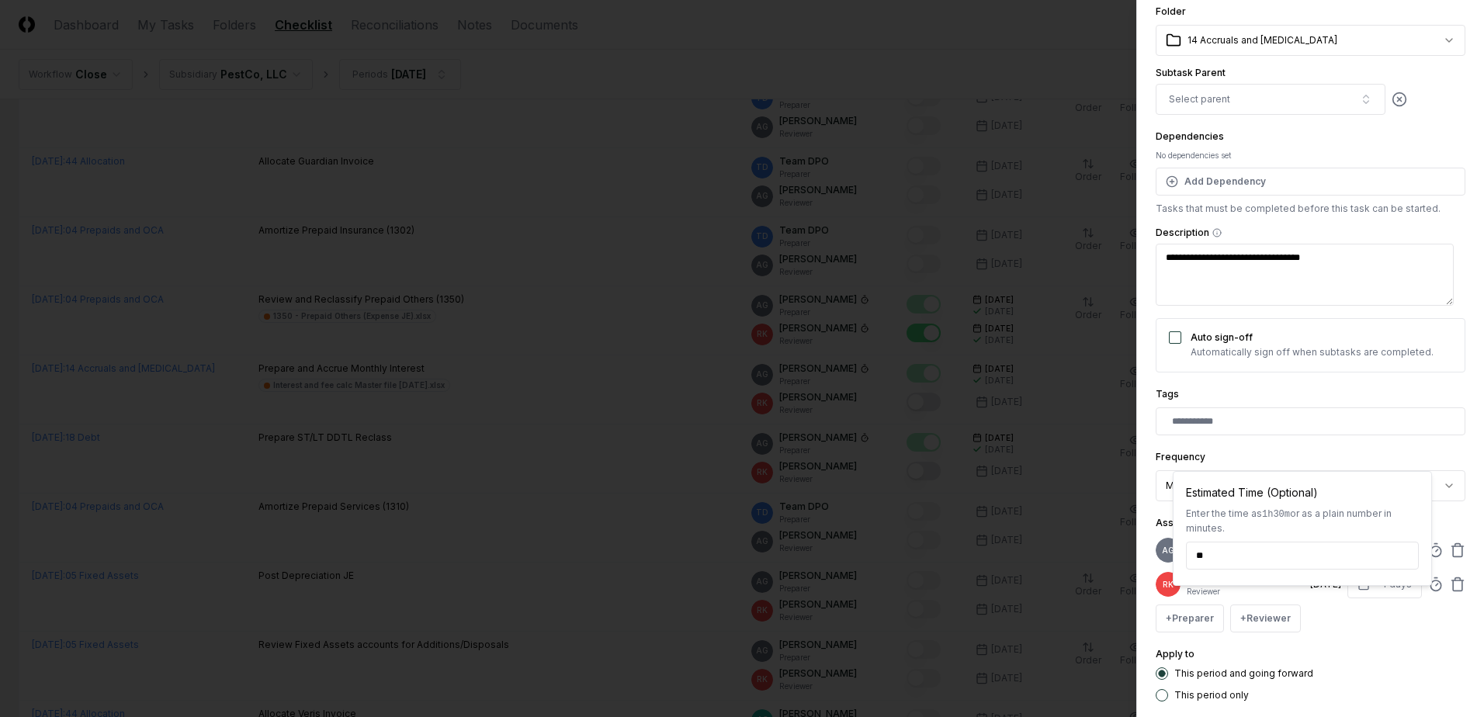
click at [1213, 228] on button "Description" at bounding box center [1217, 232] width 9 height 9
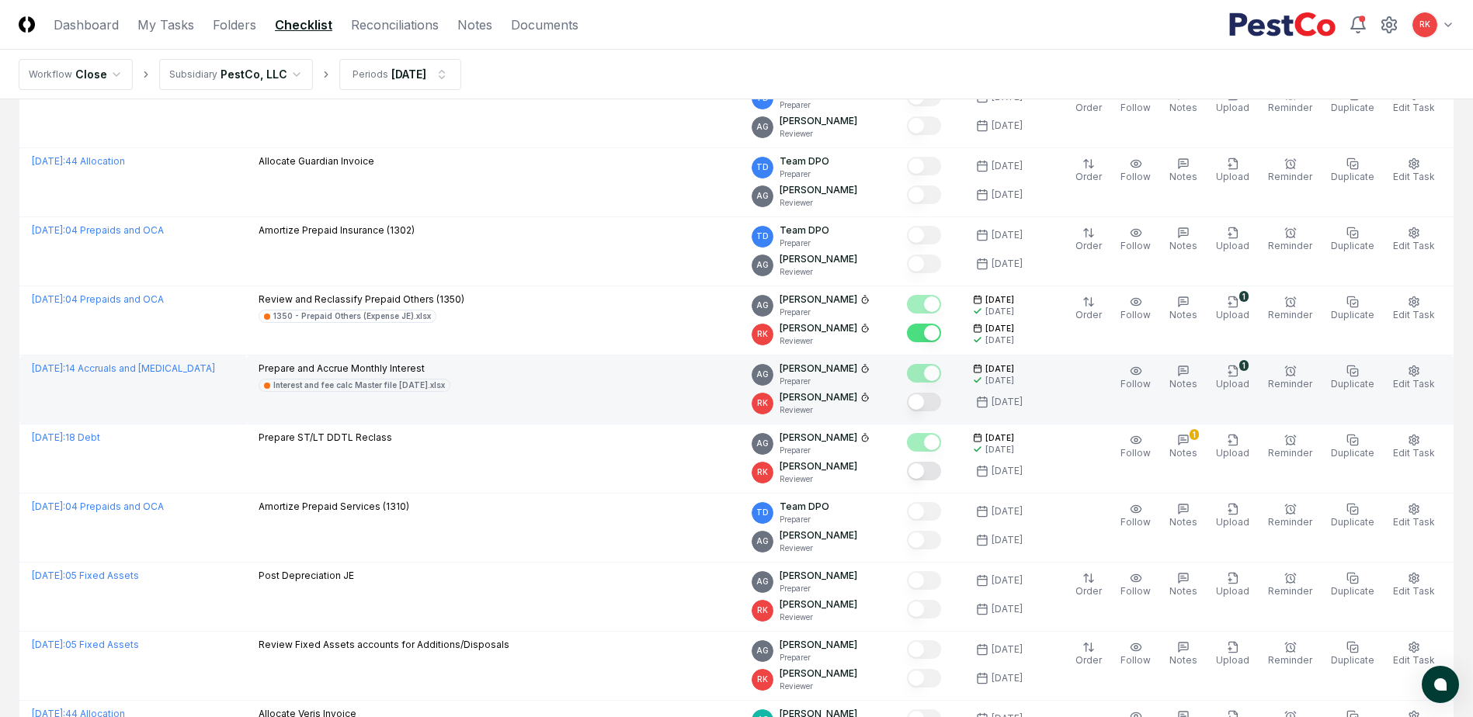
click at [934, 404] on button "Mark complete" at bounding box center [924, 402] width 34 height 19
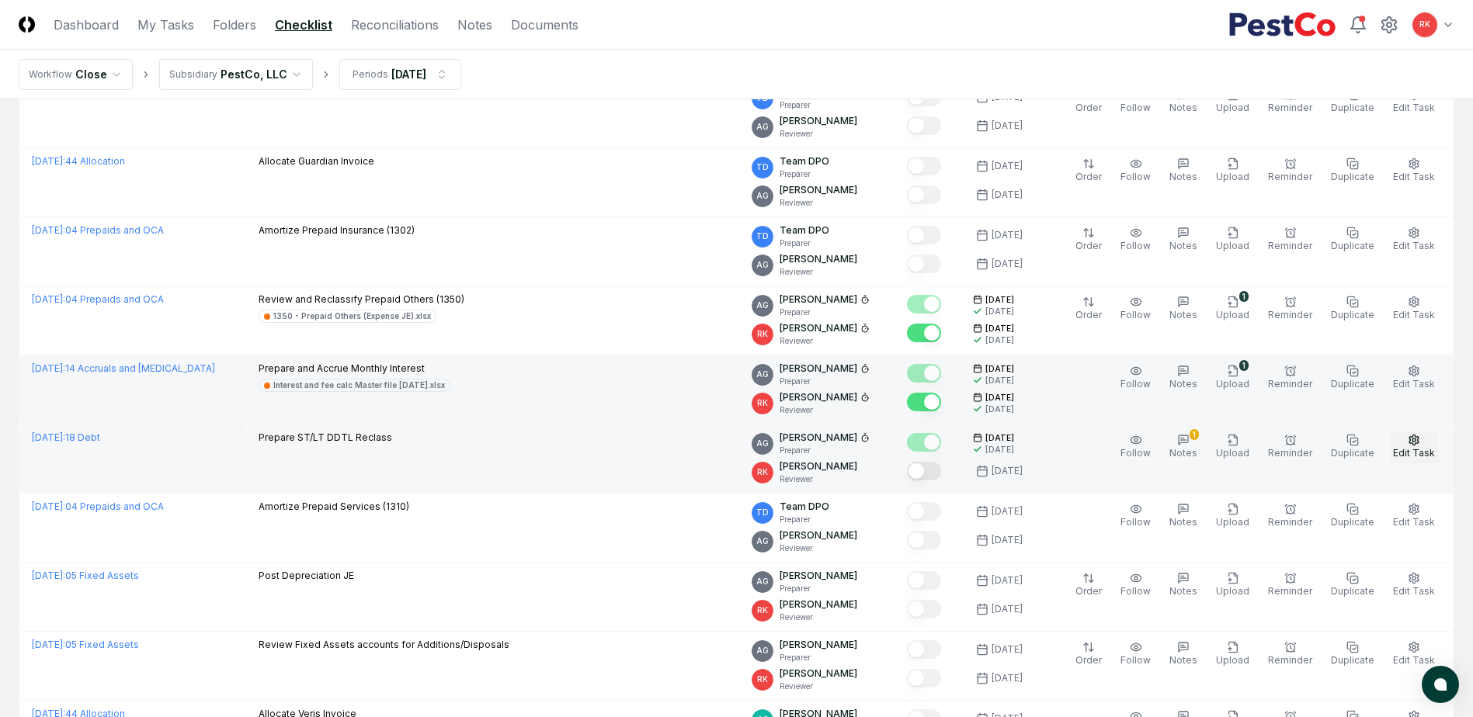
click at [1422, 453] on span "Edit Task" at bounding box center [1414, 453] width 42 height 12
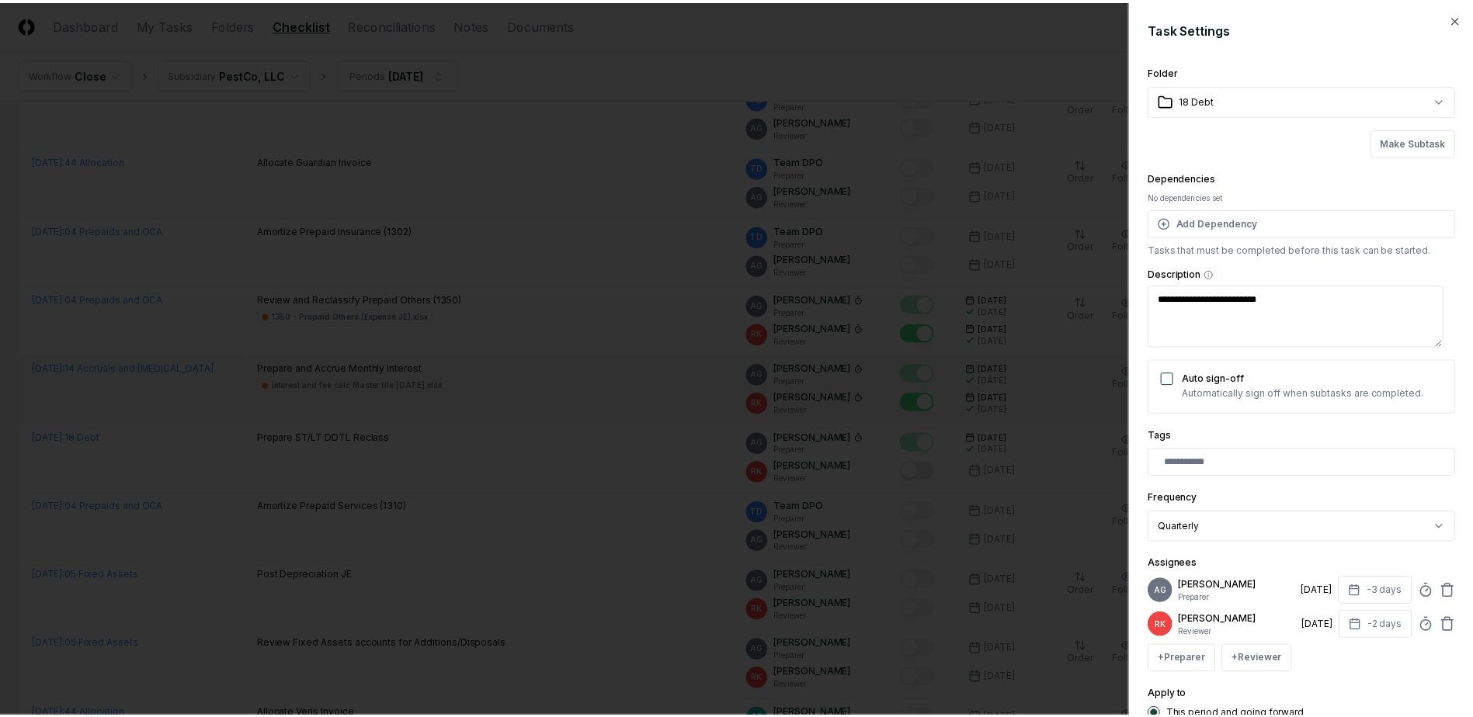
scroll to position [137, 0]
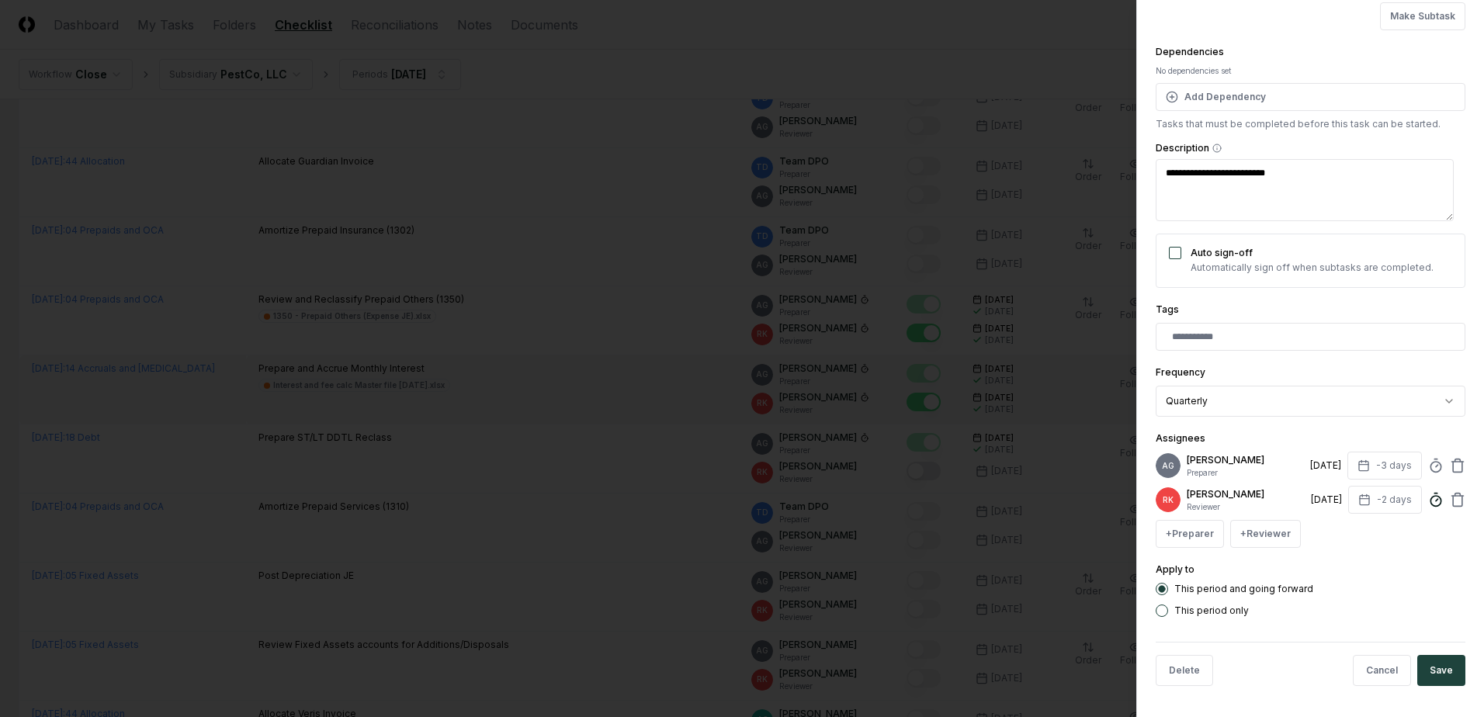
click at [1428, 498] on icon at bounding box center [1436, 500] width 16 height 16
type textarea "*"
type input "*****"
click at [1430, 661] on button "Save" at bounding box center [1441, 670] width 48 height 31
type textarea "*"
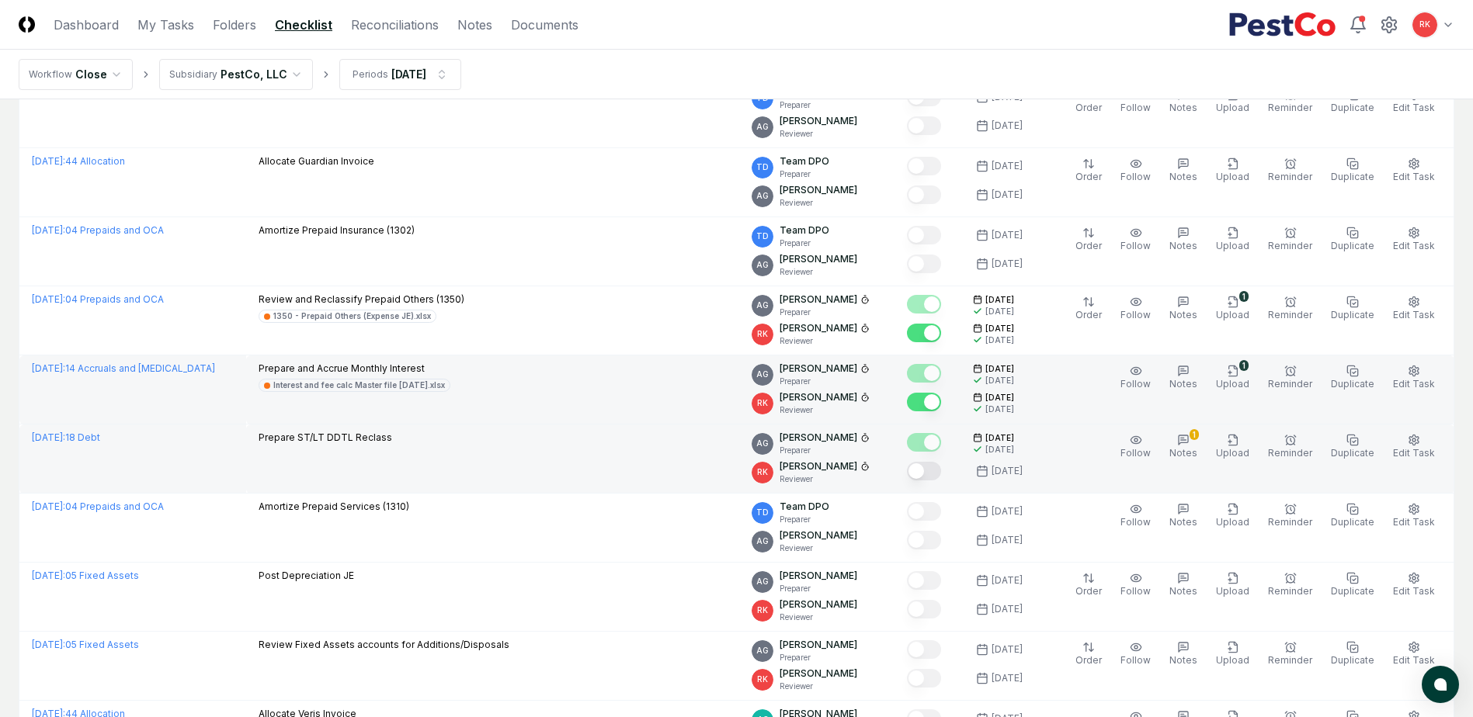
click at [933, 470] on button "Mark complete" at bounding box center [924, 471] width 34 height 19
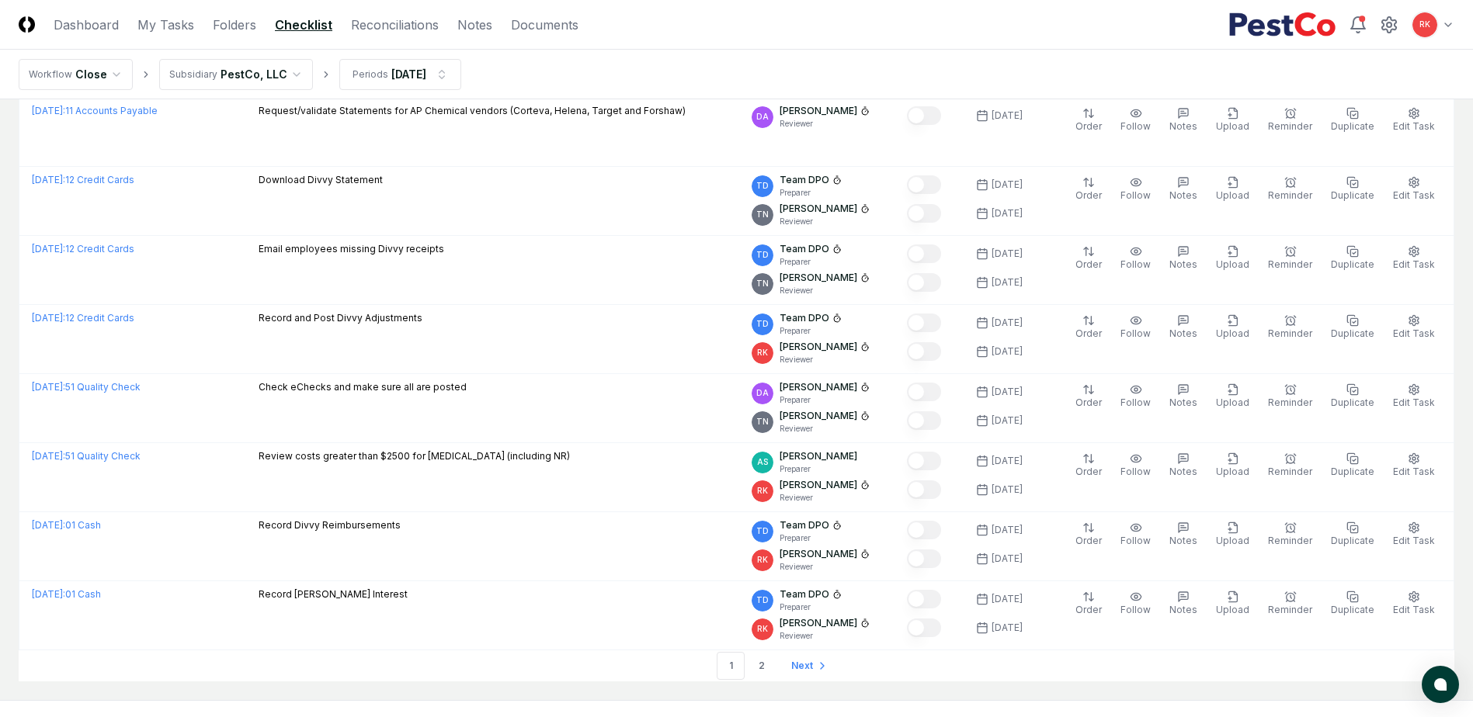
scroll to position [3147, 0]
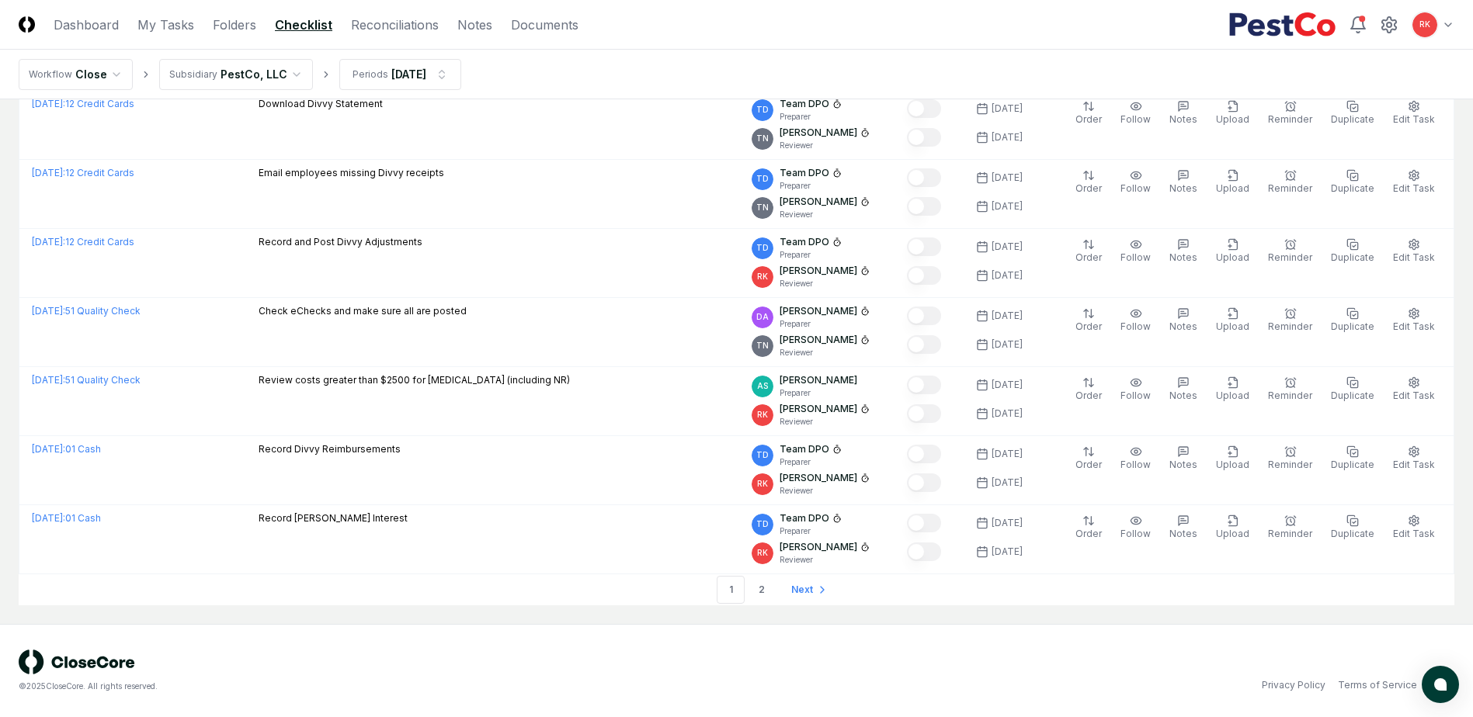
click at [765, 592] on link "2" at bounding box center [762, 590] width 28 height 28
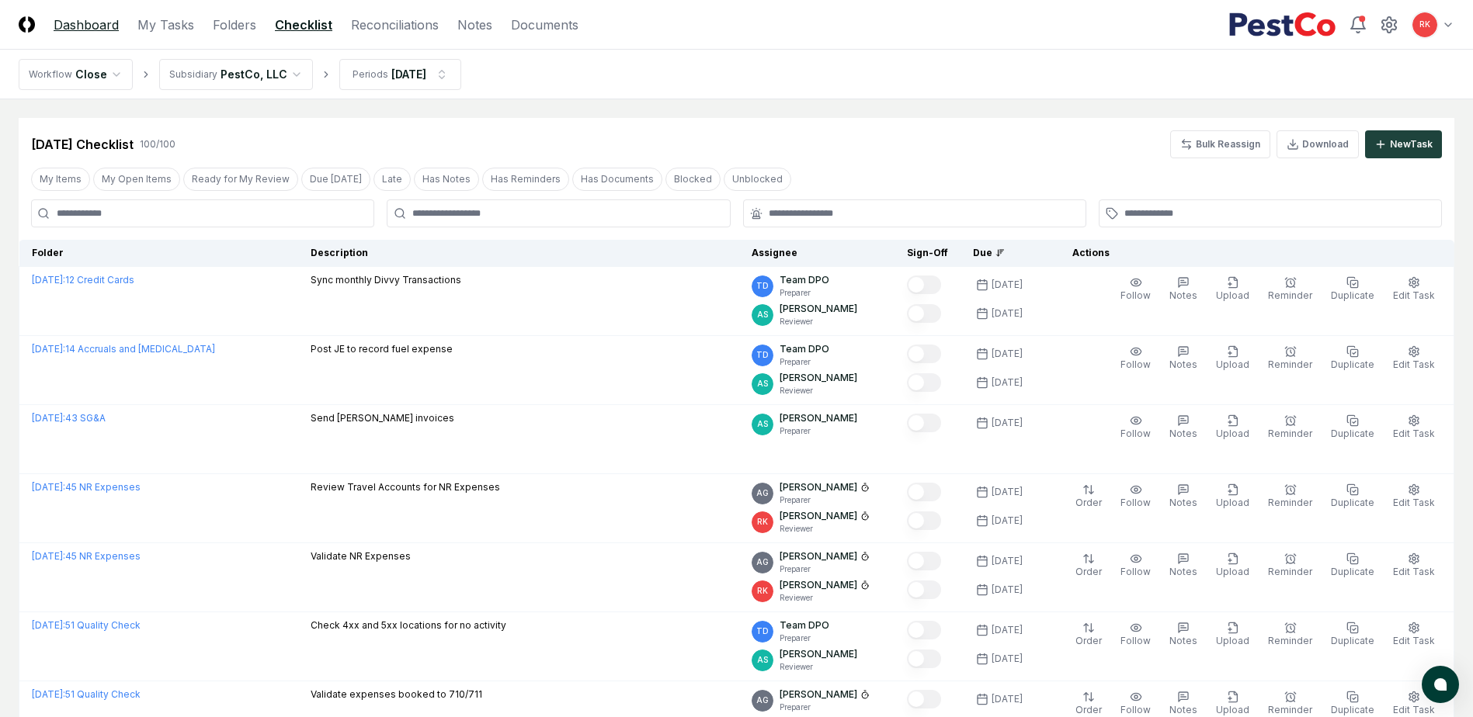
drag, startPoint x: 82, startPoint y: 15, endPoint x: 106, endPoint y: 23, distance: 24.8
click at [82, 16] on link "Dashboard" at bounding box center [86, 25] width 65 height 19
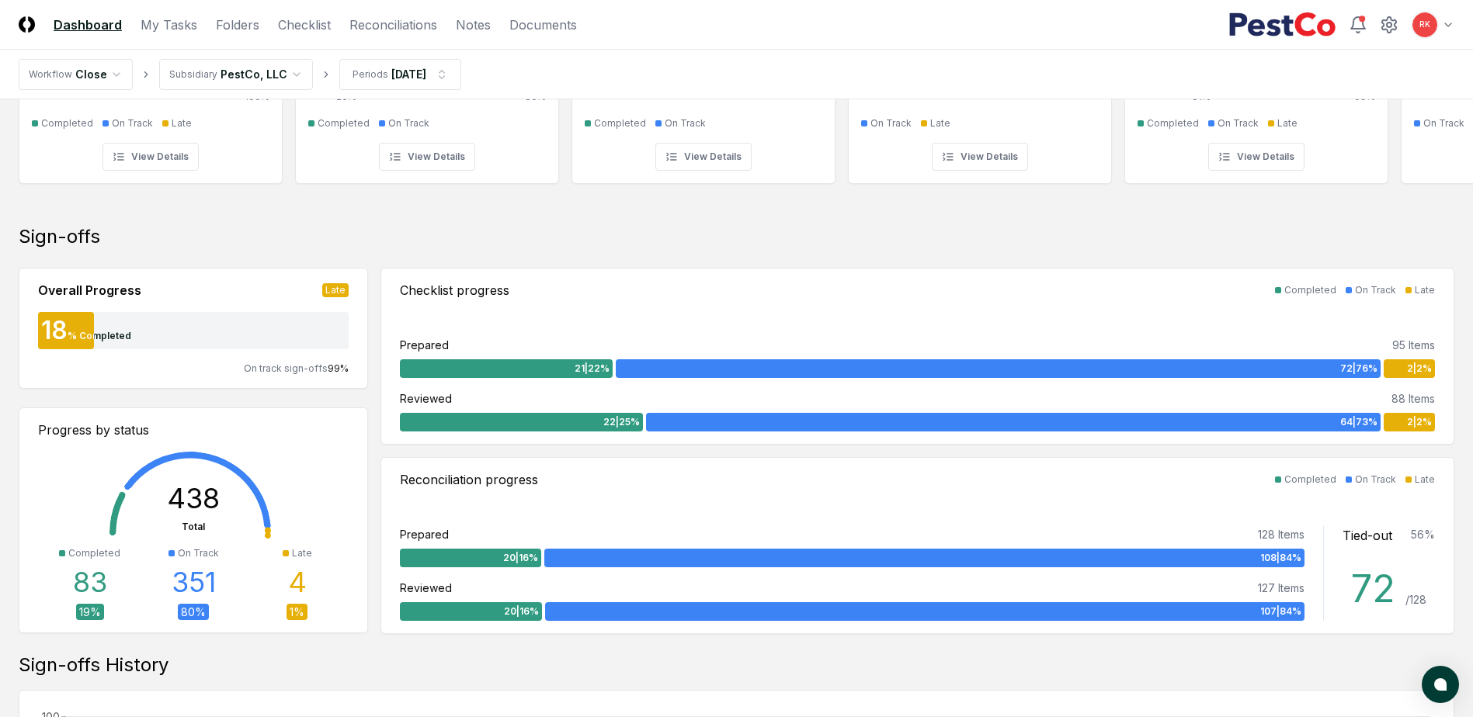
scroll to position [233, 0]
